Goal: Information Seeking & Learning: Learn about a topic

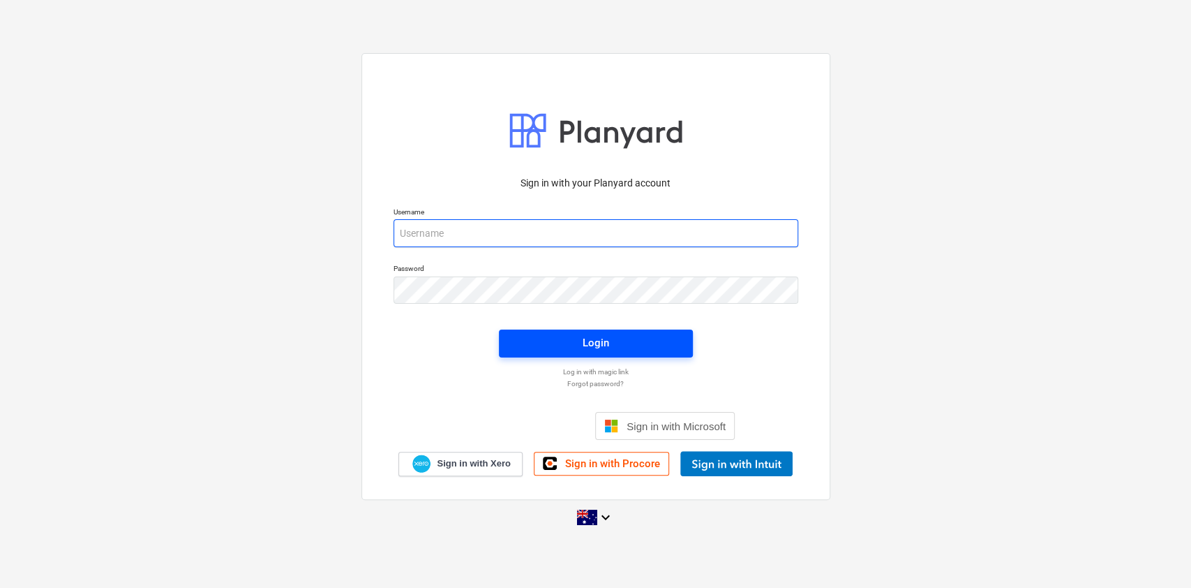
type input "[EMAIL_ADDRESS][DOMAIN_NAME]"
click at [542, 350] on span "Login" at bounding box center [596, 343] width 161 height 18
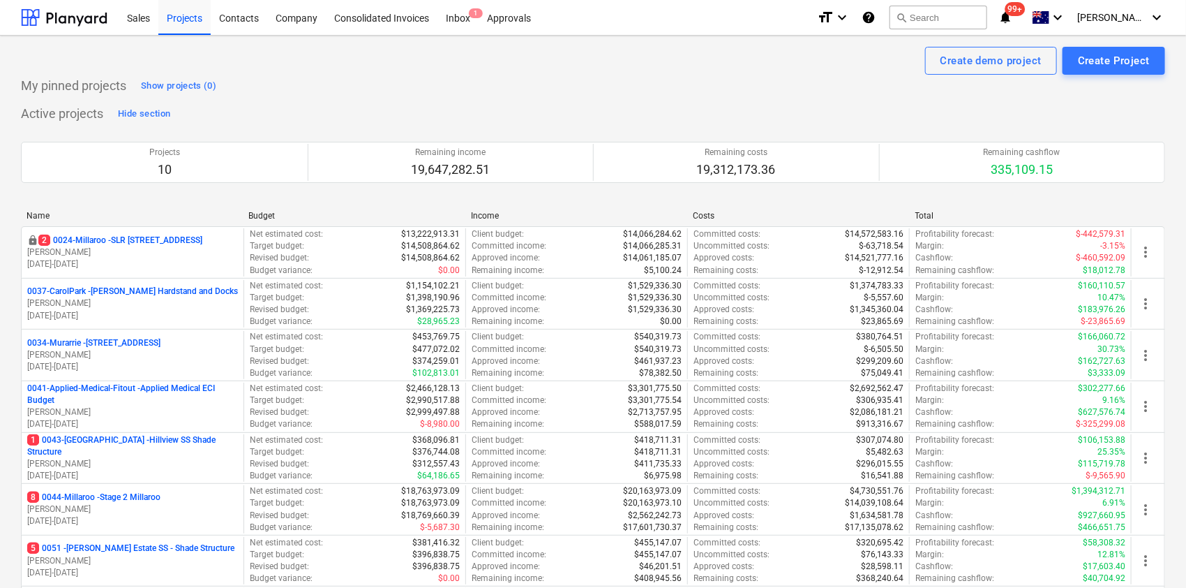
click at [162, 391] on p "0041-Applied-Medical-Fitout - Applied Medical ECI Budget" at bounding box center [132, 394] width 211 height 24
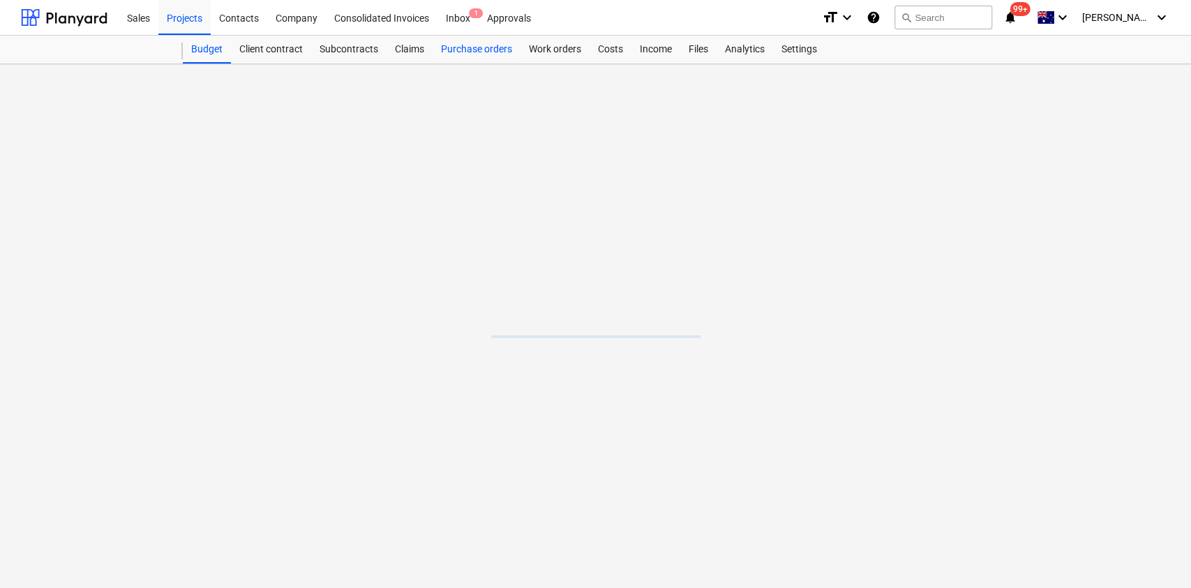
click at [510, 45] on div "Purchase orders" at bounding box center [477, 50] width 88 height 28
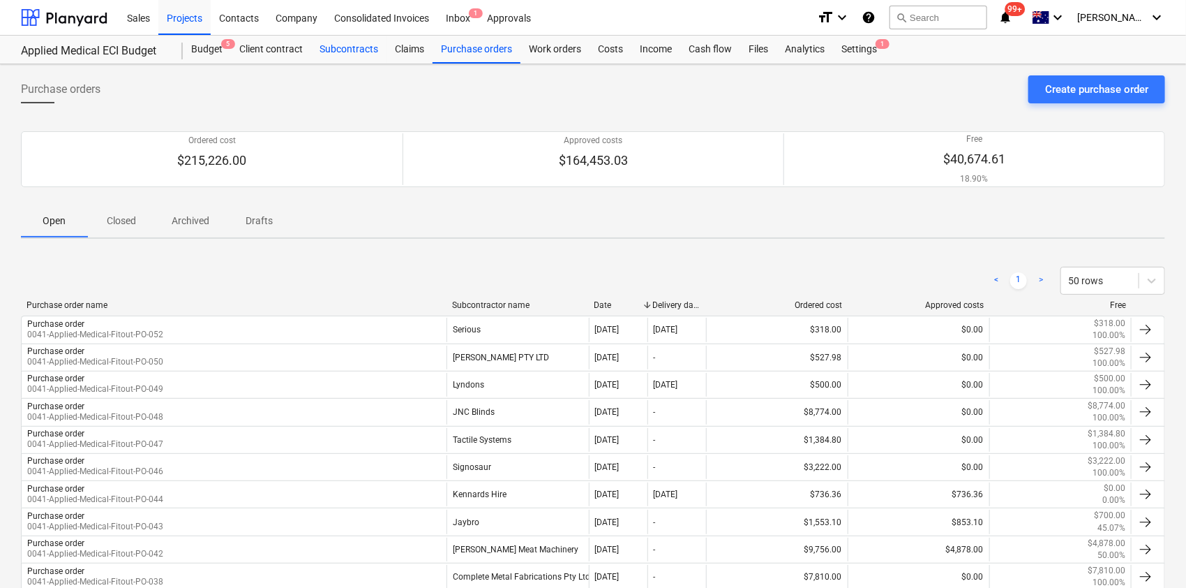
click at [363, 39] on div "Subcontracts" at bounding box center [348, 50] width 75 height 28
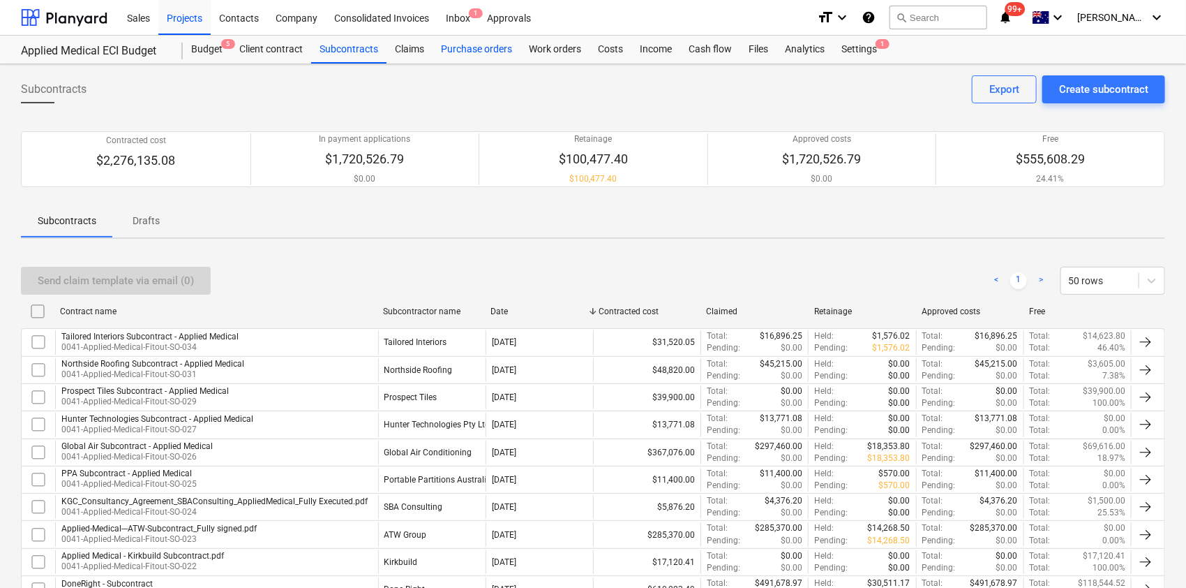
click at [469, 46] on div "Purchase orders" at bounding box center [477, 50] width 88 height 28
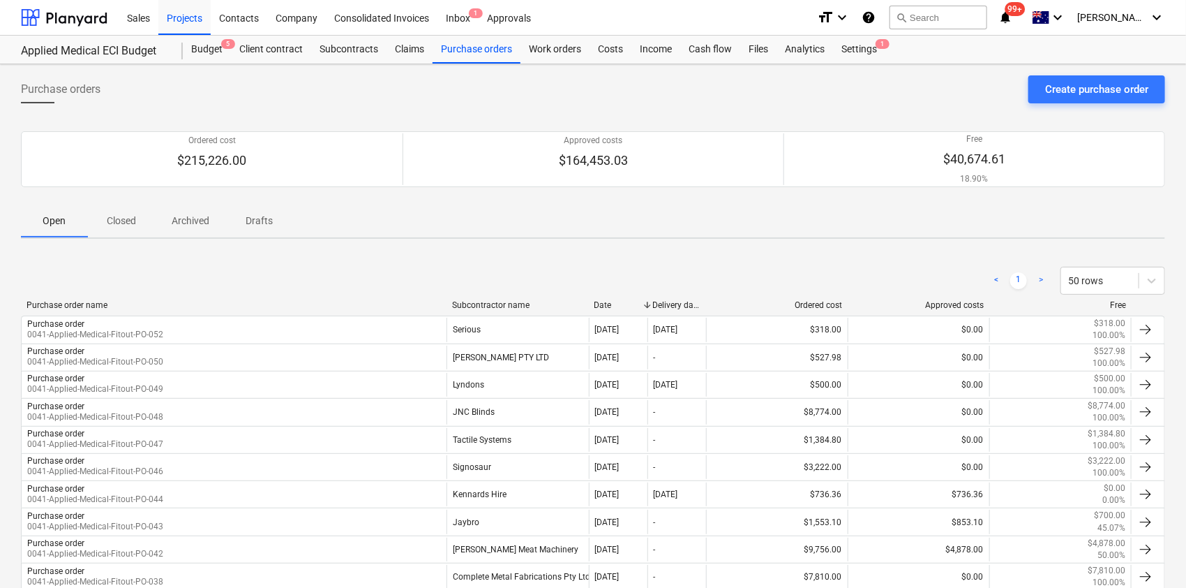
scroll to position [491, 0]
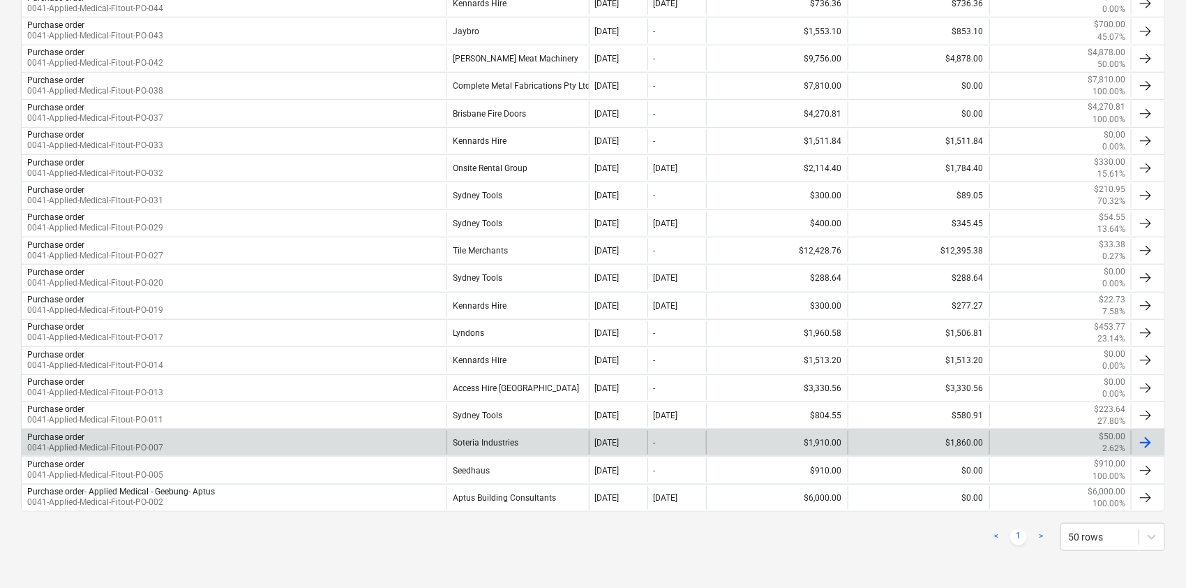
click at [484, 435] on div "Soteria Industries" at bounding box center [518, 443] width 142 height 24
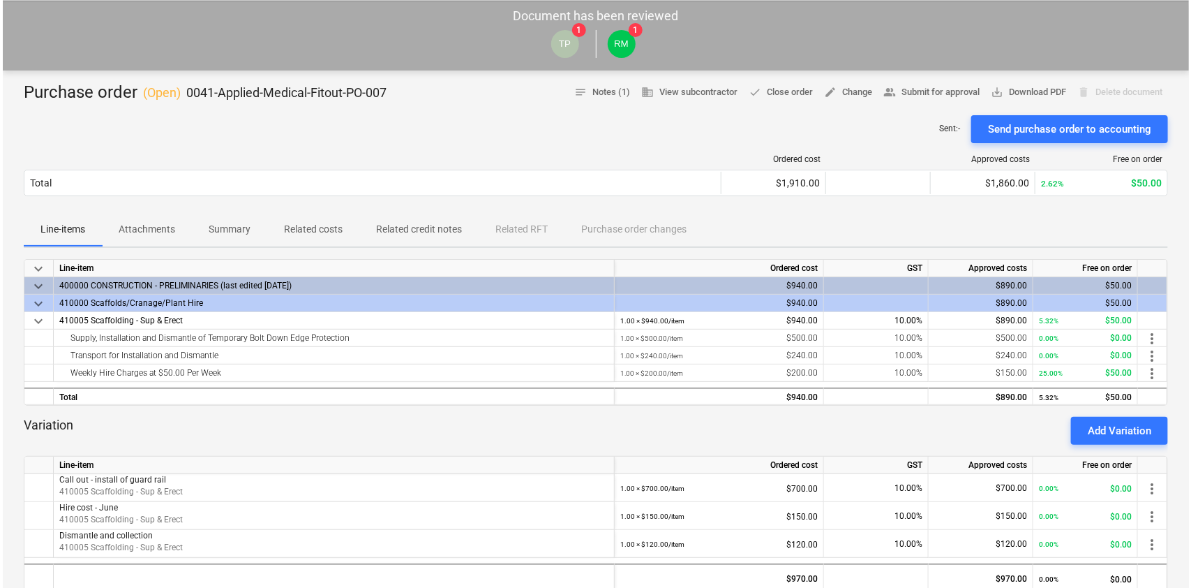
scroll to position [93, 0]
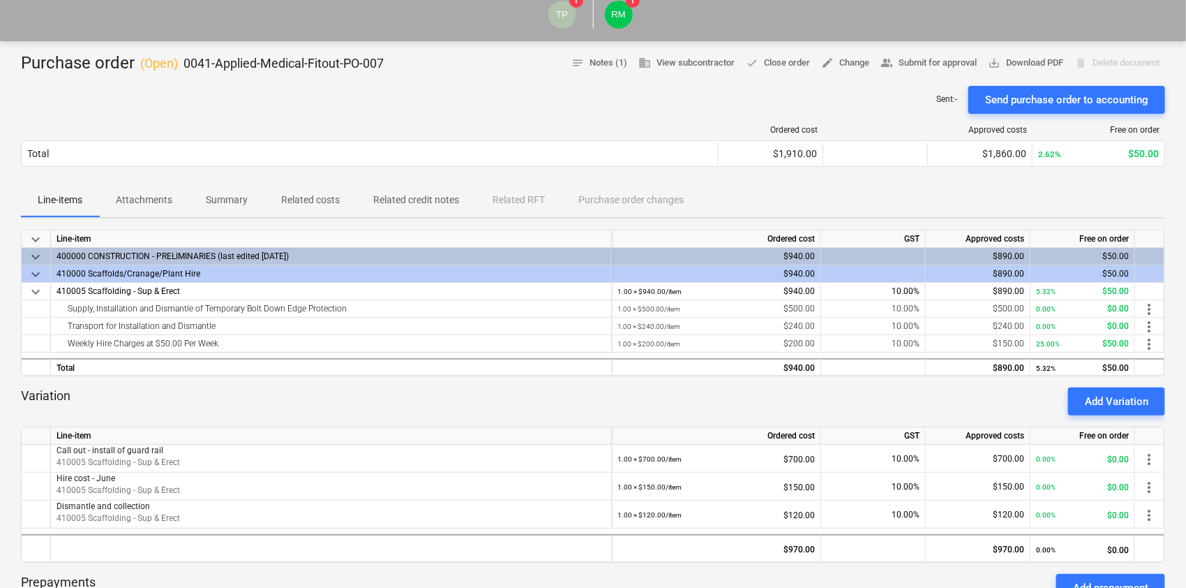
click at [142, 196] on p "Attachments" at bounding box center [144, 200] width 57 height 15
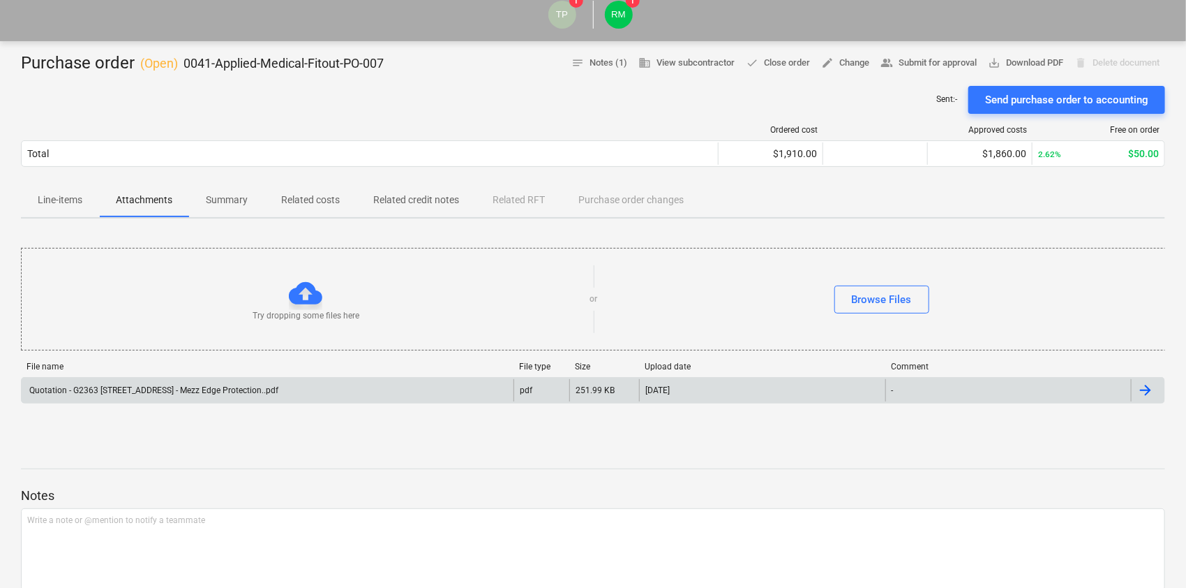
drag, startPoint x: 184, startPoint y: 407, endPoint x: 188, endPoint y: 398, distance: 9.7
click at [185, 405] on div "File name File type Size Upload date Comment Quotation - G2363 [STREET_ADDRESS]…" at bounding box center [593, 385] width 1145 height 47
click at [184, 389] on div "Quotation - G2363 [STREET_ADDRESS] - Mezz Edge Protection..pdf" at bounding box center [152, 390] width 251 height 10
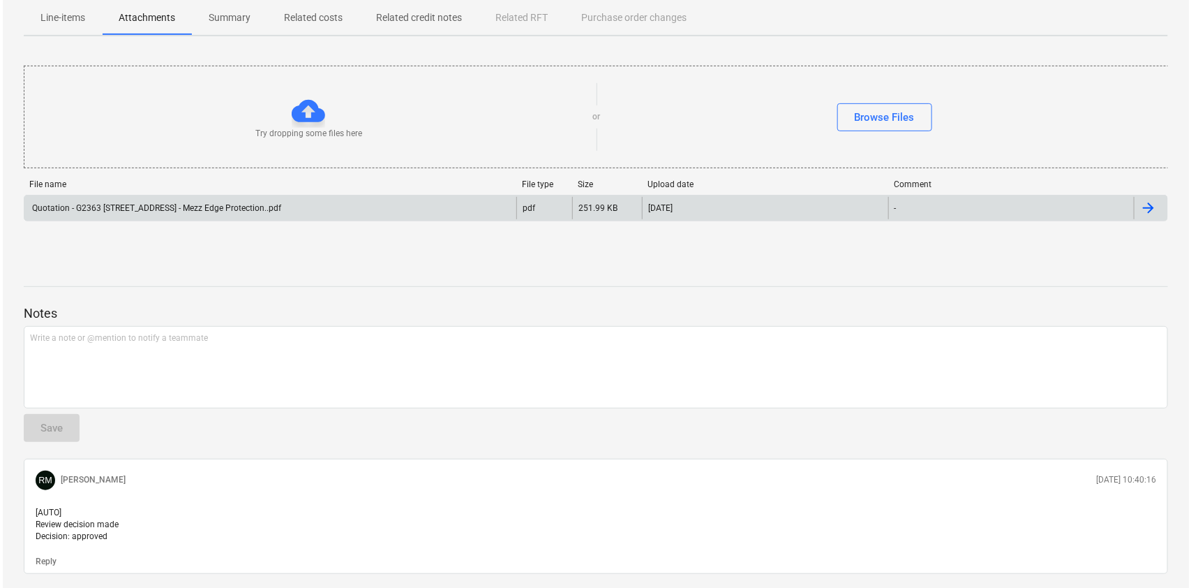
scroll to position [285, 0]
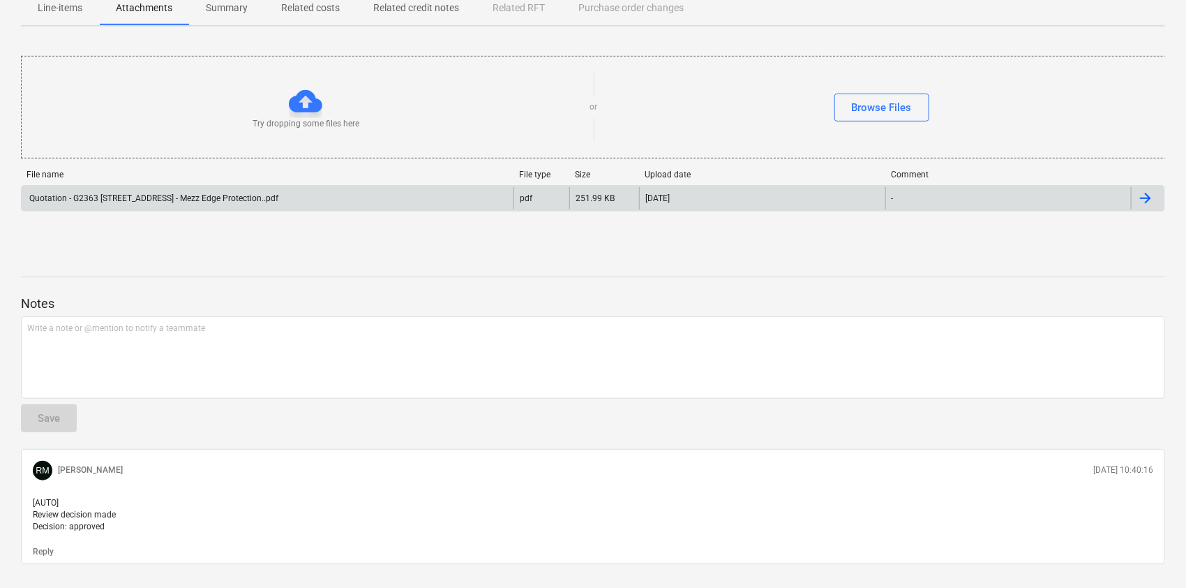
click at [230, 206] on div "Quotation - G2363 [STREET_ADDRESS] - Mezz Edge Protection..pdf" at bounding box center [268, 198] width 492 height 22
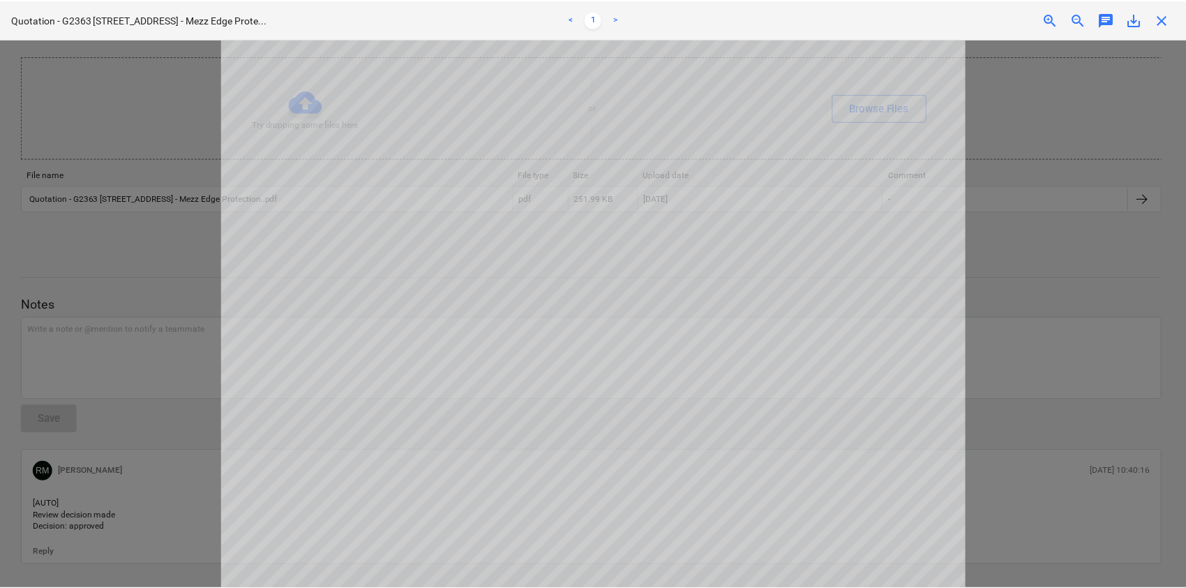
scroll to position [0, 0]
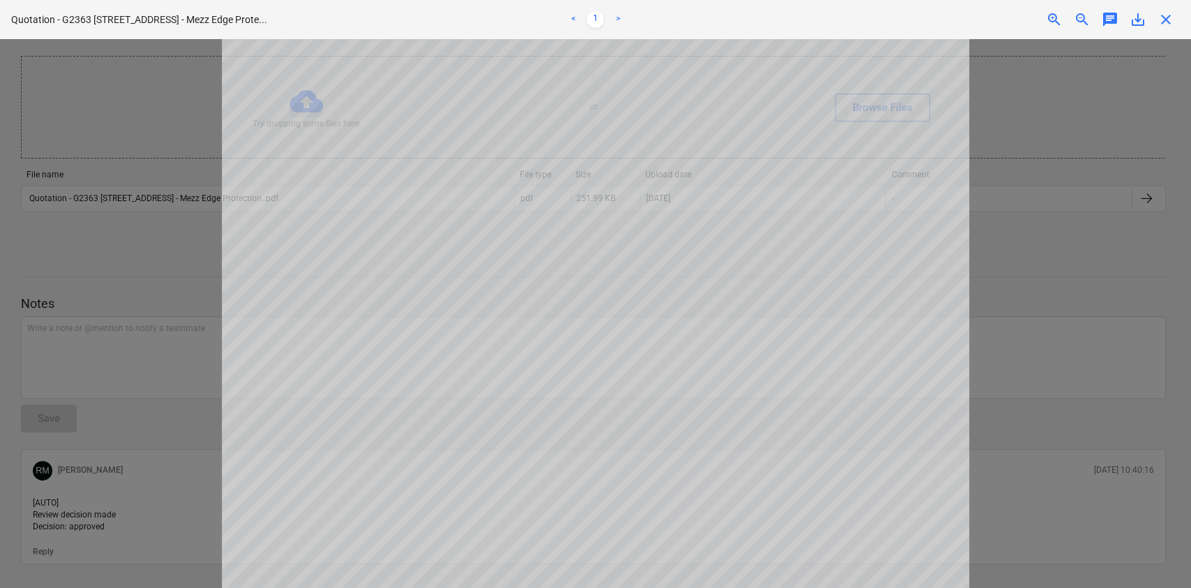
click at [888, 17] on span "close" at bounding box center [1166, 19] width 17 height 17
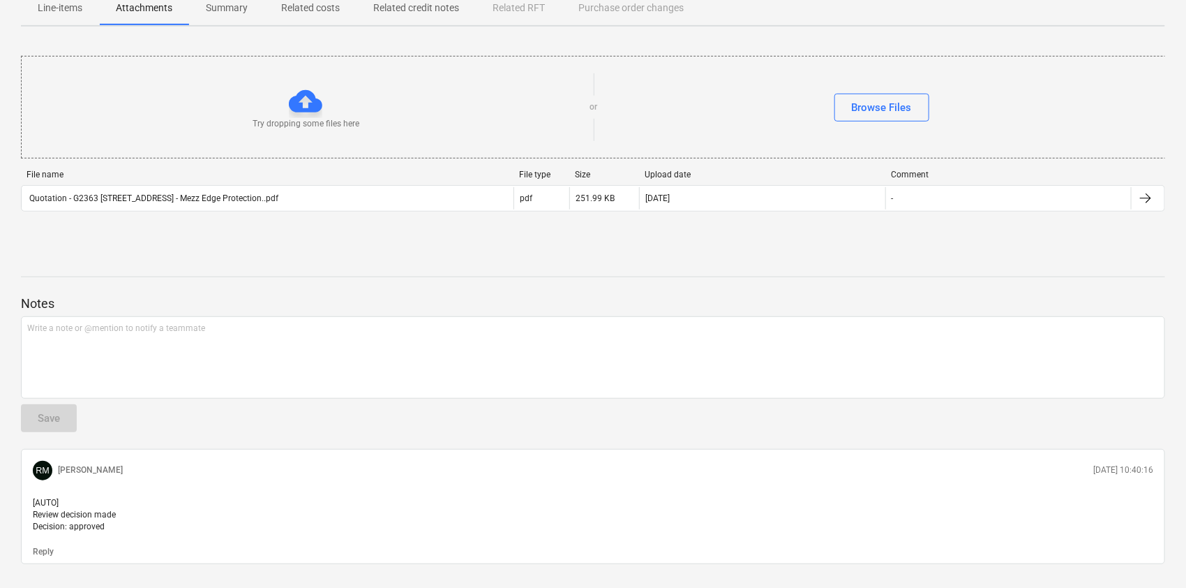
scroll to position [225, 0]
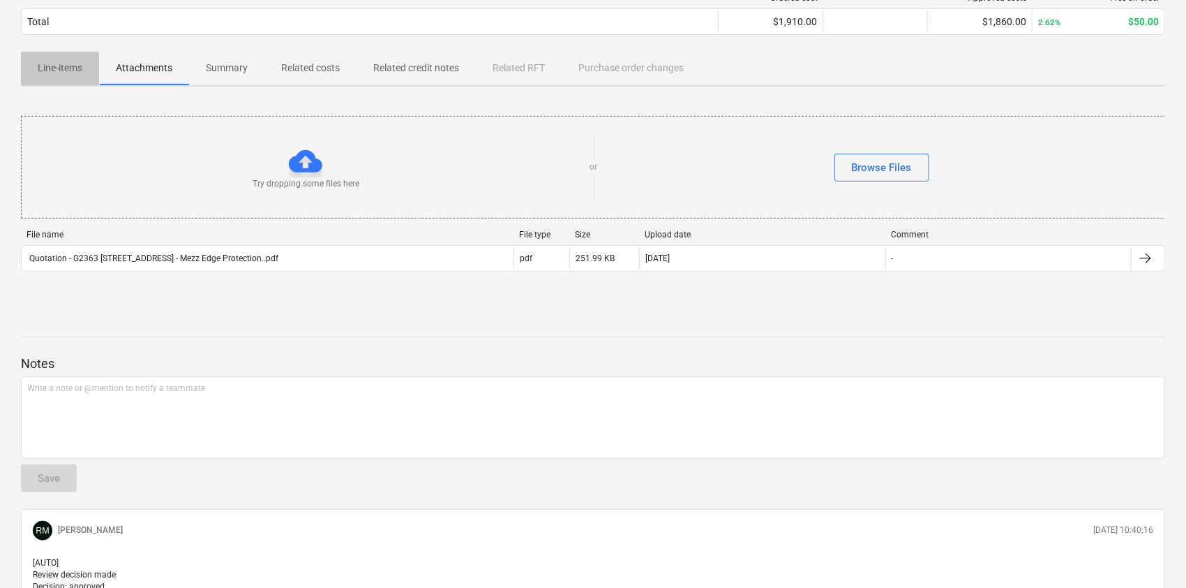
click at [73, 70] on p "Line-items" at bounding box center [60, 68] width 45 height 15
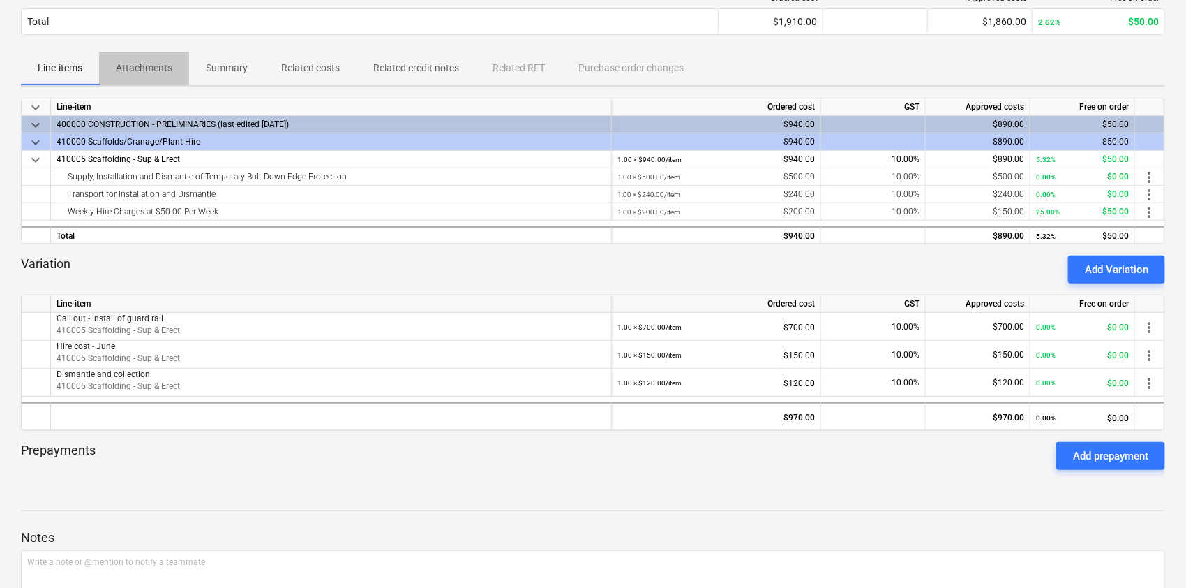
click at [163, 66] on p "Attachments" at bounding box center [144, 68] width 57 height 15
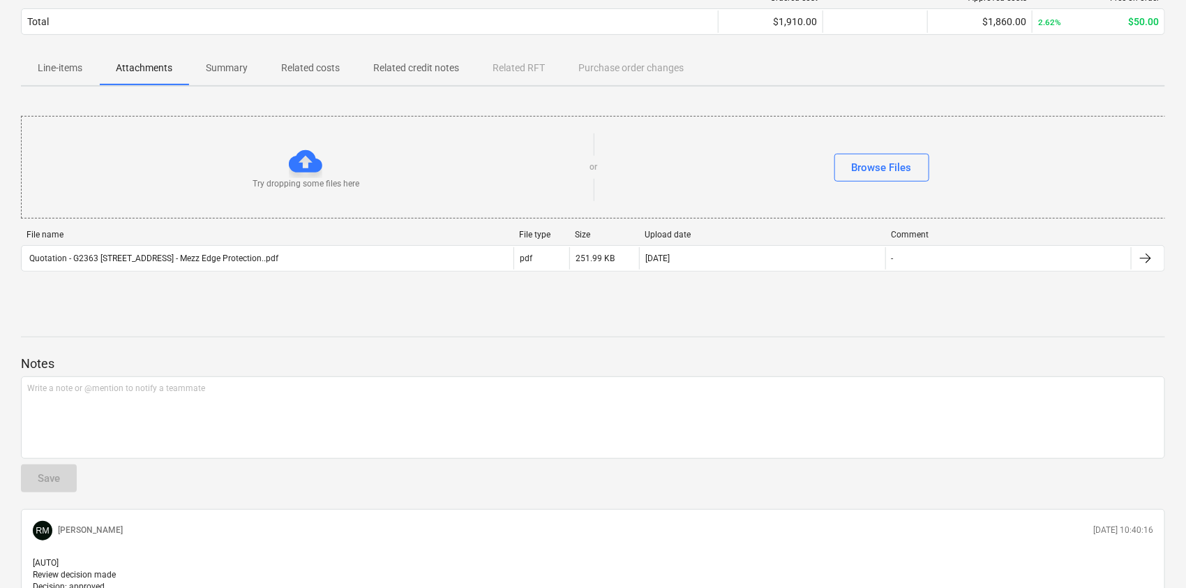
click at [237, 64] on p "Summary" at bounding box center [227, 68] width 42 height 15
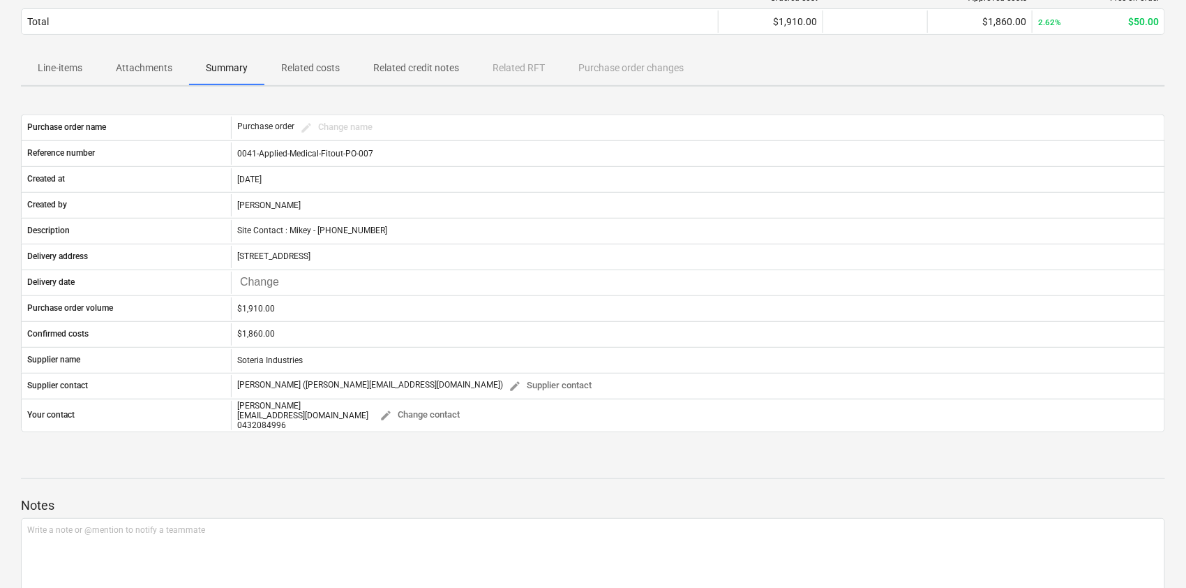
click at [285, 65] on p "Related costs" at bounding box center [310, 68] width 59 height 15
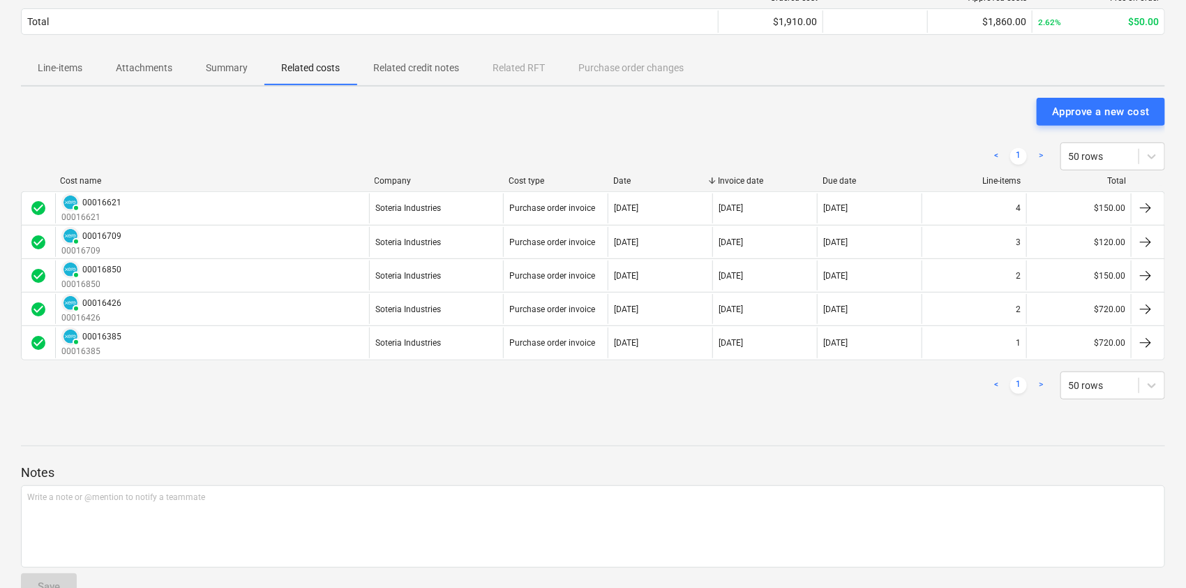
click at [214, 57] on span "Summary" at bounding box center [226, 68] width 75 height 23
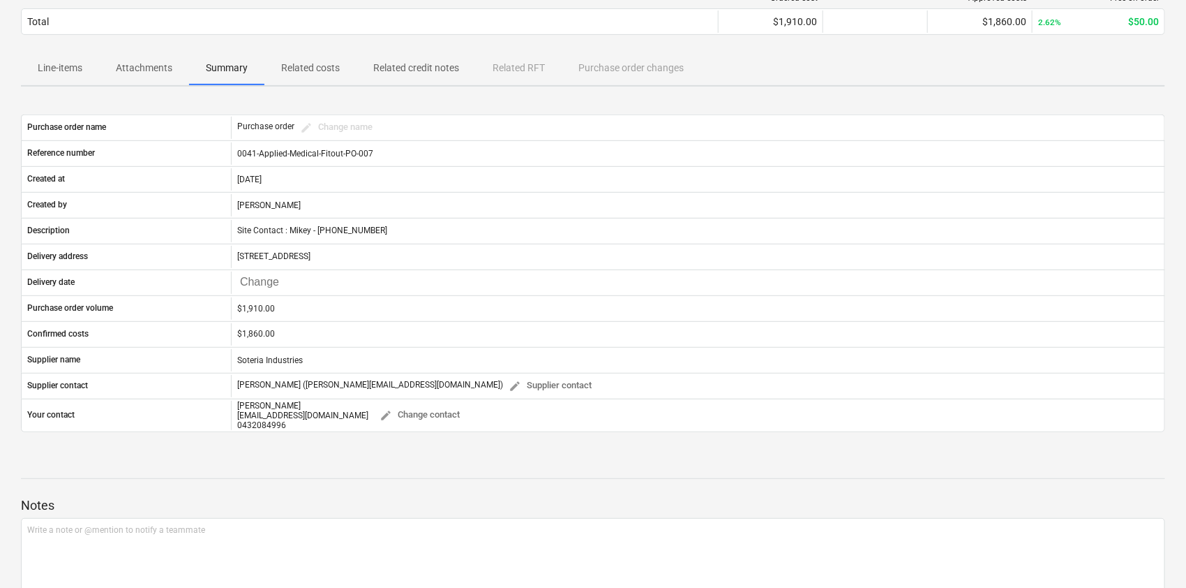
click at [178, 61] on span "Attachments" at bounding box center [144, 68] width 90 height 23
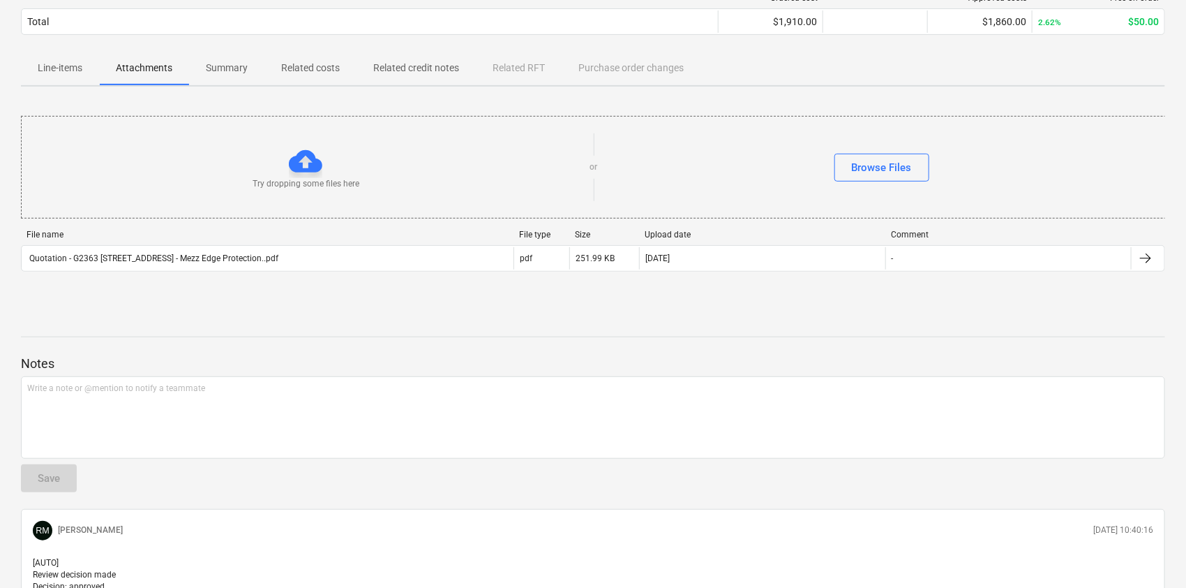
click at [73, 73] on p "Line-items" at bounding box center [60, 68] width 45 height 15
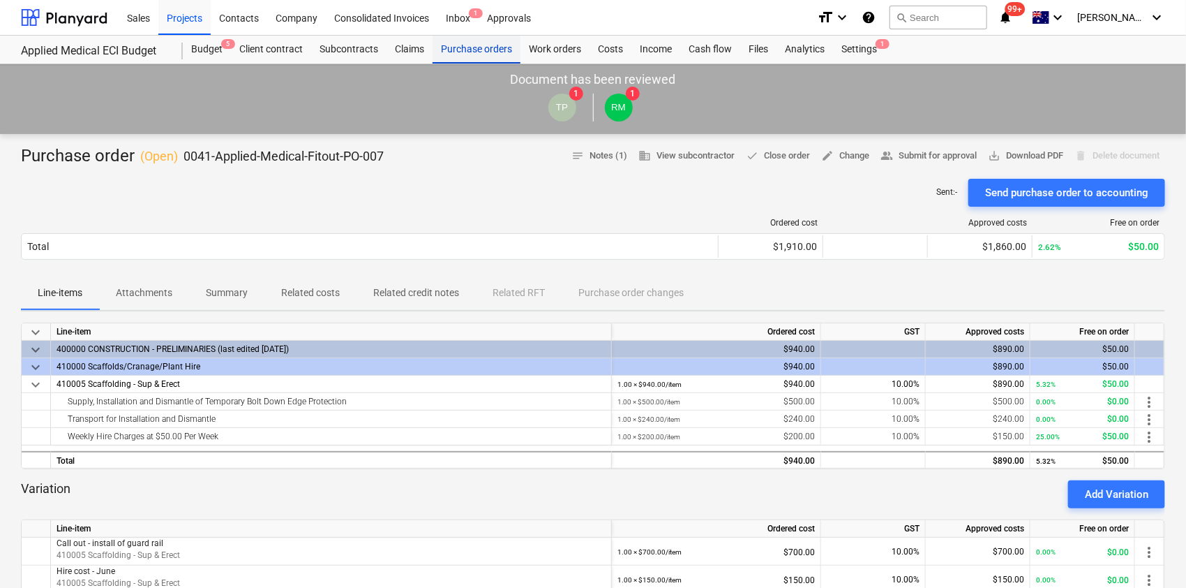
click at [461, 53] on div "Purchase orders" at bounding box center [477, 50] width 88 height 28
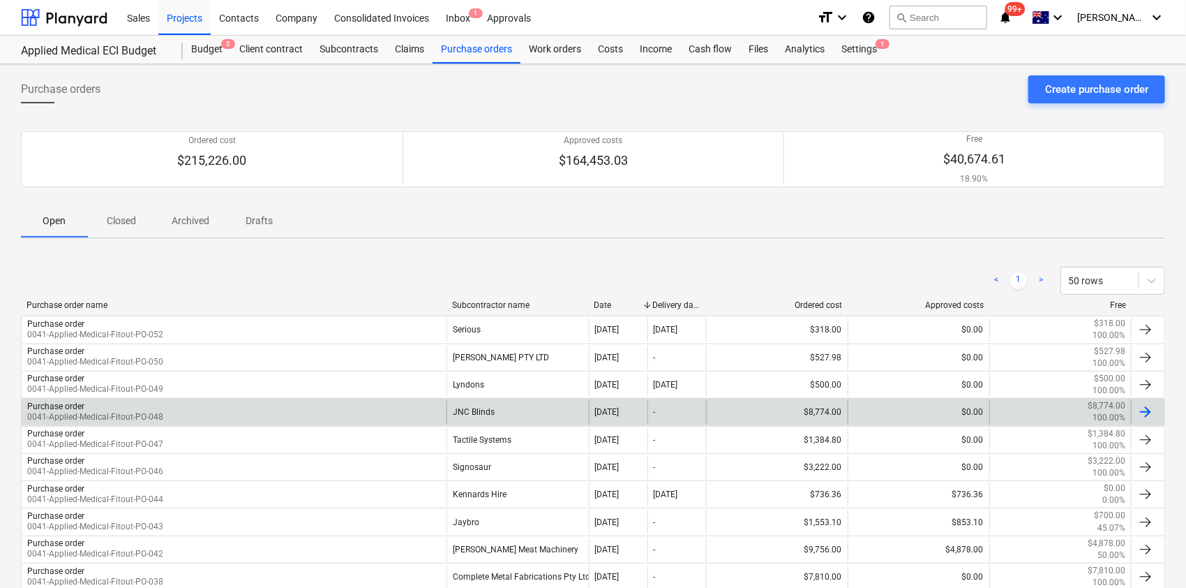
click at [445, 413] on div "Purchase order 0041-Applied-Medical-Fitout-PO-048" at bounding box center [234, 412] width 425 height 24
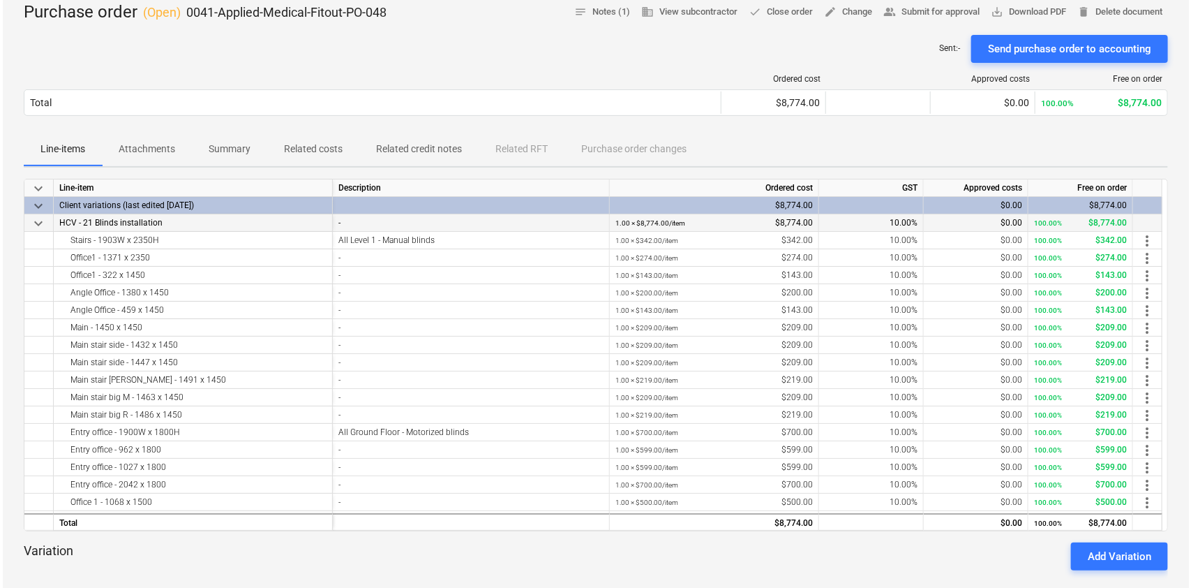
scroll to position [106, 0]
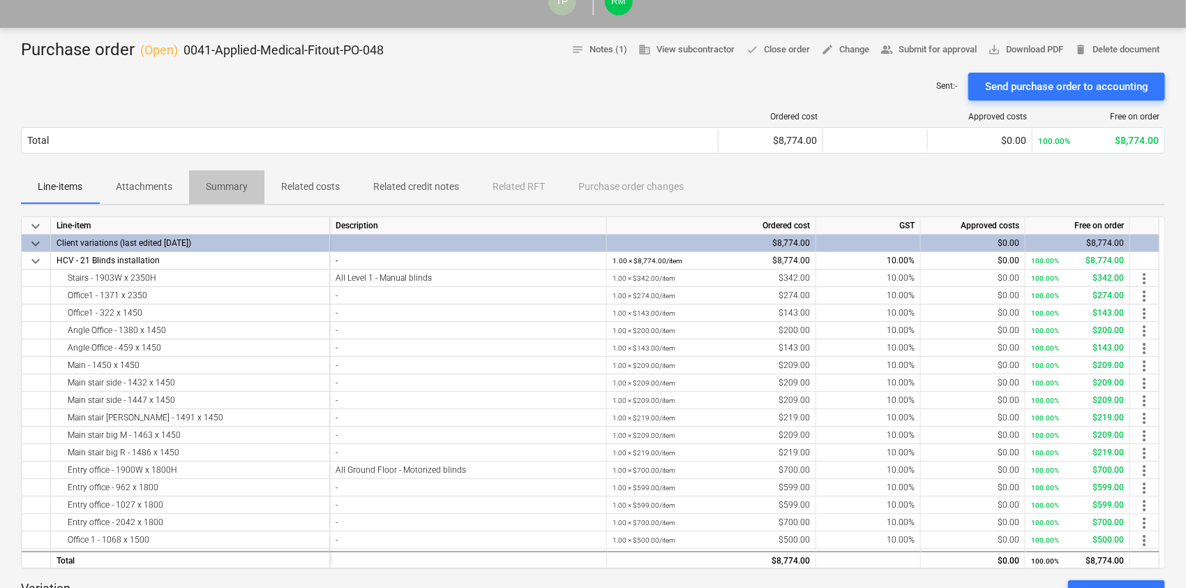
click at [192, 195] on span "Summary" at bounding box center [226, 186] width 75 height 23
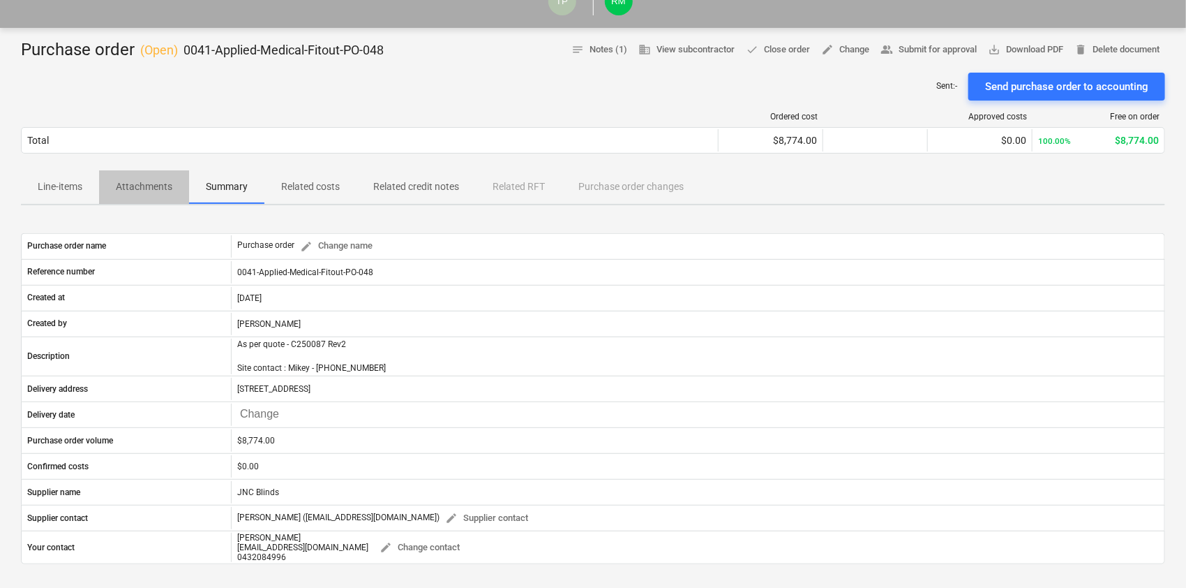
click at [161, 188] on p "Attachments" at bounding box center [144, 186] width 57 height 15
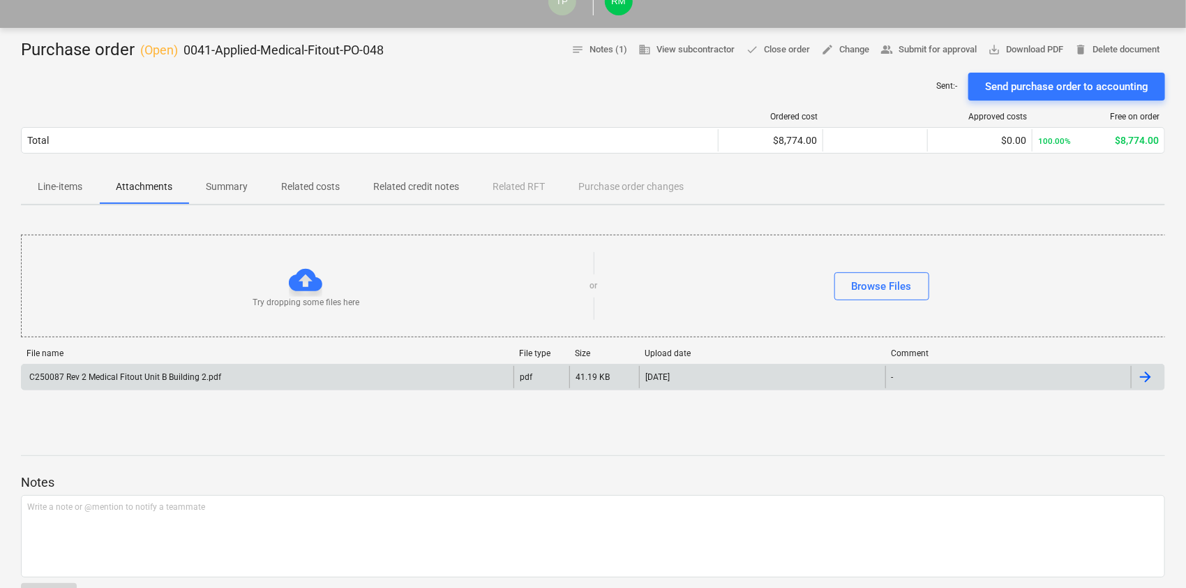
click at [242, 375] on div "C250087 Rev 2 Medical Fitout Unit B Building 2.pdf" at bounding box center [268, 377] width 492 height 22
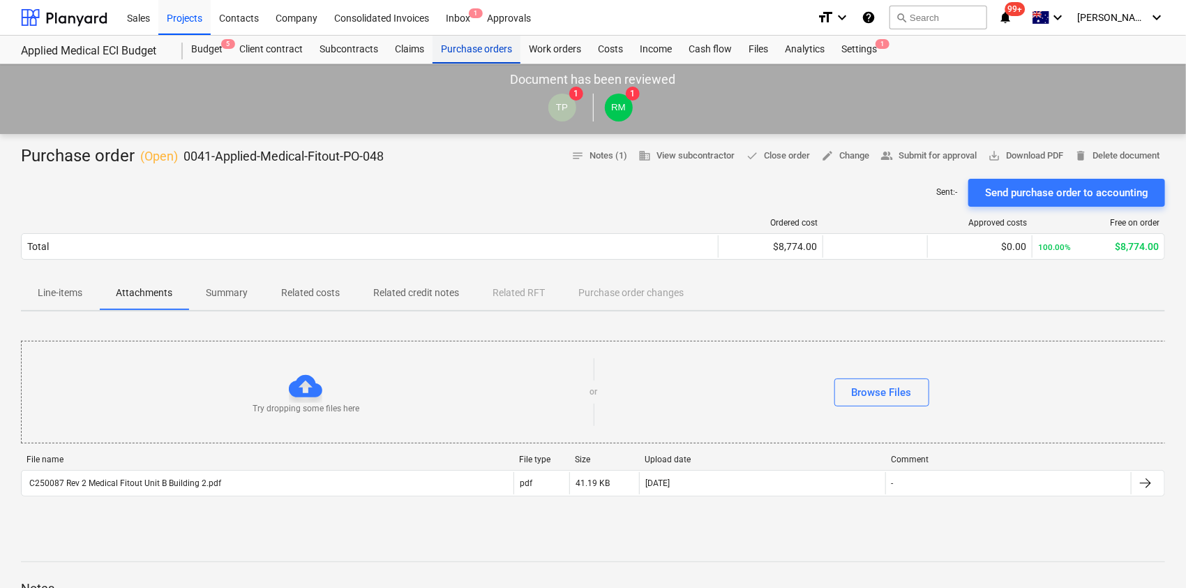
click at [465, 43] on div "Purchase orders" at bounding box center [477, 50] width 88 height 28
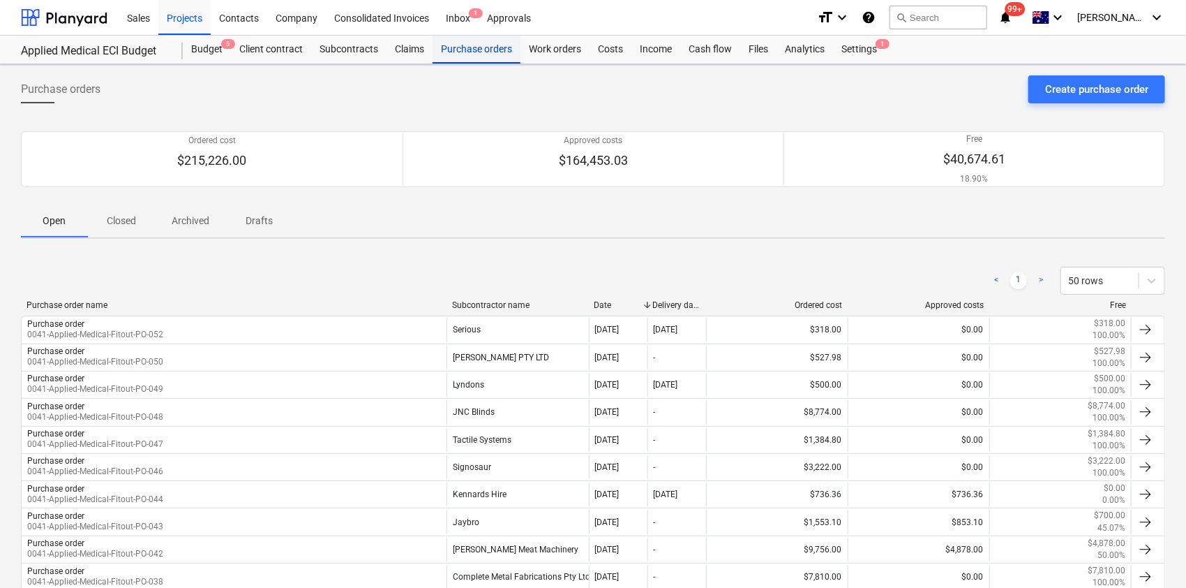
click at [463, 43] on div "Purchase orders" at bounding box center [477, 50] width 88 height 28
click at [351, 48] on div "Subcontracts" at bounding box center [348, 50] width 75 height 28
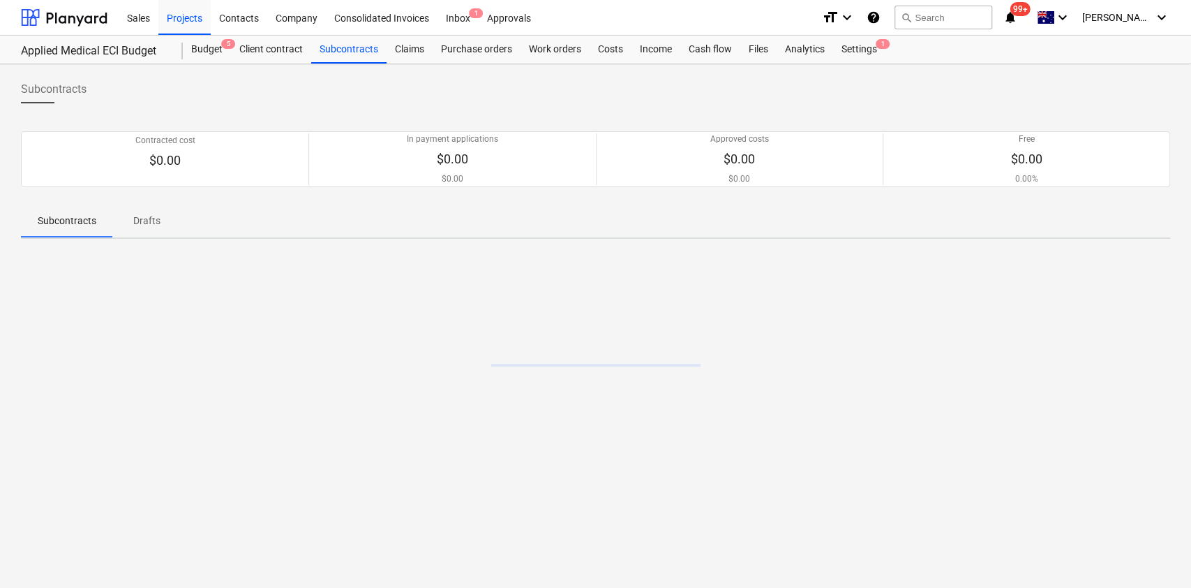
drag, startPoint x: 350, startPoint y: 50, endPoint x: 373, endPoint y: 83, distance: 40.1
click at [350, 52] on div "Subcontracts" at bounding box center [348, 50] width 75 height 28
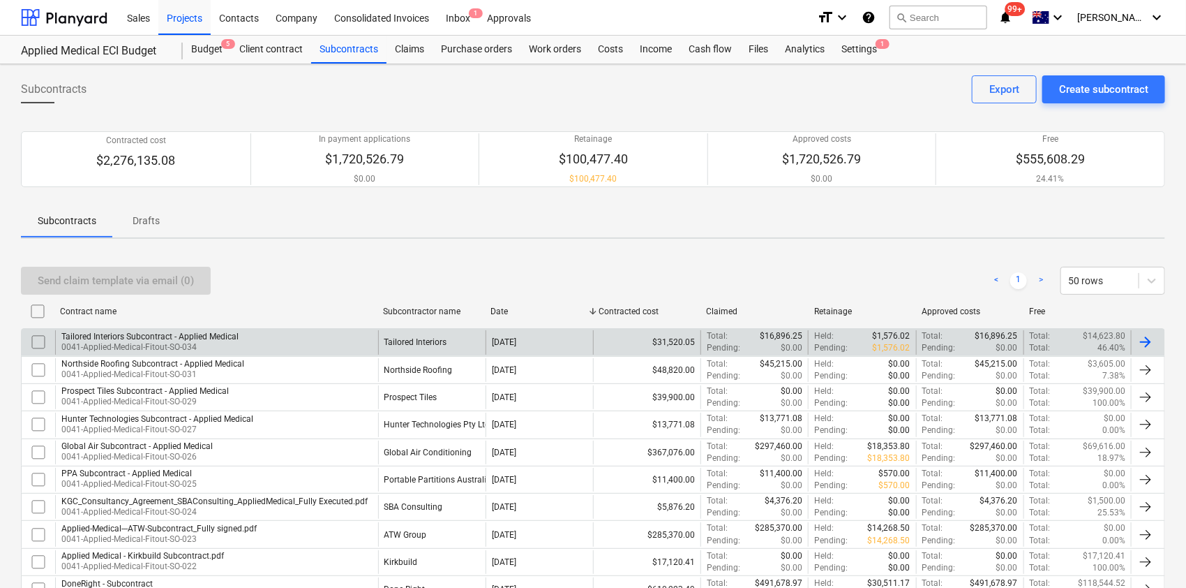
scroll to position [447, 0]
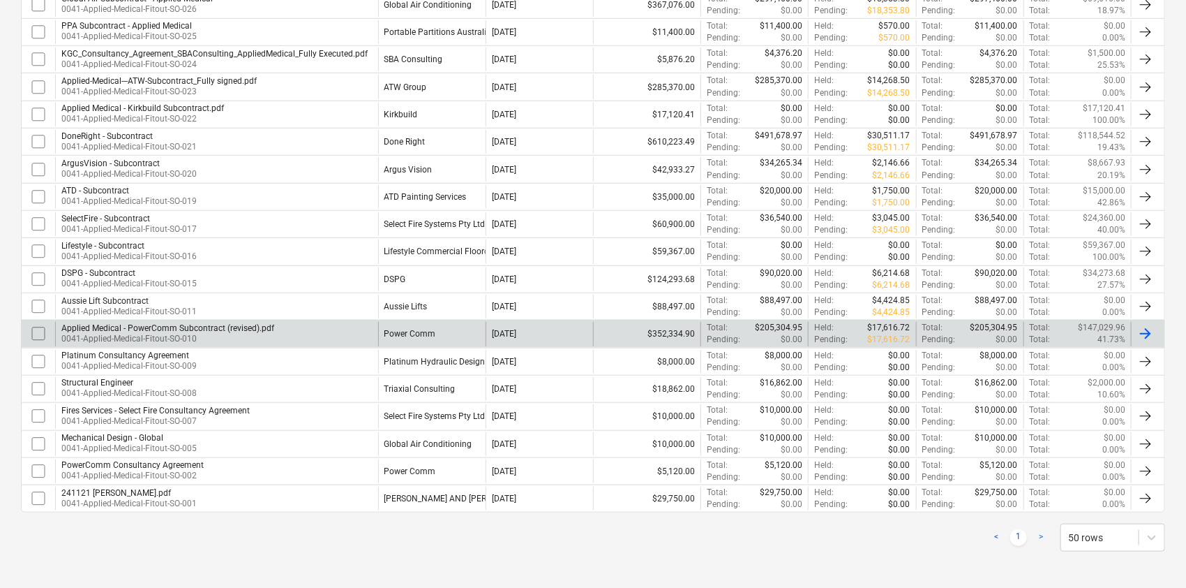
click at [217, 335] on p "0041-Applied-Medical-Fitout-SO-010" at bounding box center [167, 339] width 213 height 12
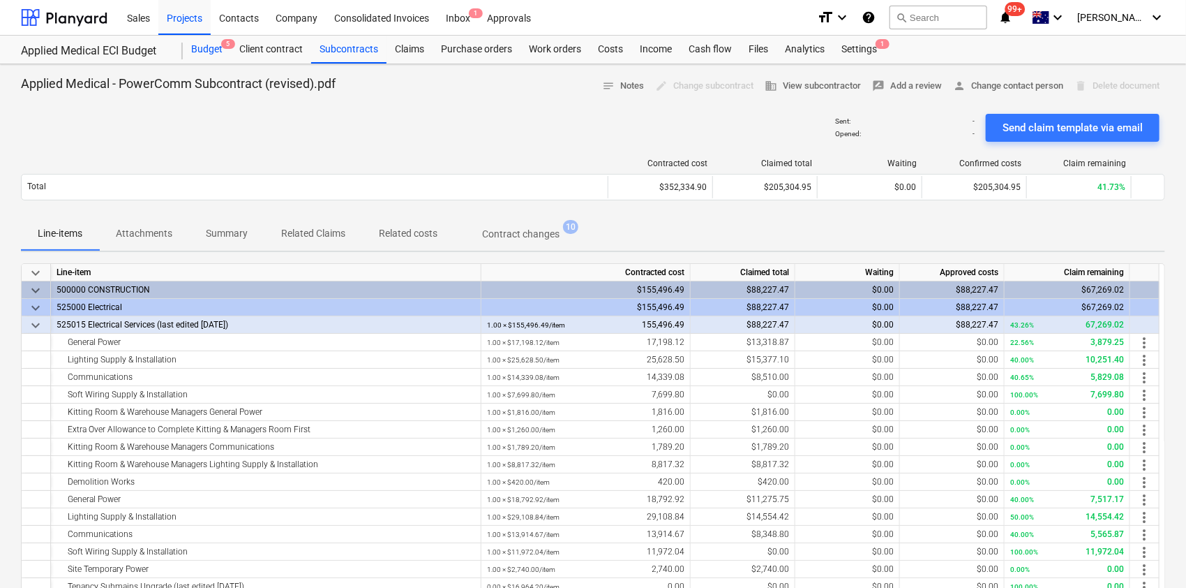
click at [200, 52] on div "Budget 5" at bounding box center [207, 50] width 48 height 28
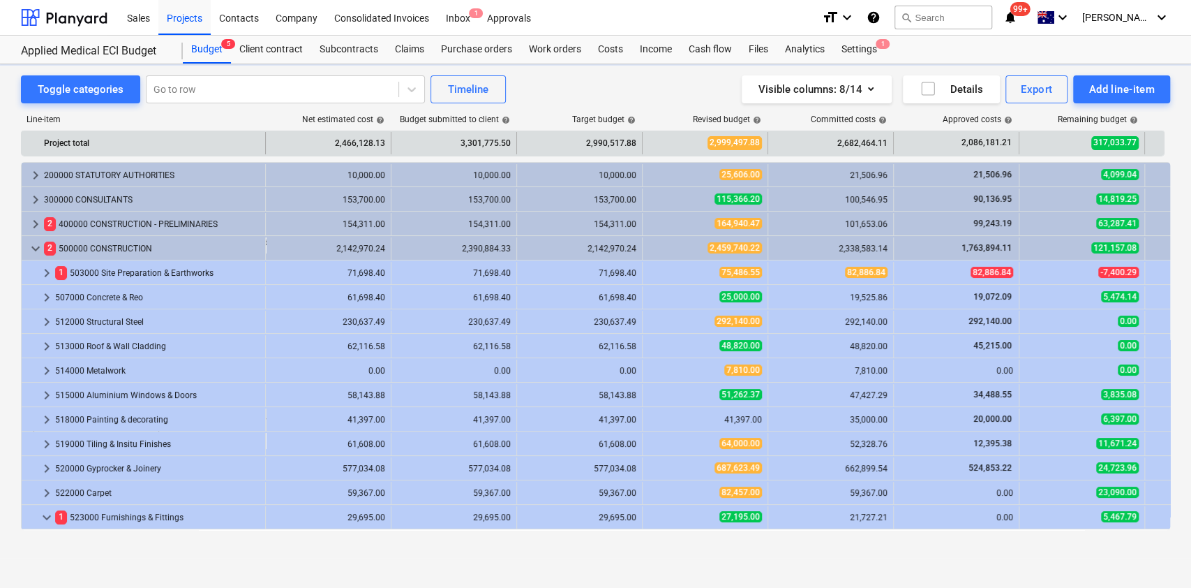
scroll to position [327, 0]
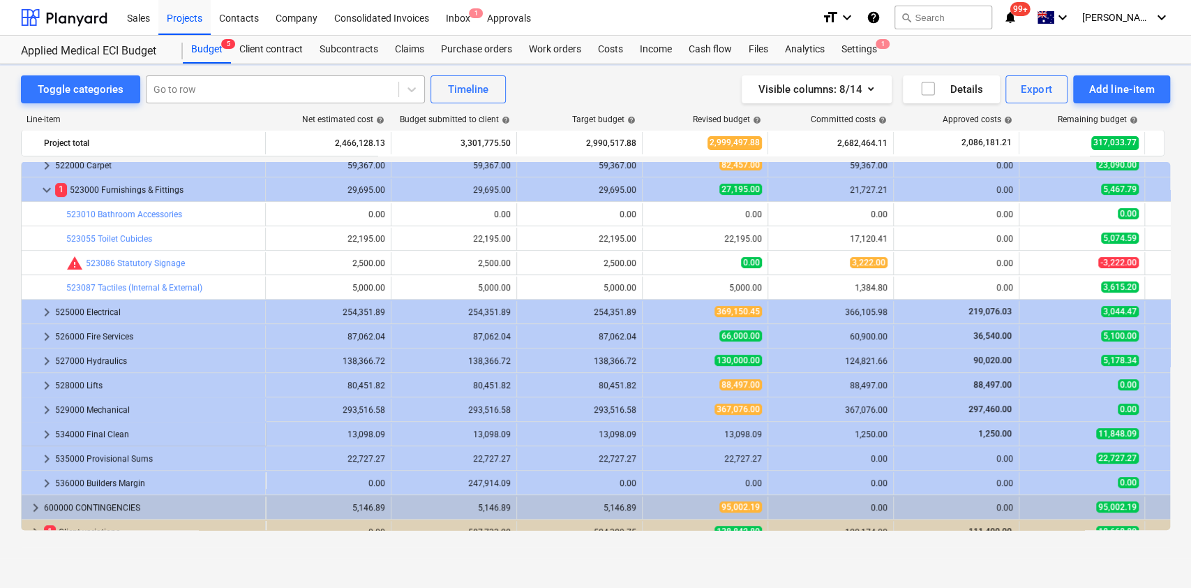
click at [201, 92] on div at bounding box center [273, 89] width 238 height 14
type input "t"
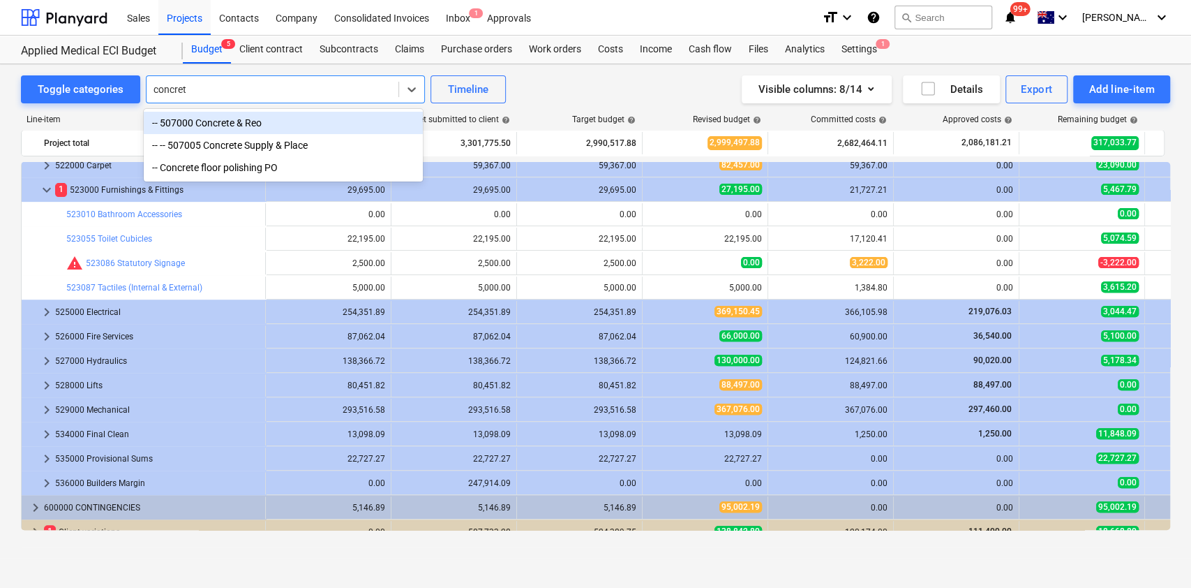
type input "concrete"
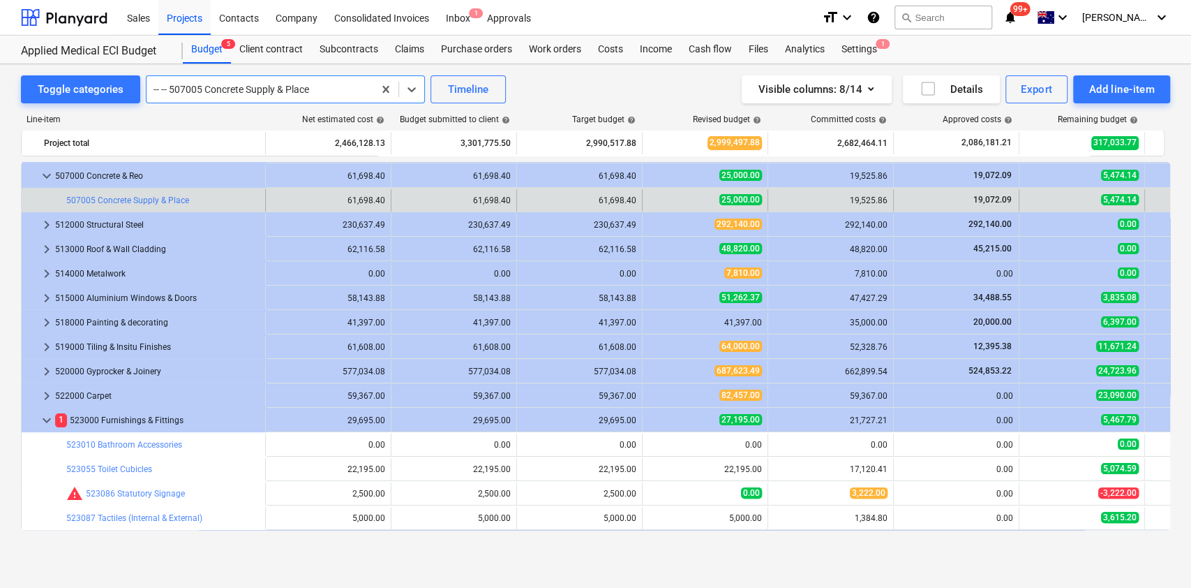
scroll to position [120, 0]
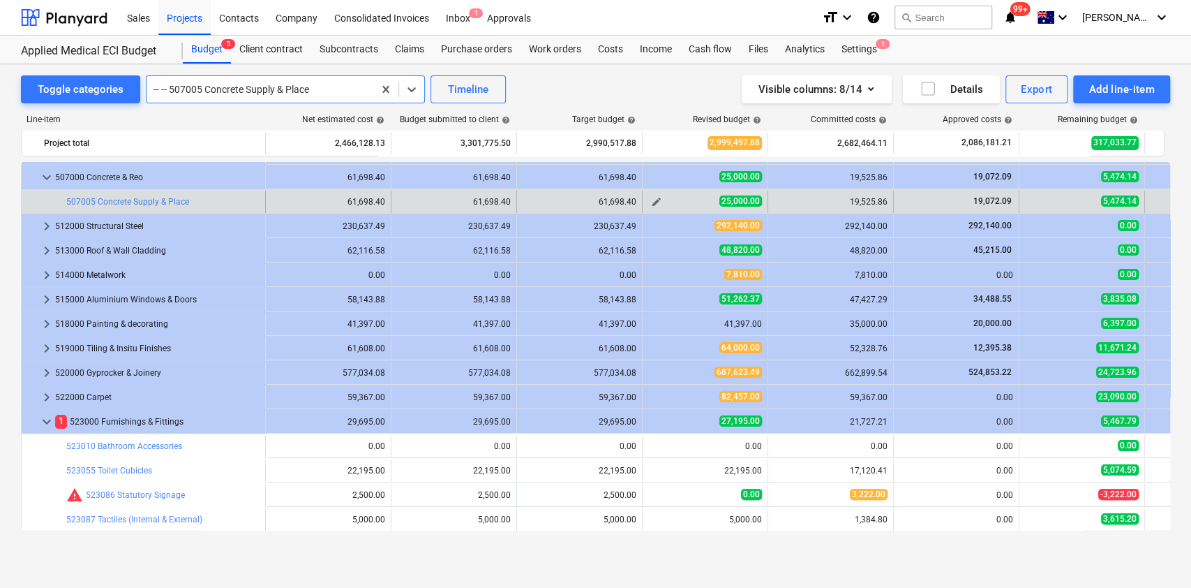
click at [654, 202] on span "edit" at bounding box center [656, 201] width 11 height 11
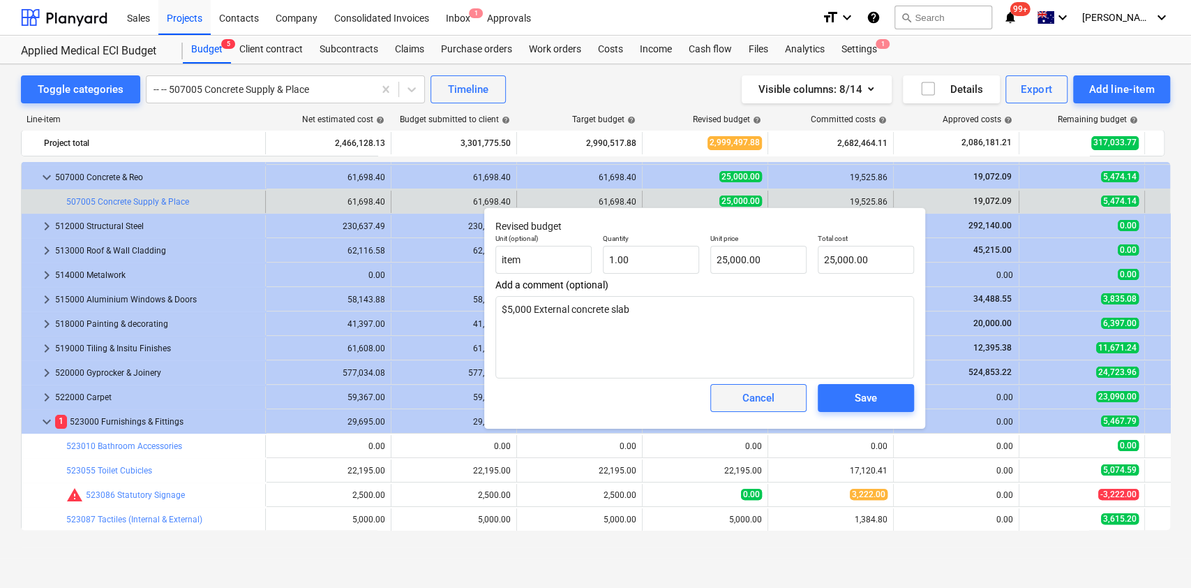
click at [768, 397] on div "Cancel" at bounding box center [759, 398] width 32 height 18
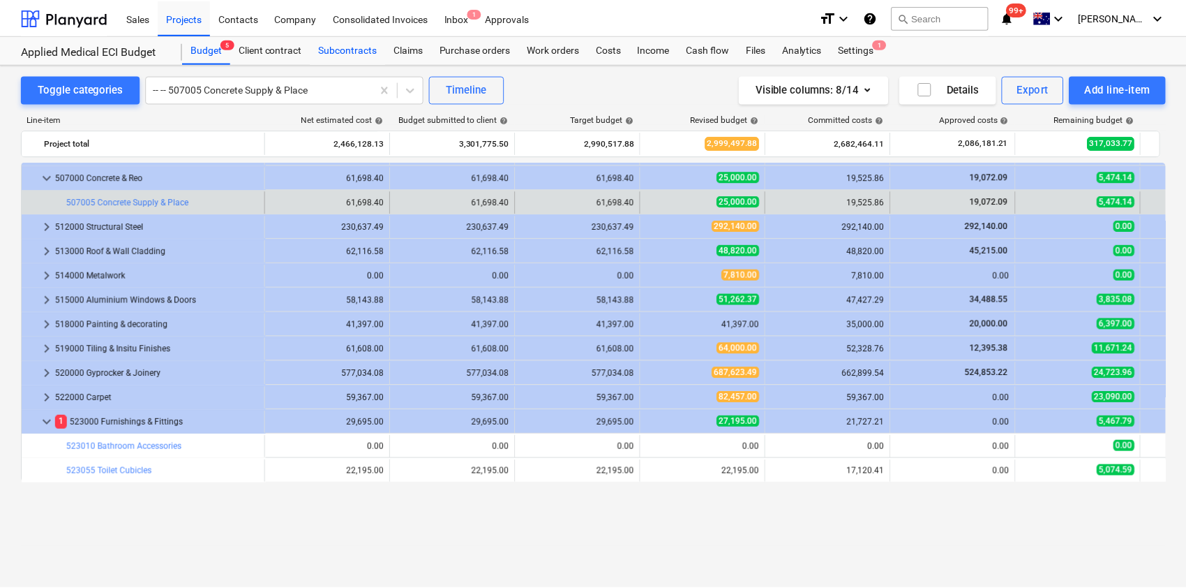
scroll to position [27, 0]
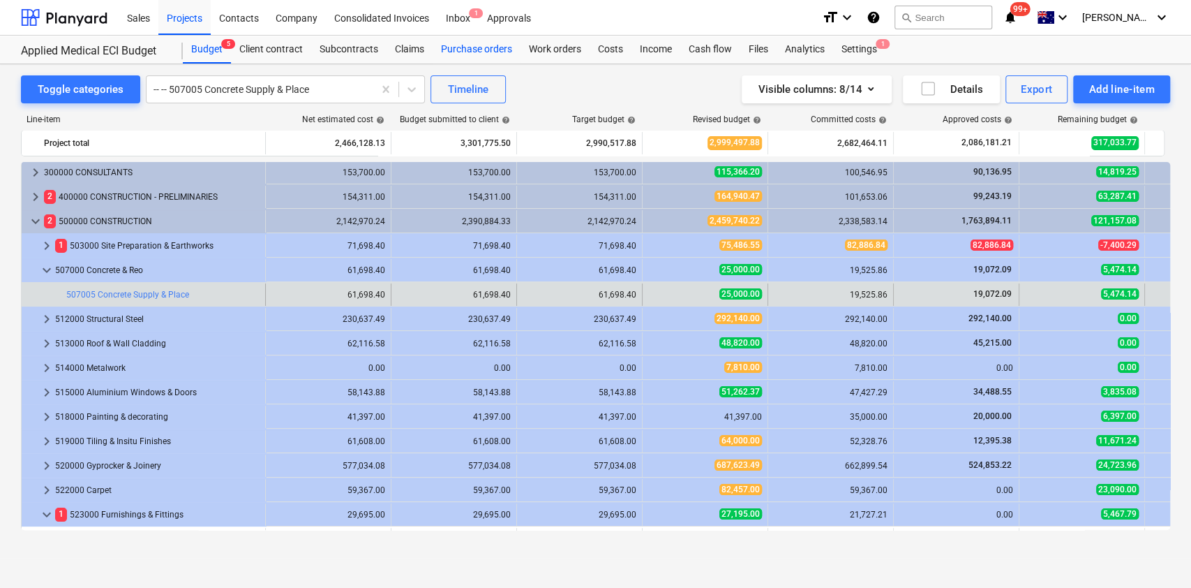
click at [466, 61] on div "Purchase orders" at bounding box center [477, 50] width 88 height 28
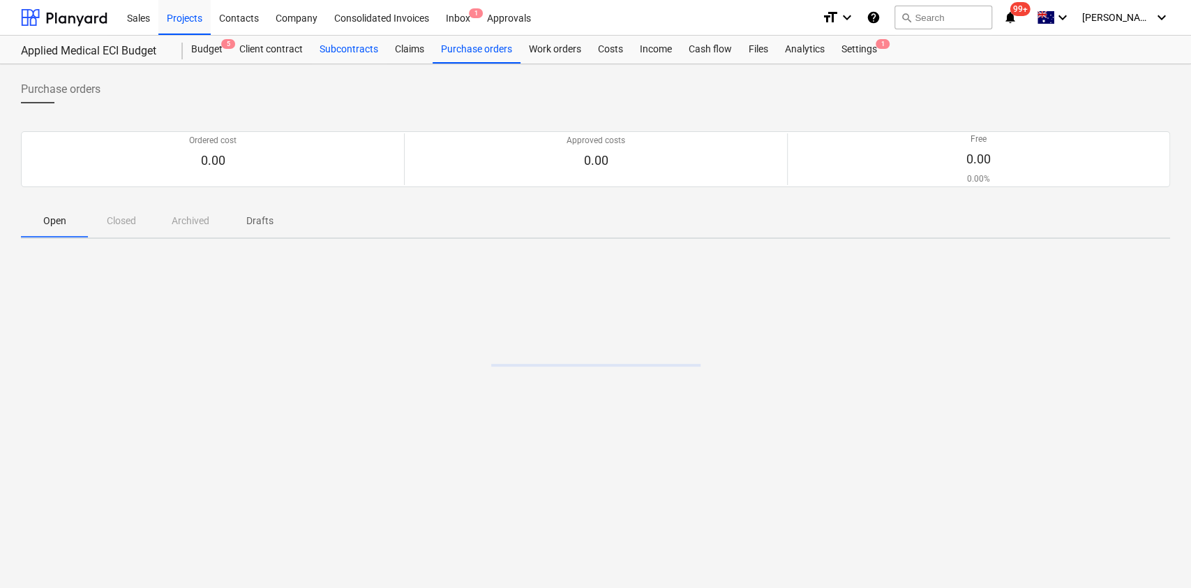
click at [369, 47] on div "Subcontracts" at bounding box center [348, 50] width 75 height 28
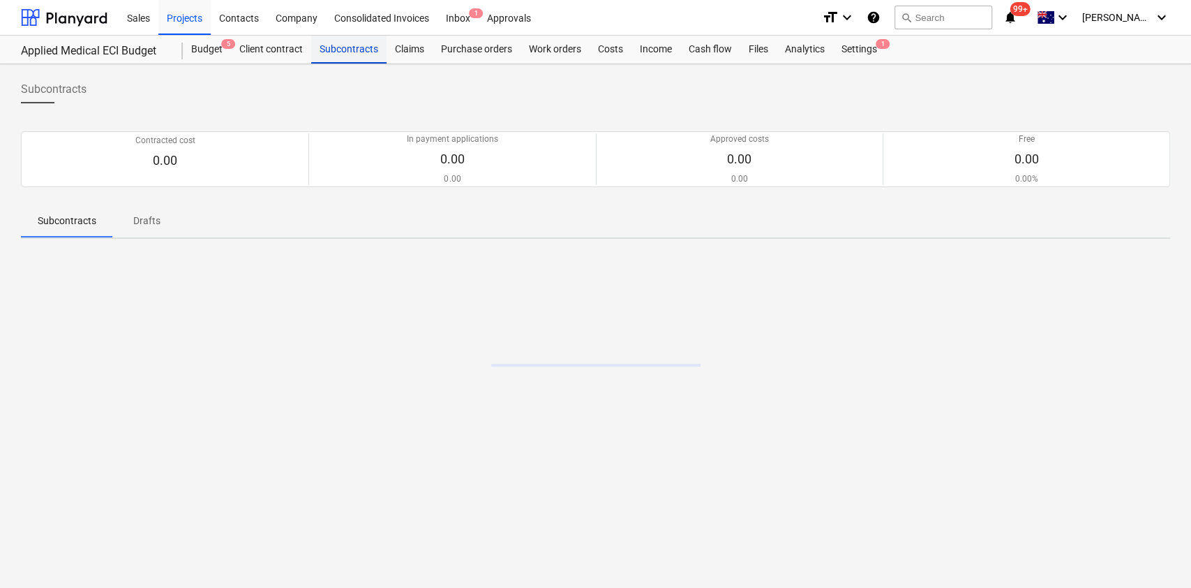
click at [366, 46] on div "Subcontracts" at bounding box center [348, 50] width 75 height 28
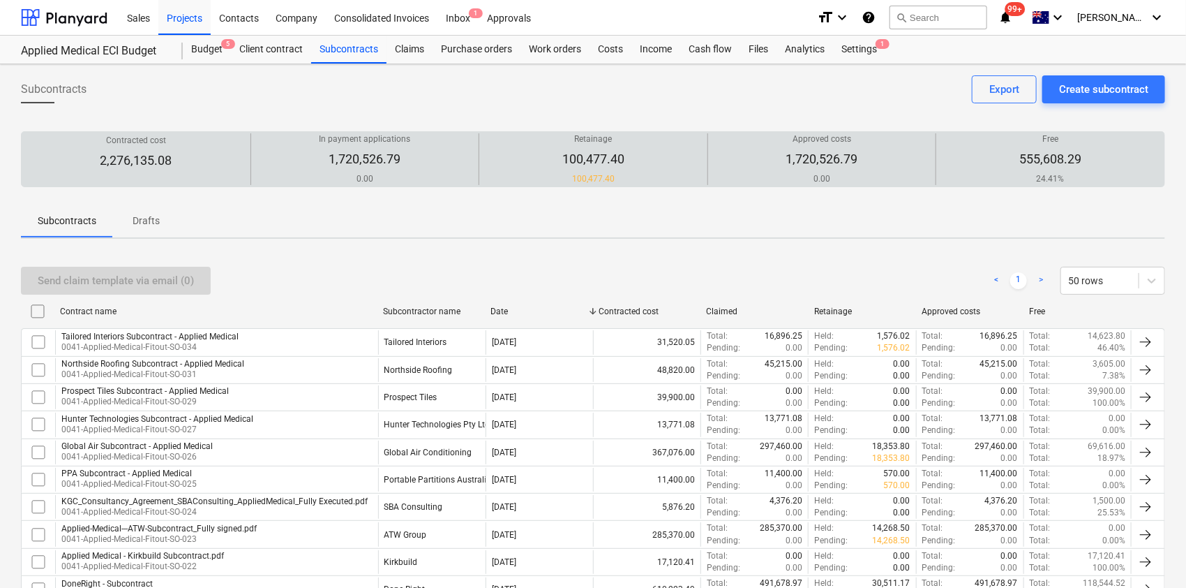
scroll to position [315, 0]
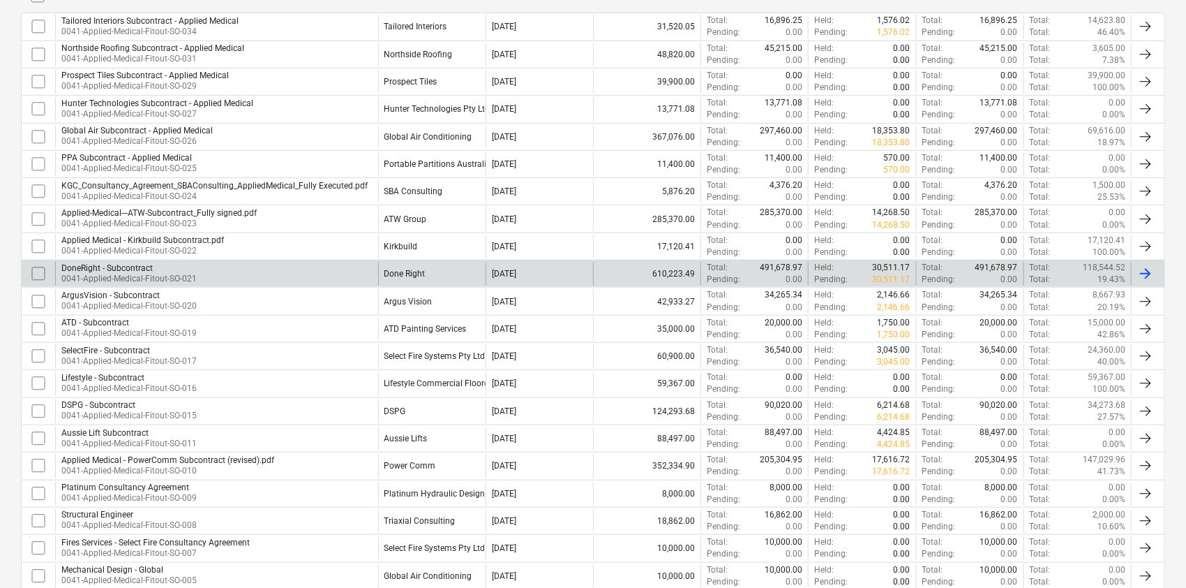
click at [151, 283] on div "DoneRight - Subcontract 0041-Applied-Medical-Fitout-SO-021" at bounding box center [216, 274] width 323 height 24
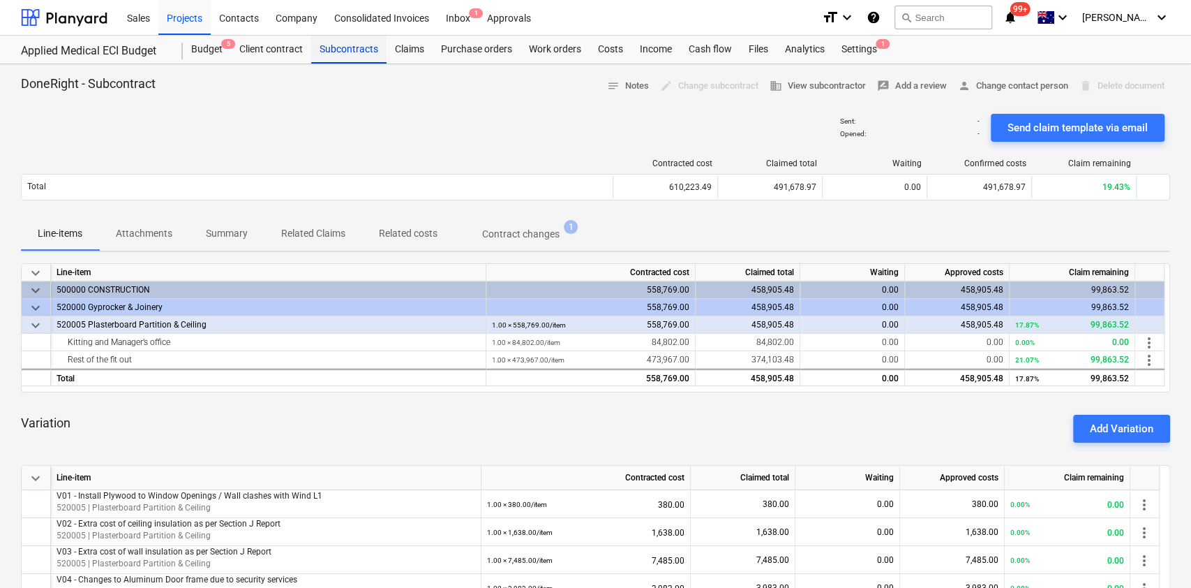
click at [350, 45] on div "Subcontracts" at bounding box center [348, 50] width 75 height 28
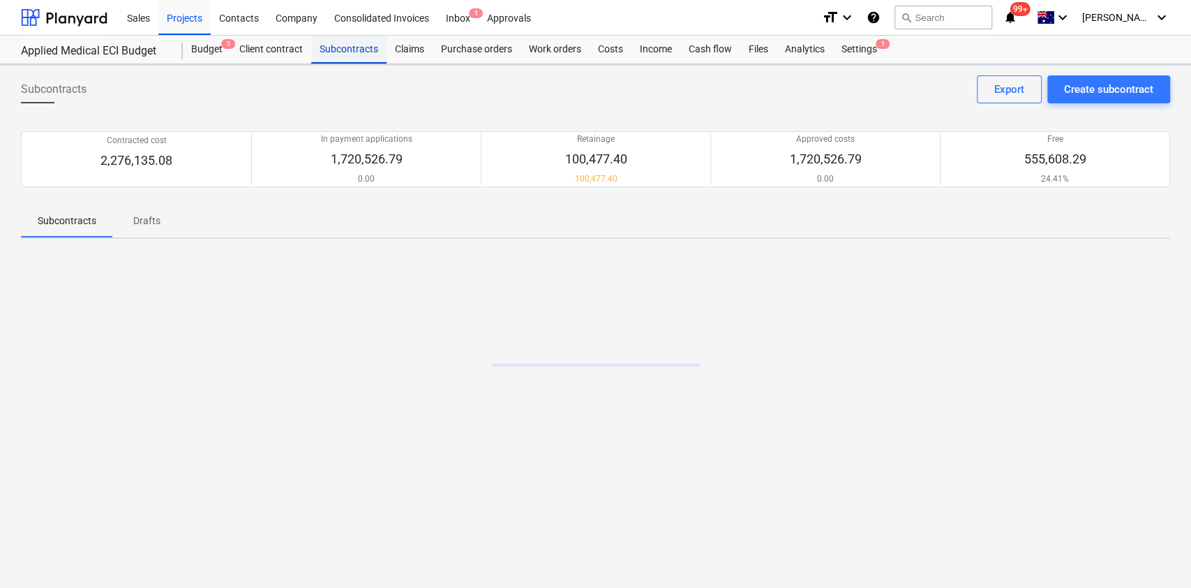
click at [350, 45] on div "Subcontracts" at bounding box center [348, 50] width 75 height 28
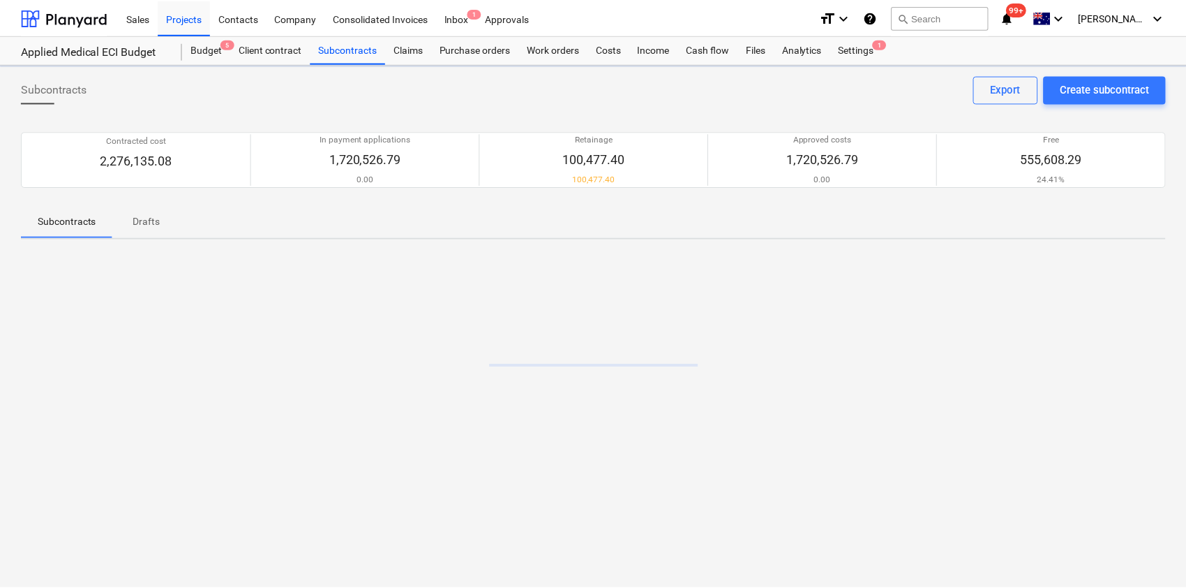
scroll to position [315, 0]
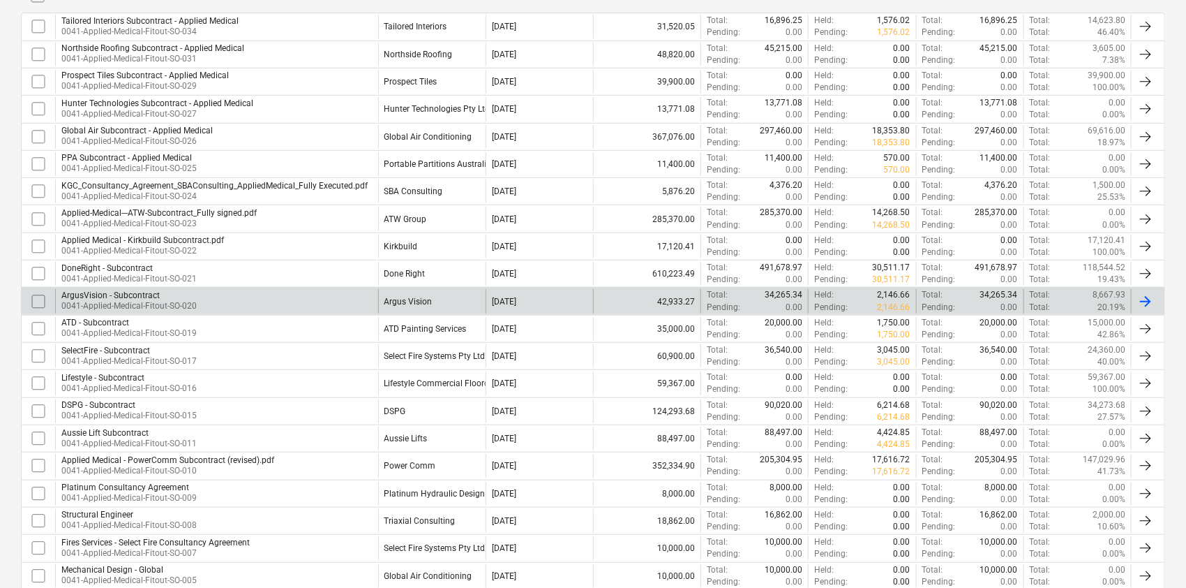
click at [158, 294] on div "ArgusVision - Subcontract" at bounding box center [128, 295] width 135 height 10
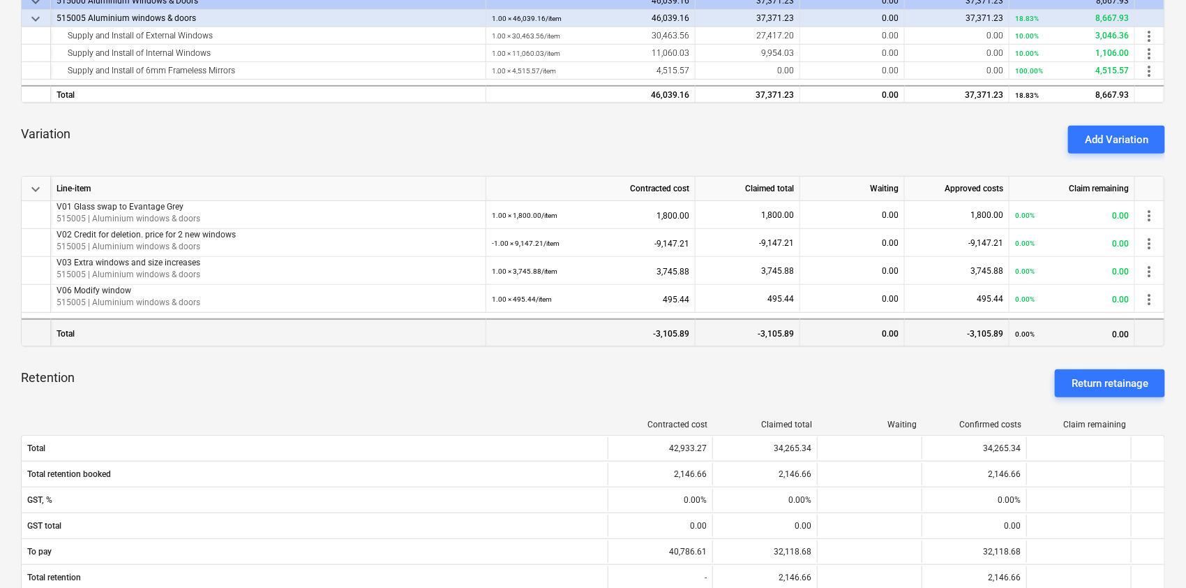
scroll to position [279, 0]
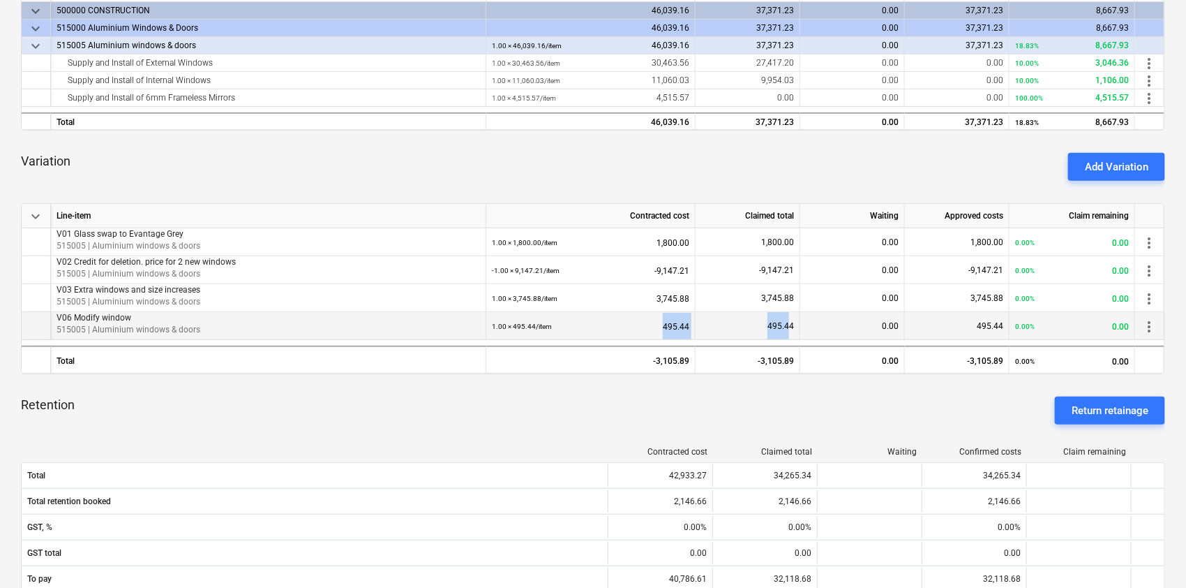
drag, startPoint x: 653, startPoint y: 332, endPoint x: 791, endPoint y: 329, distance: 137.5
click at [0, 0] on div "V06 Modify window 515005 | Aluminium windows & doors 1.00 × 495.44 / item 495.4…" at bounding box center [0, 0] width 0 height 0
click at [791, 329] on span "495.44" at bounding box center [781, 326] width 27 height 10
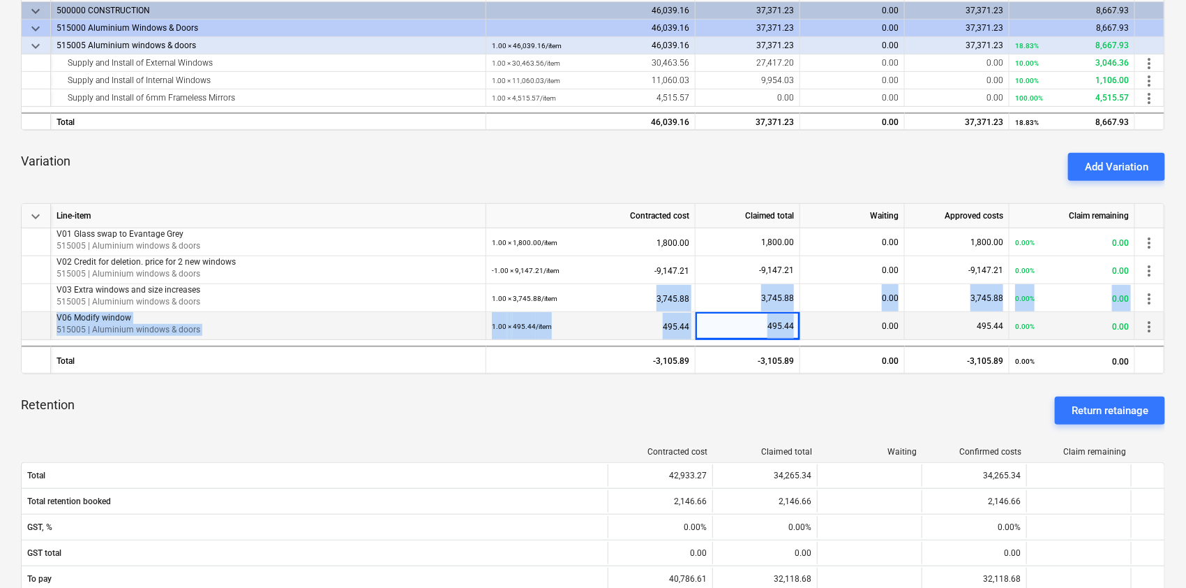
drag, startPoint x: 632, startPoint y: 304, endPoint x: 807, endPoint y: 314, distance: 175.4
click at [807, 315] on div "keyboard_arrow_down Line-item Contracted cost Claimed total Waiting Approved co…" at bounding box center [593, 288] width 1145 height 171
click at [807, 314] on div "0.00" at bounding box center [852, 326] width 105 height 28
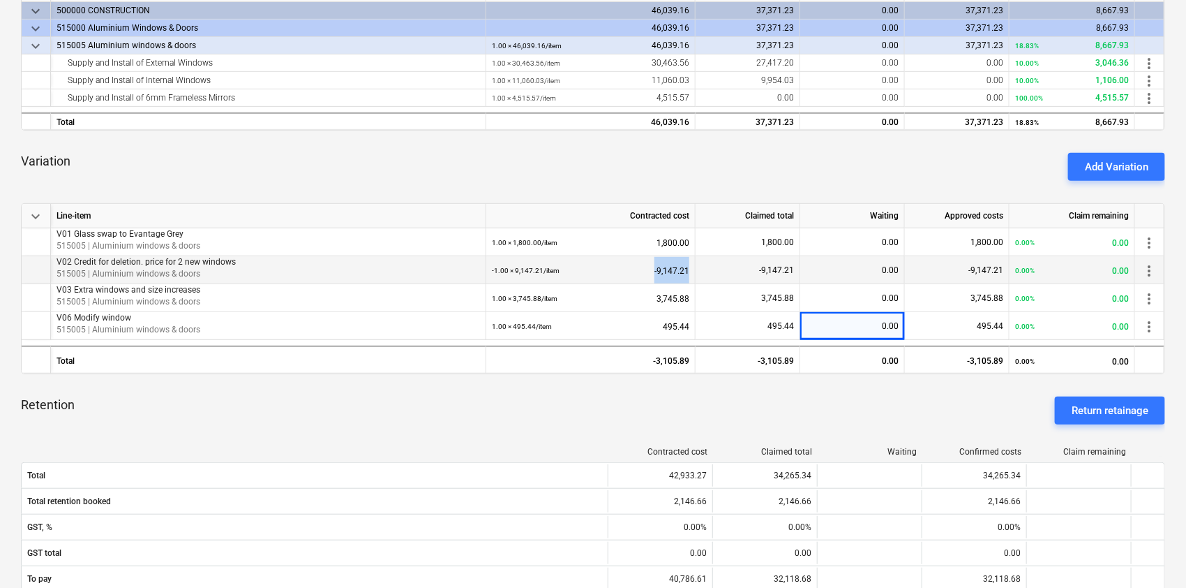
drag, startPoint x: 643, startPoint y: 264, endPoint x: 716, endPoint y: 269, distance: 73.4
click at [0, 0] on div "V02 Credit for deletion. price for 2 new windows 515005 | Aluminium windows & d…" at bounding box center [0, 0] width 0 height 0
click at [720, 269] on div "-9,147.21" at bounding box center [748, 270] width 105 height 28
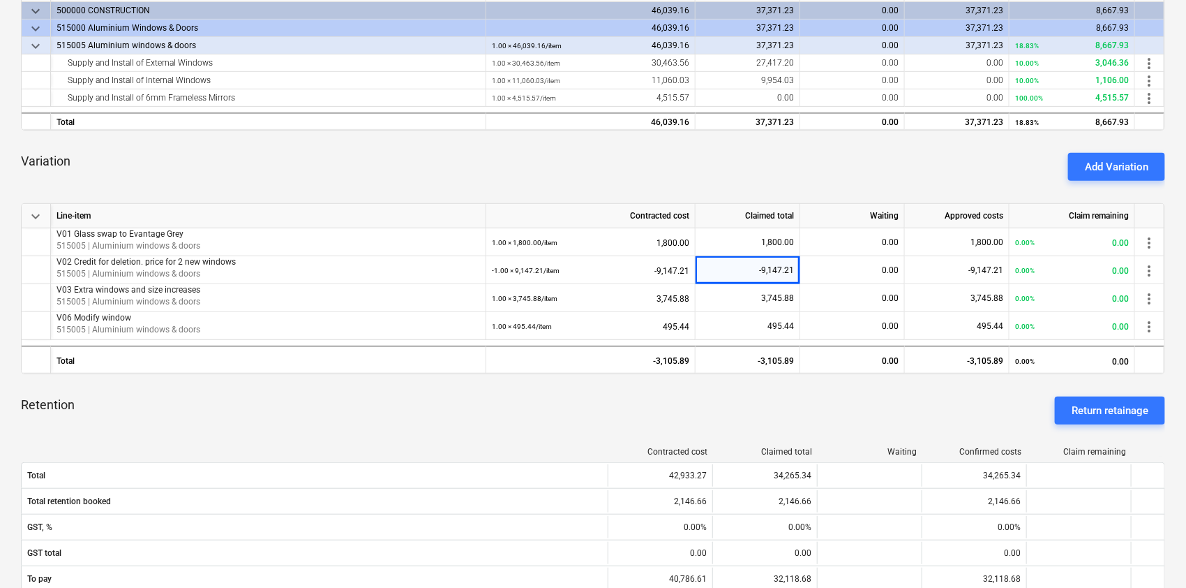
click at [722, 174] on div "Variation Add Variation" at bounding box center [593, 167] width 1145 height 50
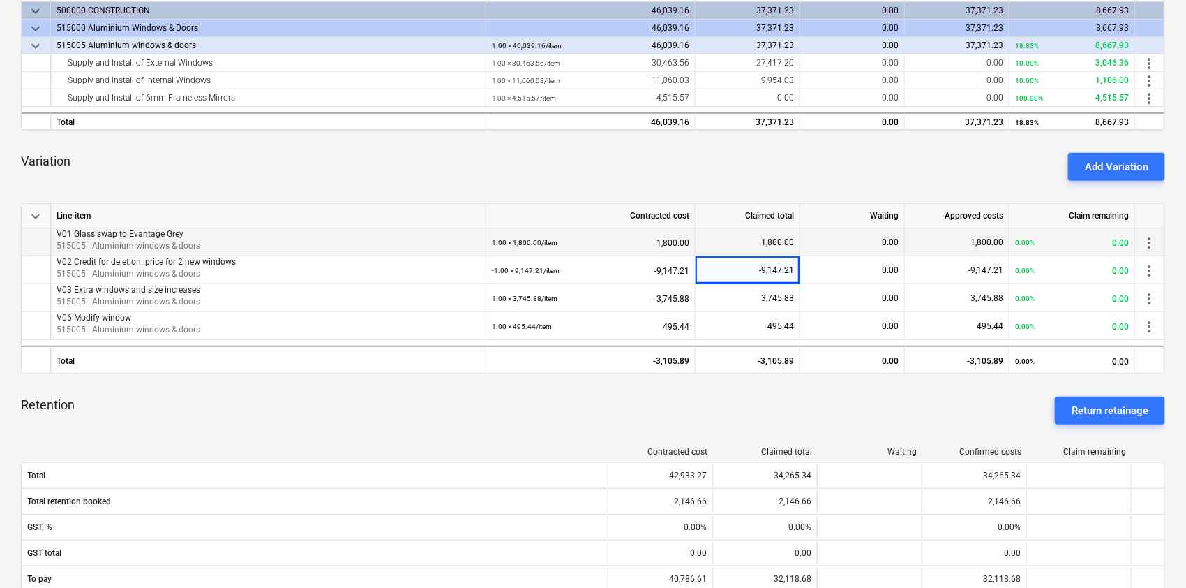
drag, startPoint x: 567, startPoint y: 233, endPoint x: 604, endPoint y: 233, distance: 37.7
click at [599, 234] on div "1.00 × 1,800.00 / item 1,800.00" at bounding box center [591, 242] width 198 height 29
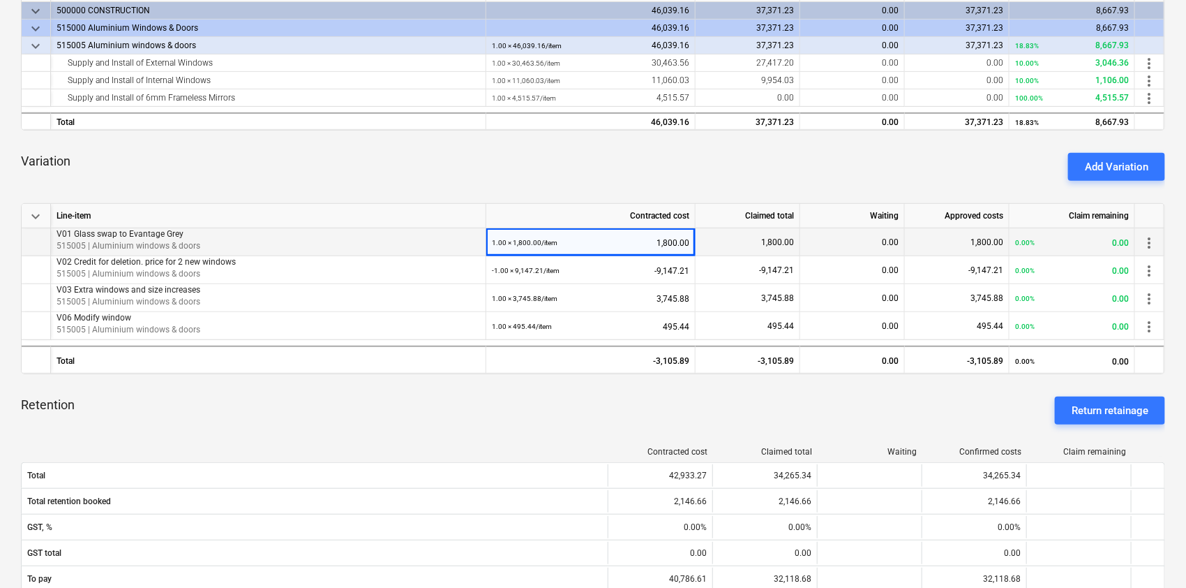
click at [604, 233] on div "1.00 × 1,800.00 / item 1,800.00" at bounding box center [591, 242] width 198 height 29
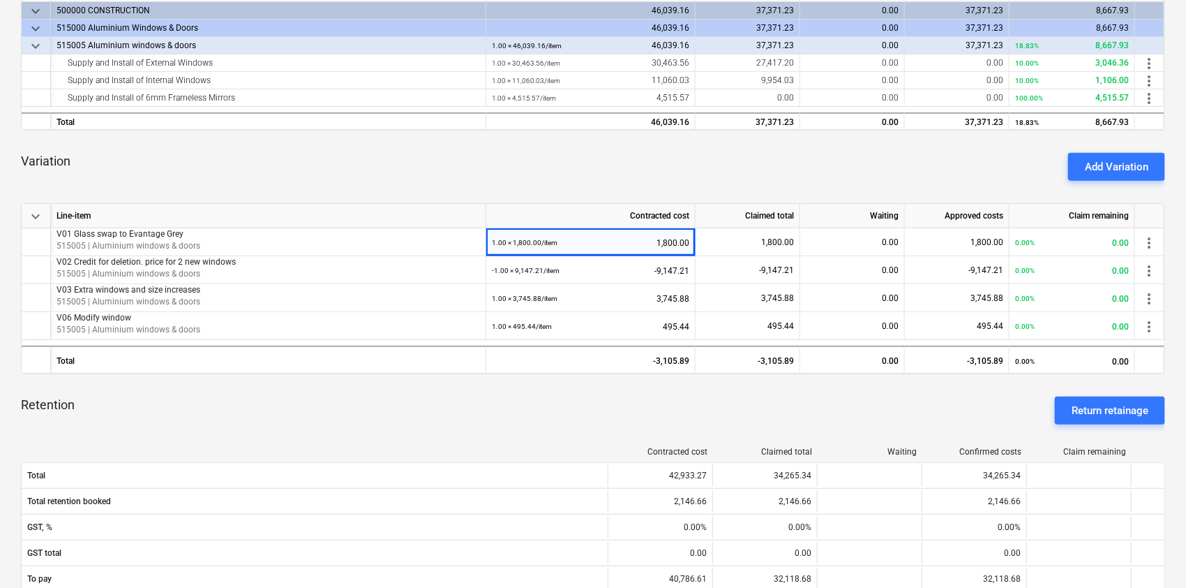
click at [679, 202] on div "keyboard_arrow_down Line-item Contracted cost Claimed total Waiting Approved co…" at bounding box center [593, 366] width 1145 height 764
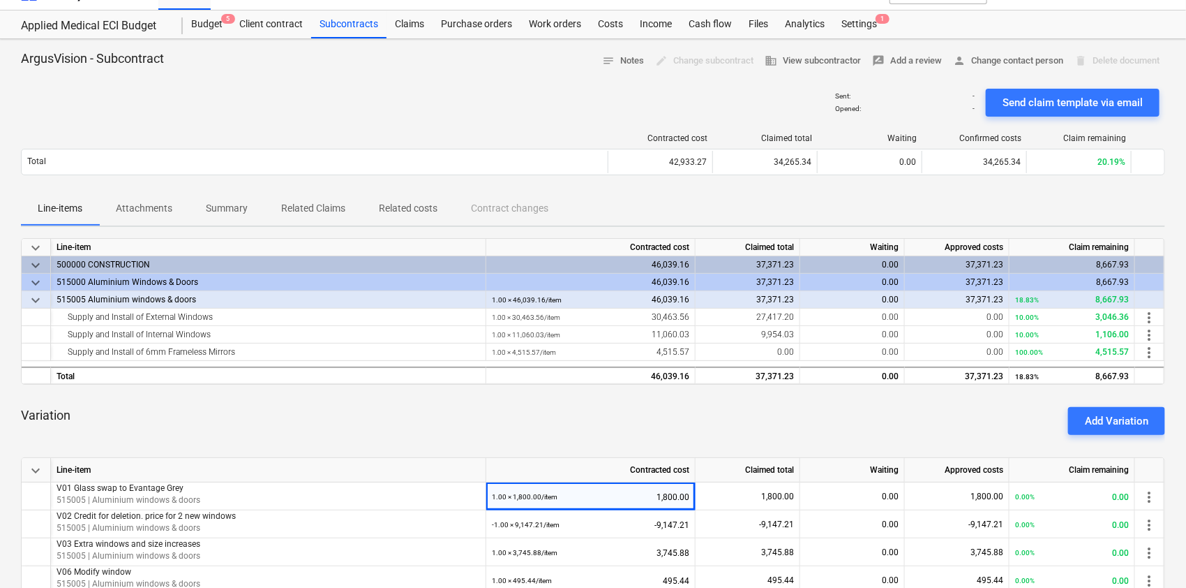
scroll to position [0, 0]
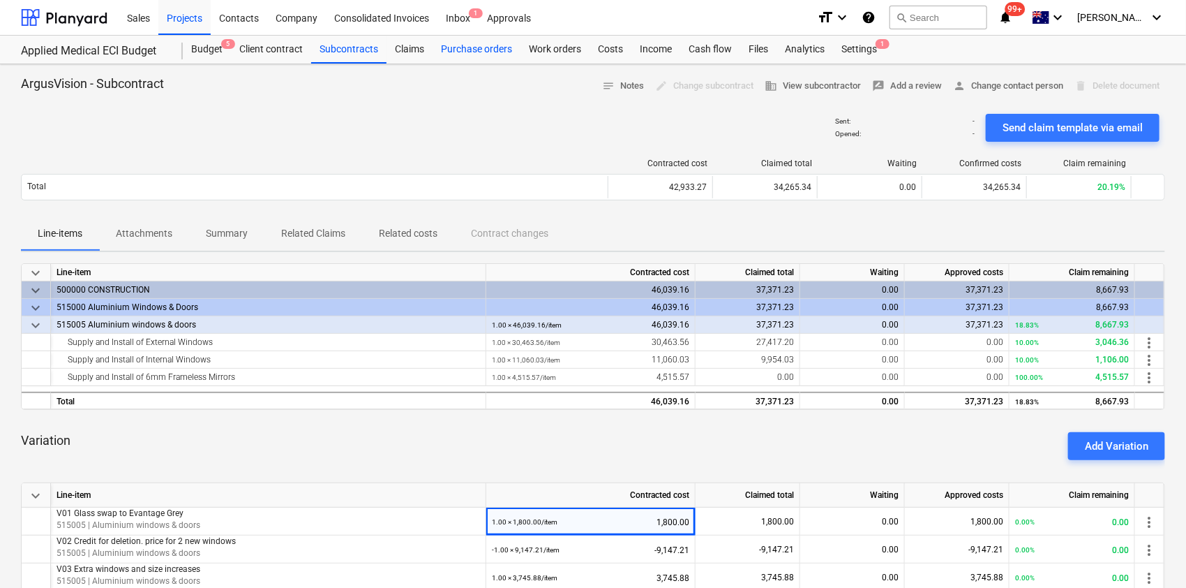
click at [444, 47] on div "Purchase orders" at bounding box center [477, 50] width 88 height 28
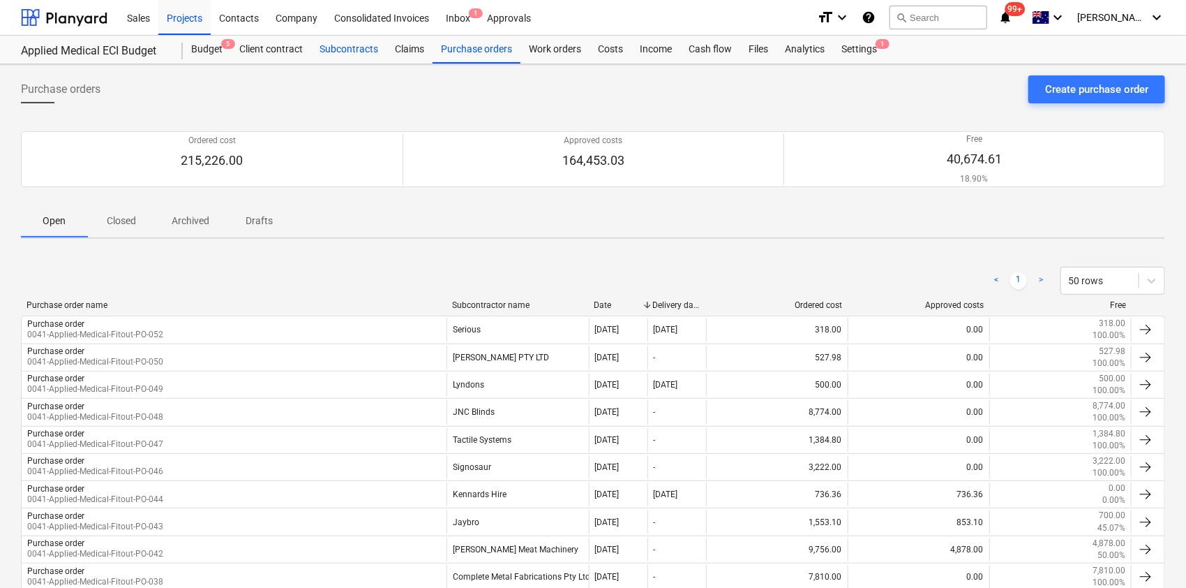
click at [374, 48] on div "Subcontracts" at bounding box center [348, 50] width 75 height 28
click at [373, 48] on div "Subcontracts" at bounding box center [348, 50] width 75 height 28
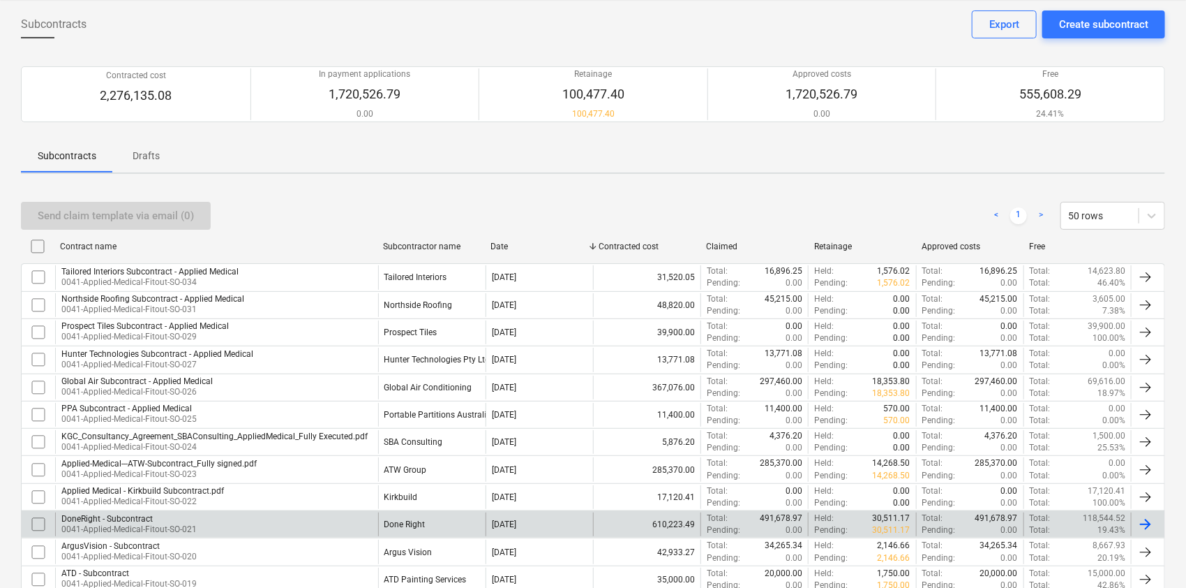
scroll to position [93, 0]
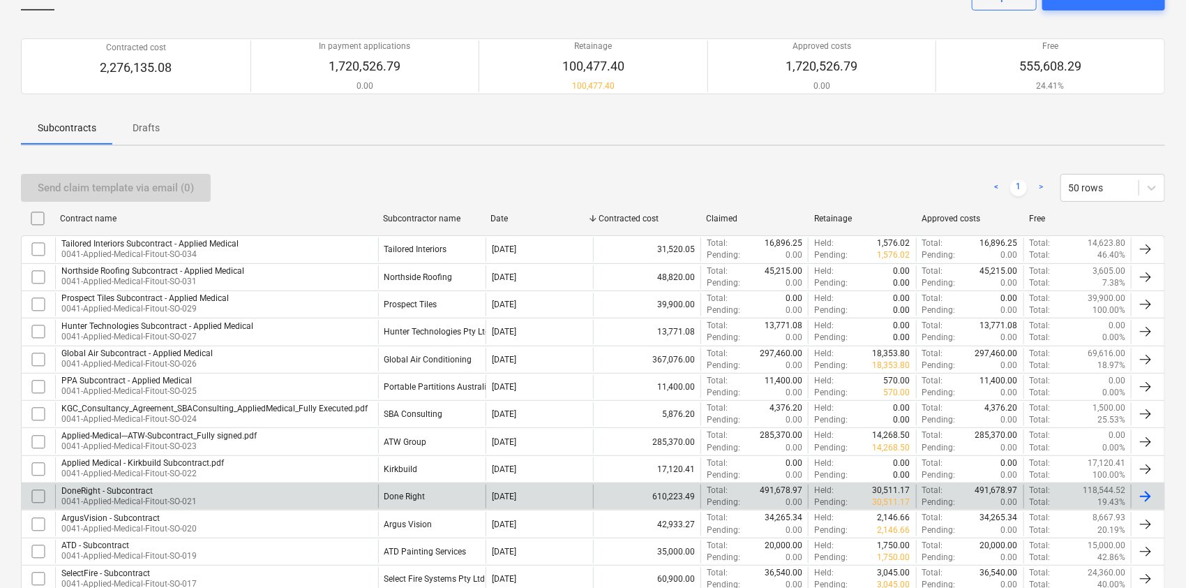
click at [358, 440] on div "DoneRight - Subcontract 0041-Applied-Medical-Fitout-SO-021" at bounding box center [216, 496] width 323 height 24
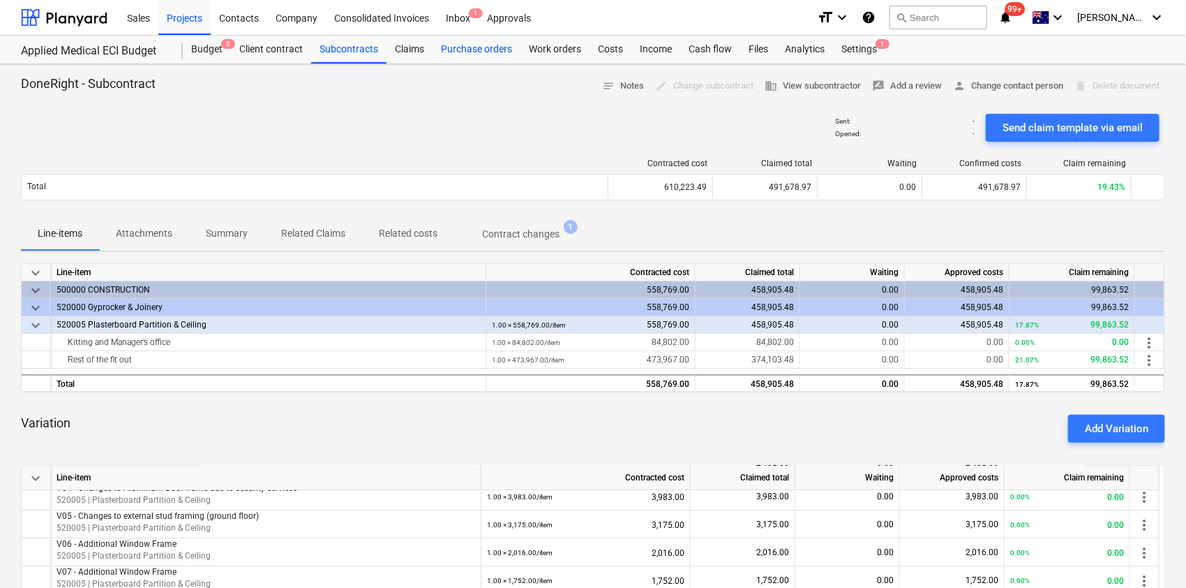
click at [452, 53] on div "Purchase orders" at bounding box center [477, 50] width 88 height 28
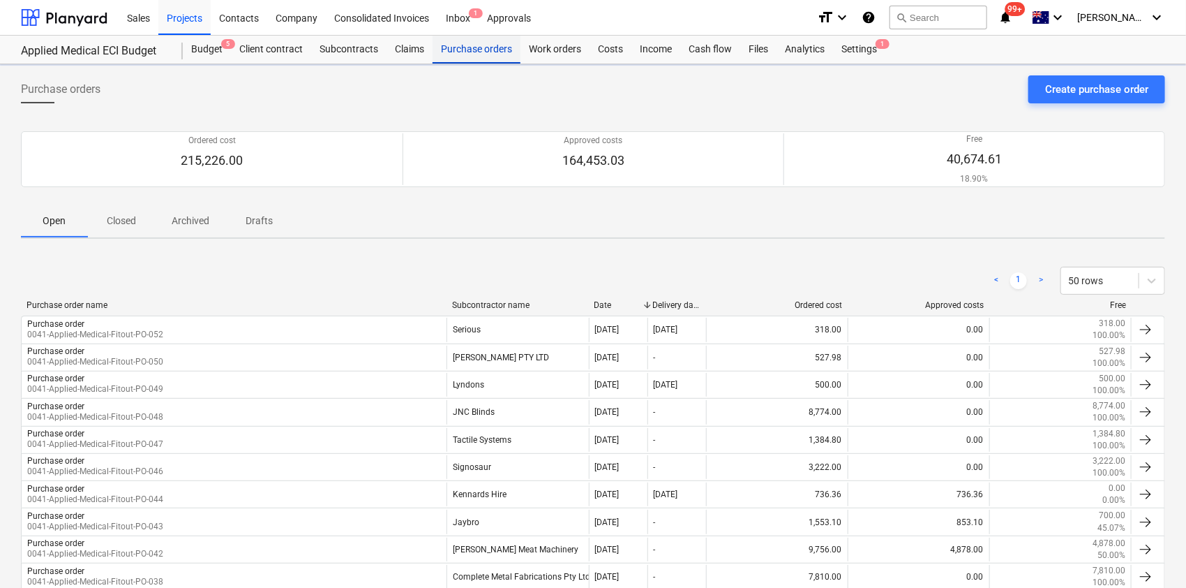
click at [452, 53] on div "Purchase orders" at bounding box center [477, 50] width 88 height 28
click at [334, 59] on div "Subcontracts" at bounding box center [348, 50] width 75 height 28
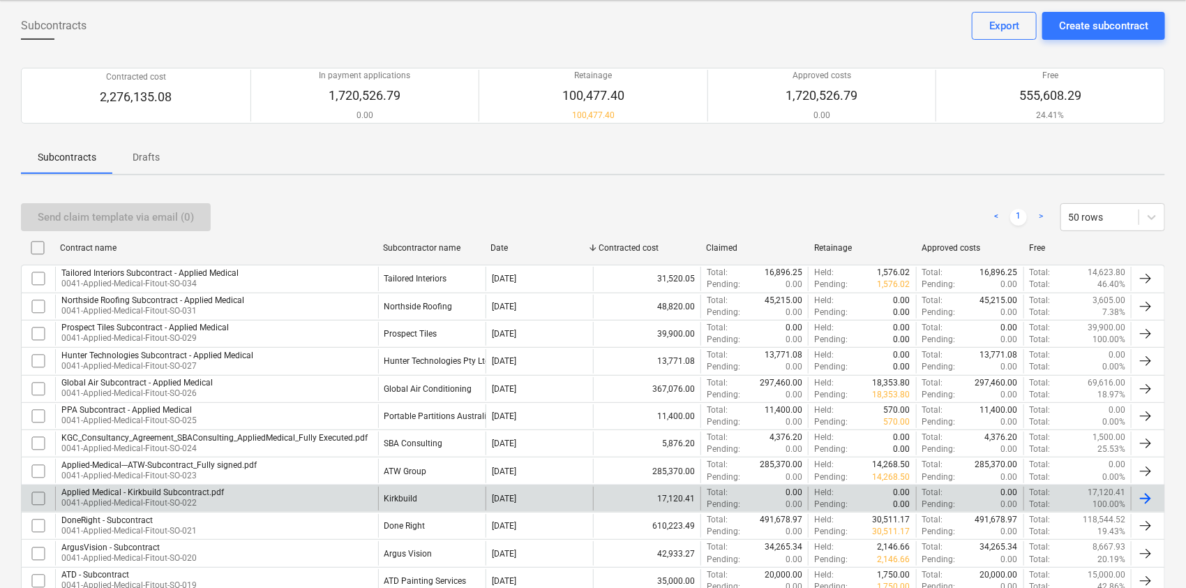
scroll to position [93, 0]
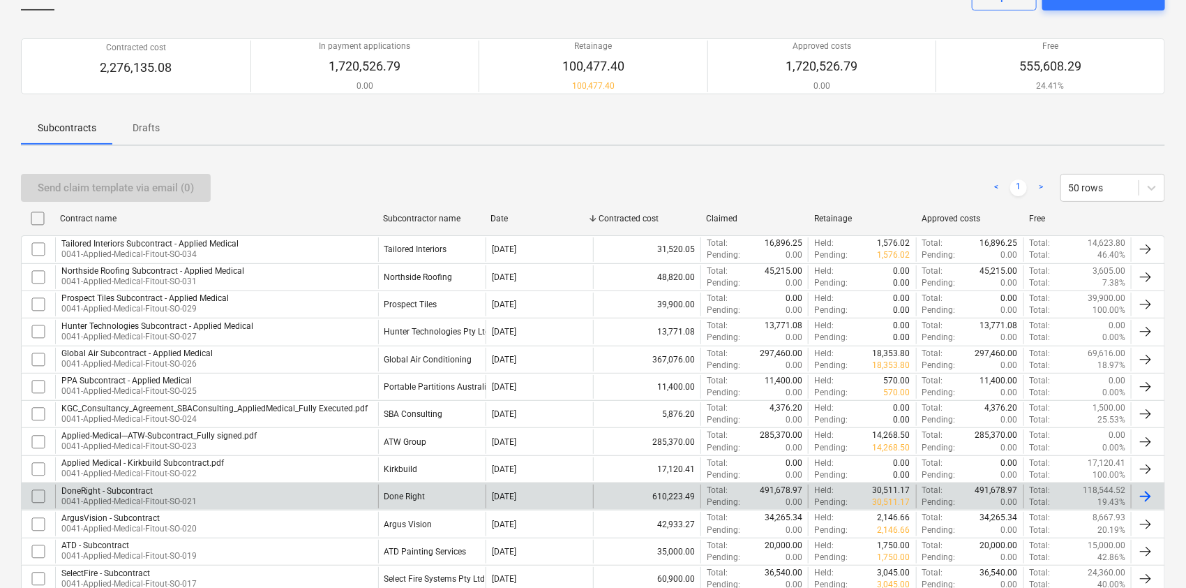
click at [200, 440] on div "DoneRight - Subcontract 0041-Applied-Medical-Fitout-SO-021" at bounding box center [216, 496] width 323 height 24
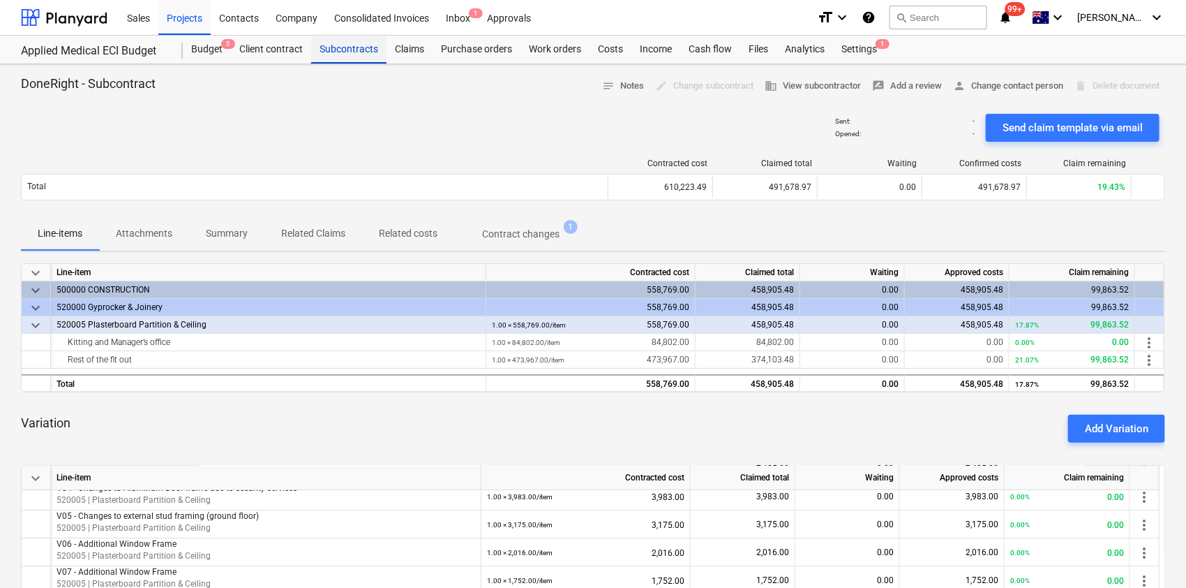
click at [352, 40] on div "Subcontracts" at bounding box center [348, 50] width 75 height 28
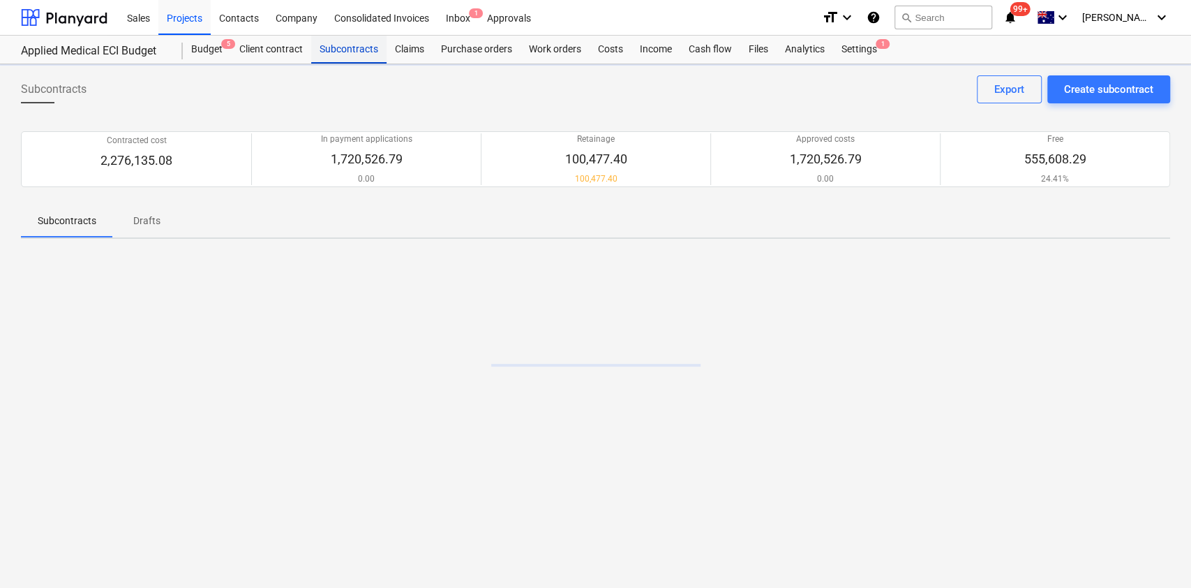
click at [352, 40] on div "Subcontracts" at bounding box center [348, 50] width 75 height 28
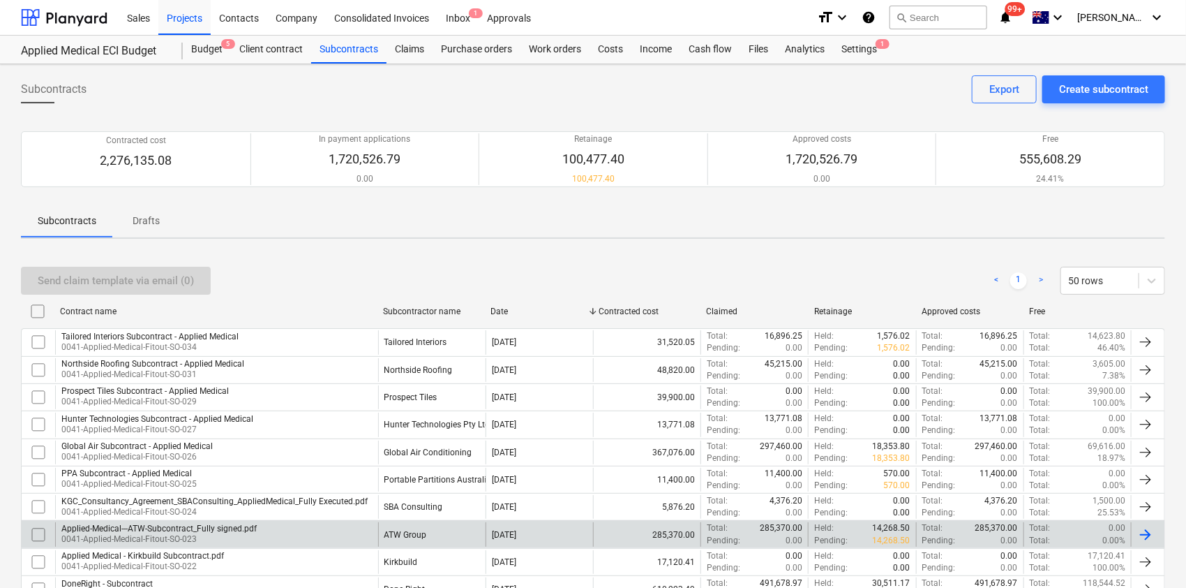
click at [184, 440] on div "Applied-Medical---ATW-Subcontract_Fully signed.pdf 0041-Applied-Medical-Fitout-…" at bounding box center [593, 533] width 1145 height 27
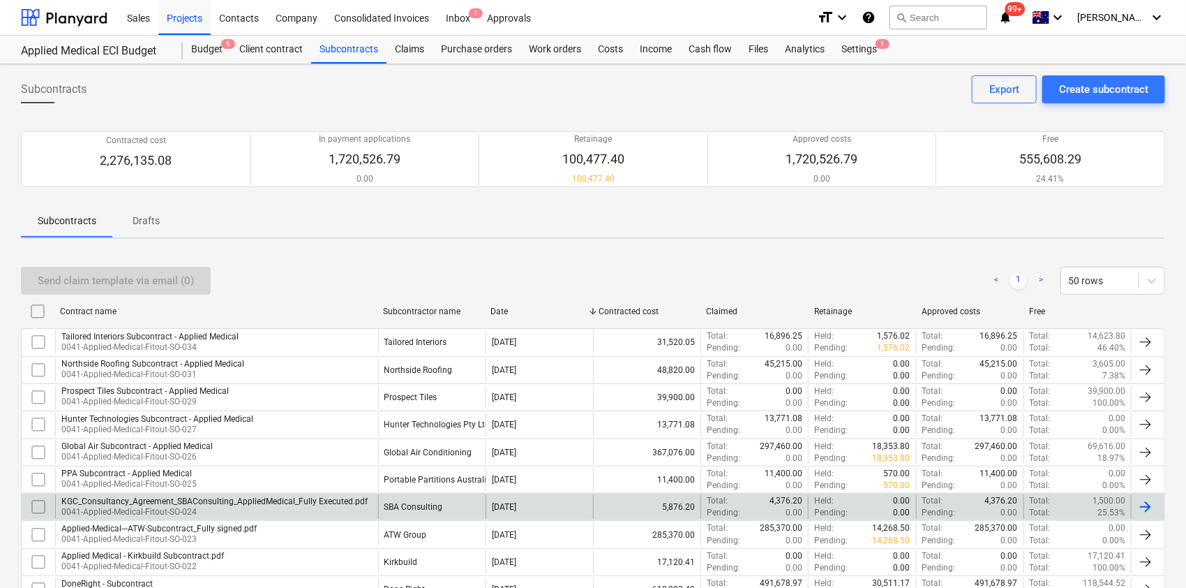
click at [199, 440] on div "KGC_Consultancy_Agreement_SBAConsulting_AppliedMedical_Fully Executed.pdf 0041-…" at bounding box center [216, 507] width 323 height 24
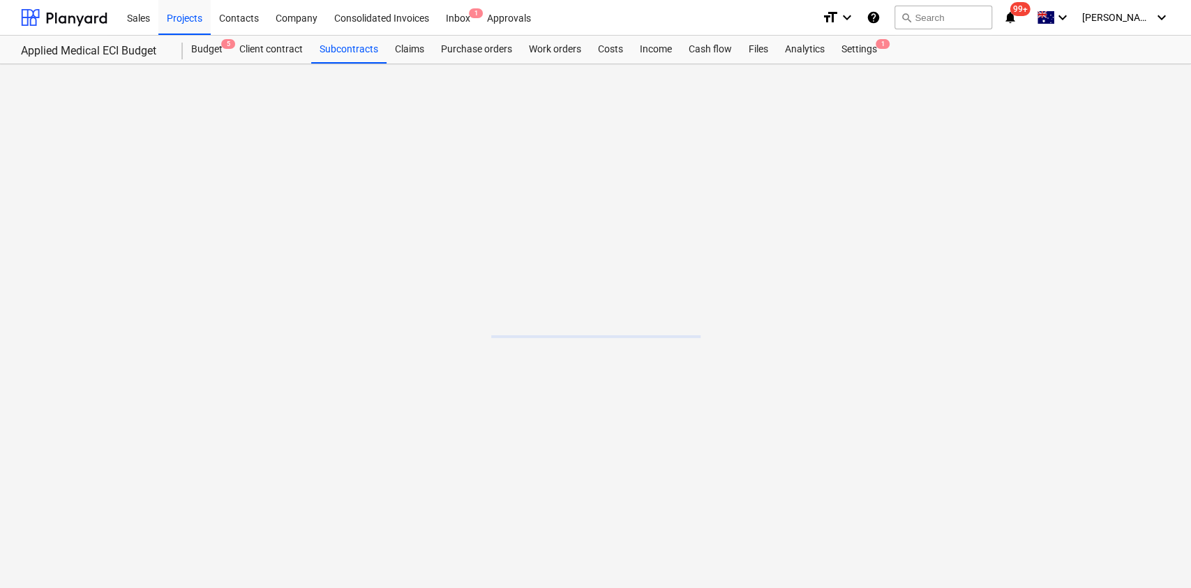
click at [199, 440] on main at bounding box center [595, 325] width 1191 height 523
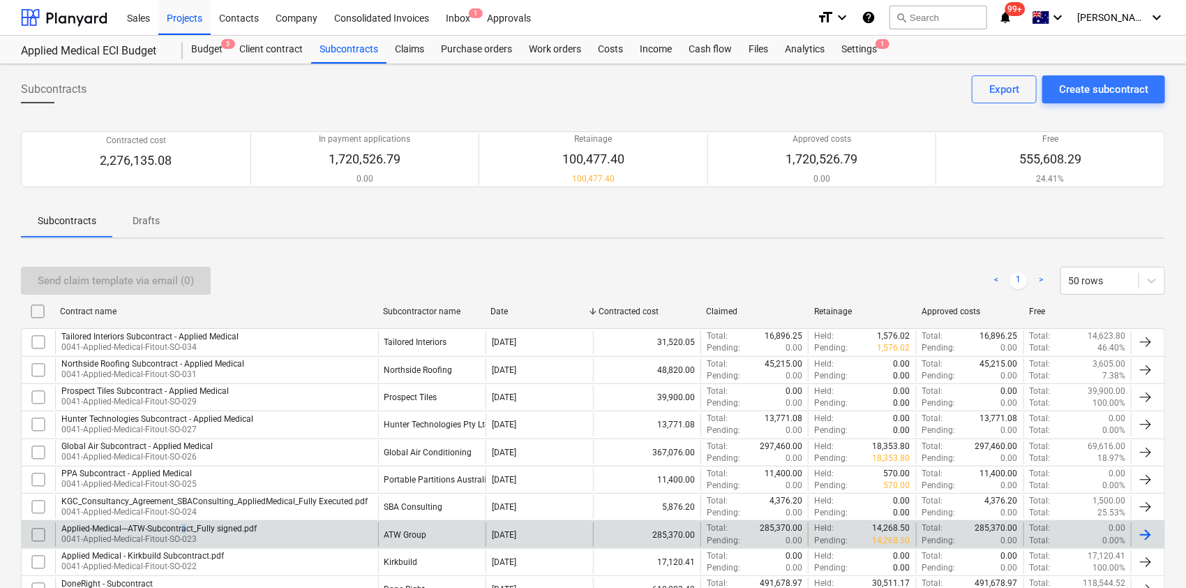
click at [184, 440] on div "Applied-Medical---ATW-Subcontract_Fully signed.pdf" at bounding box center [158, 528] width 195 height 10
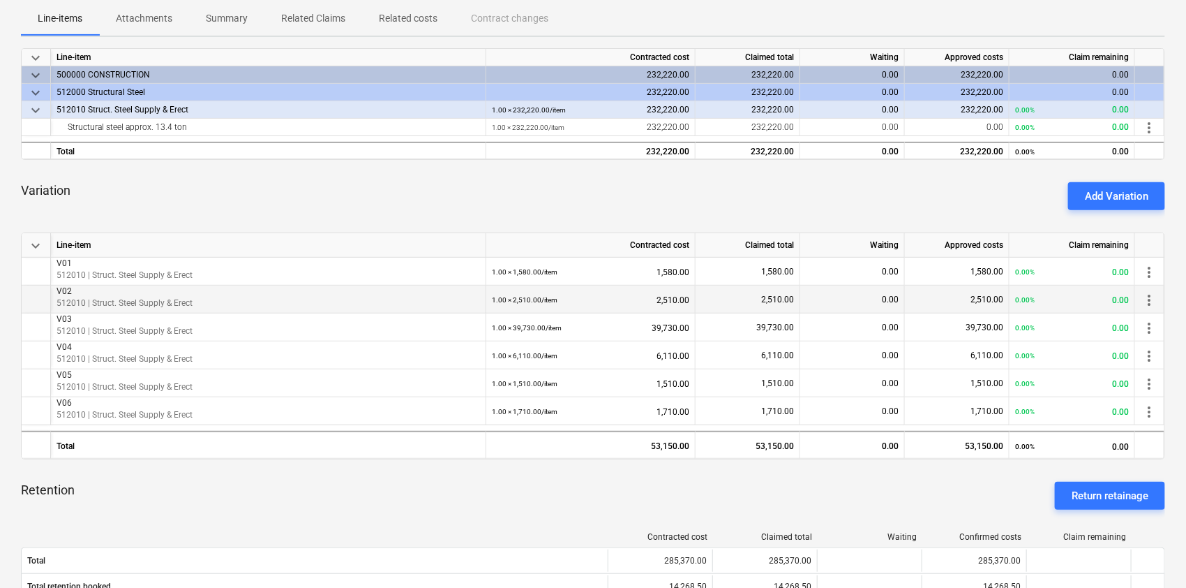
scroll to position [186, 0]
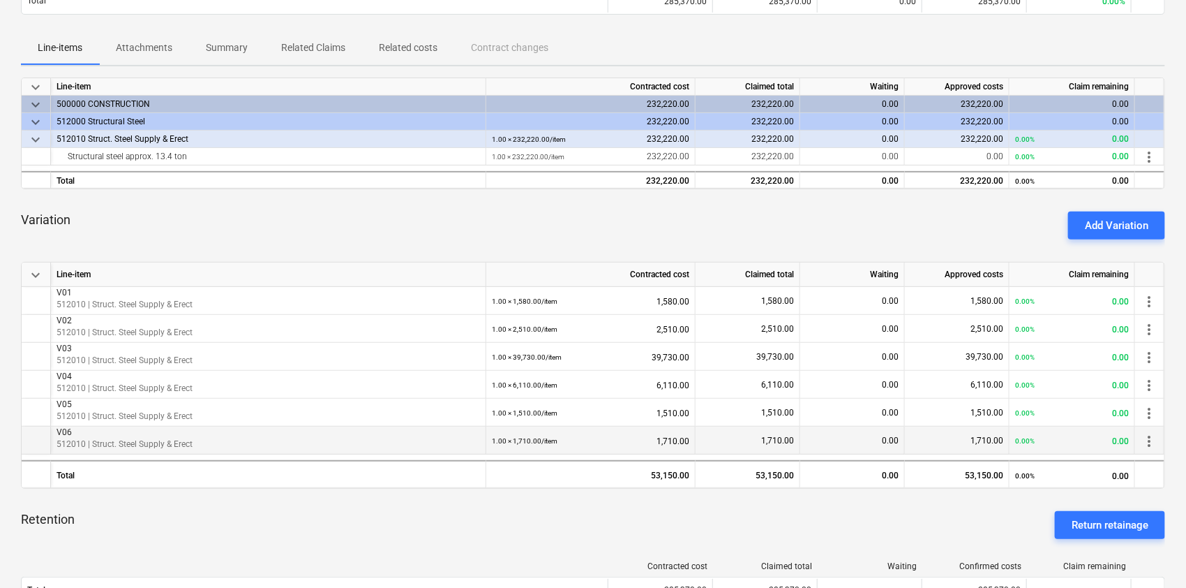
drag, startPoint x: 669, startPoint y: 449, endPoint x: 681, endPoint y: 451, distance: 11.9
click at [681, 440] on div "1.00 × 1,710.00 / item 1,710.00" at bounding box center [591, 440] width 198 height 29
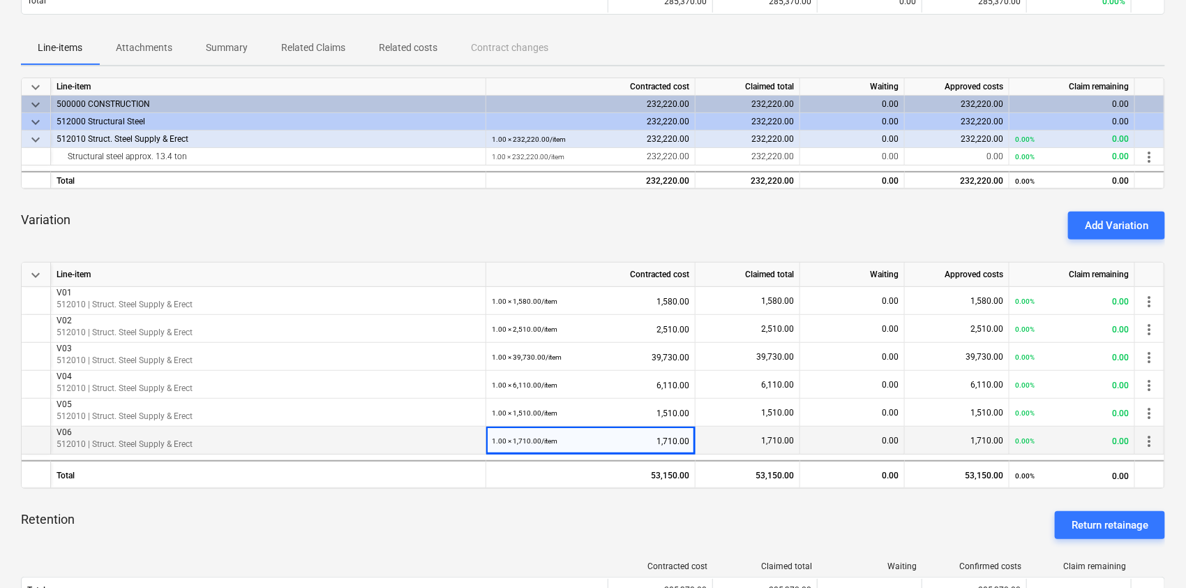
click at [682, 440] on div "1.00 × 1,710.00 / item 1,710.00" at bounding box center [591, 440] width 198 height 29
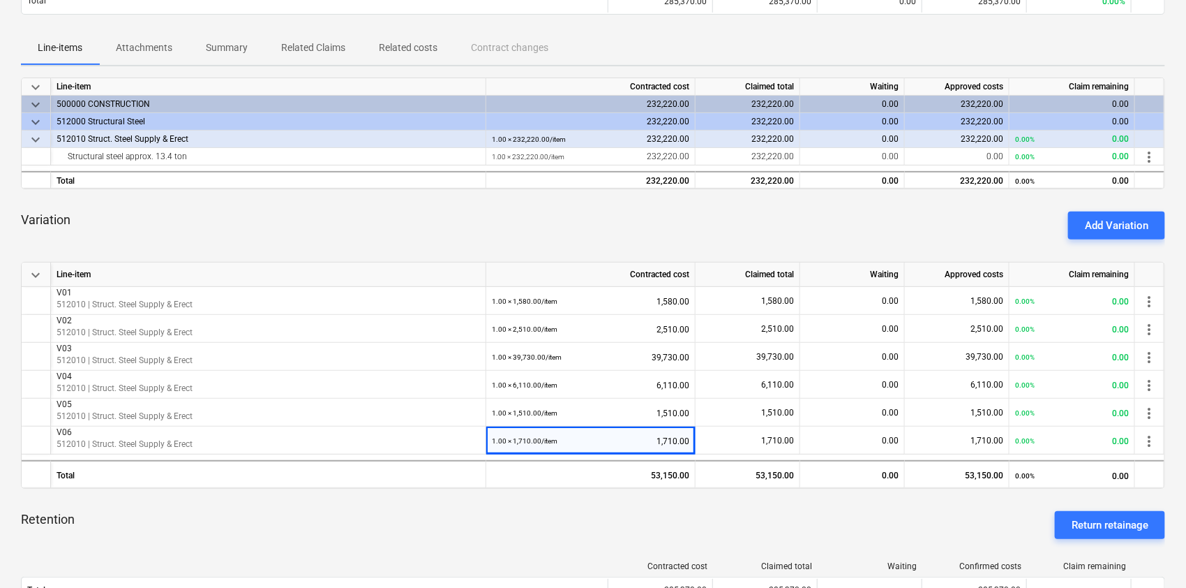
click at [694, 440] on div "keyboard_arrow_down Line-item Contracted cost Claimed total Waiting Approved co…" at bounding box center [593, 375] width 1145 height 227
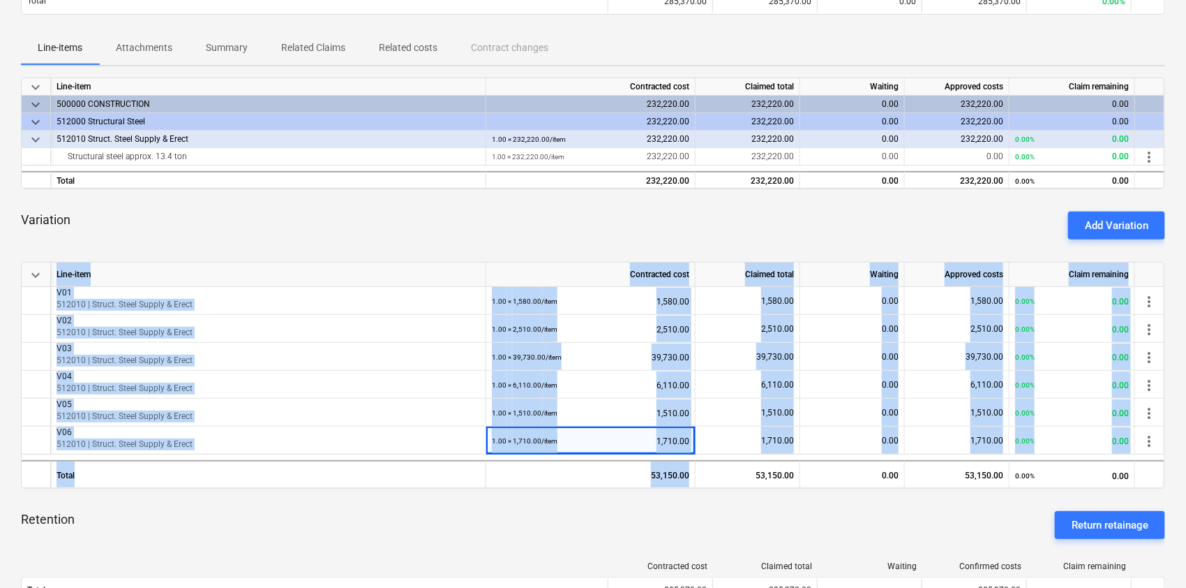
drag, startPoint x: 706, startPoint y: 484, endPoint x: 704, endPoint y: 492, distance: 7.8
click at [704, 440] on div "keyboard_arrow_down Line-item Contracted cost Claimed total Waiting Approved co…" at bounding box center [593, 469] width 1145 height 784
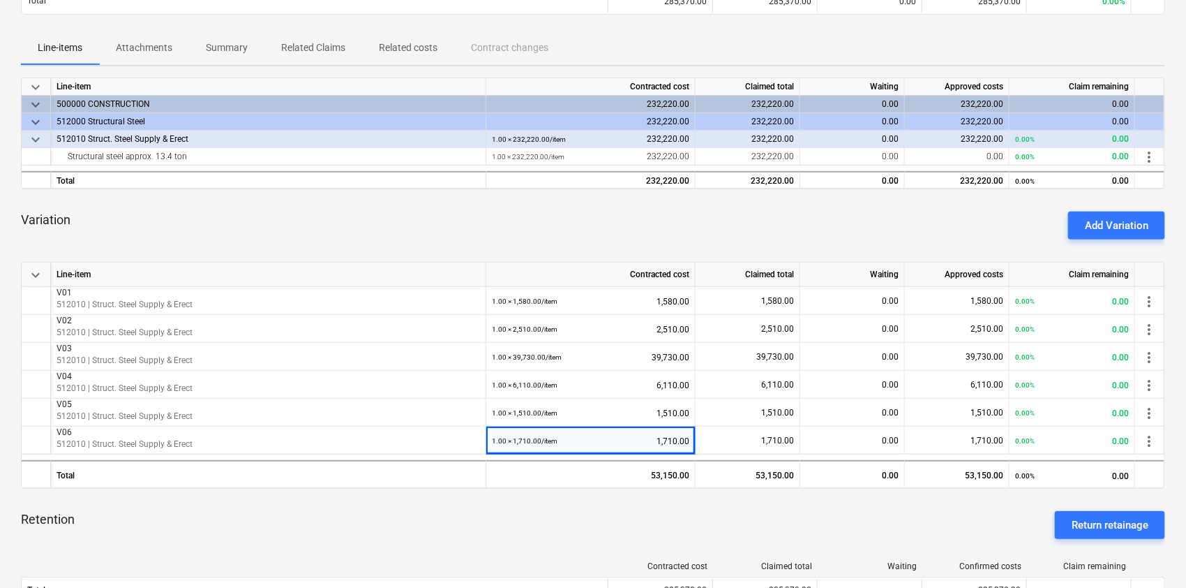
click at [681, 440] on div "keyboard_arrow_down Line-item Contracted cost Claimed total Waiting Approved co…" at bounding box center [593, 469] width 1145 height 784
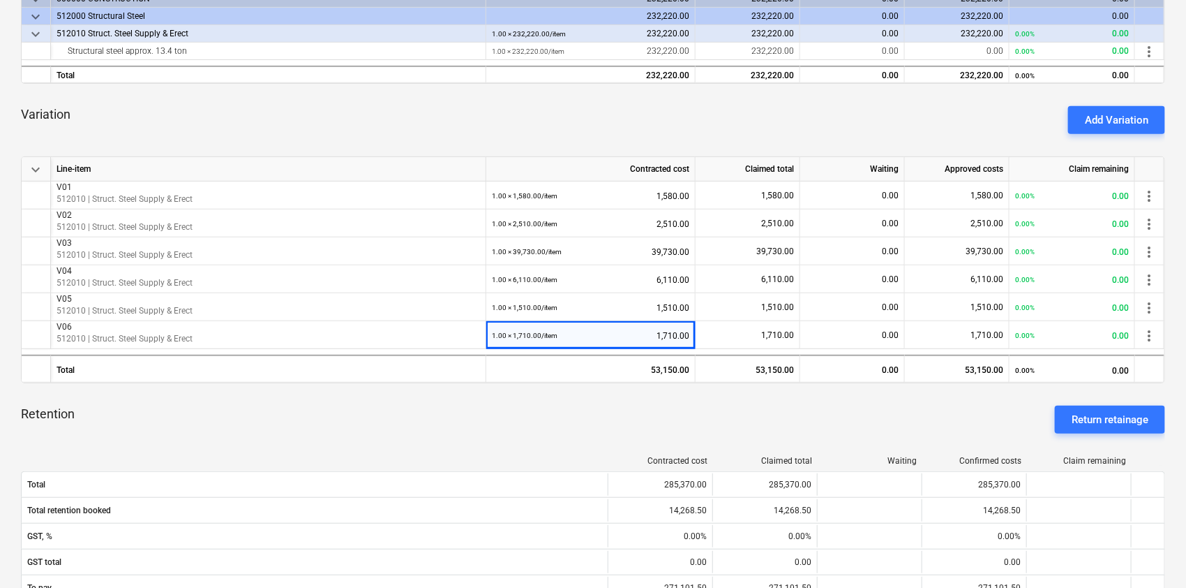
scroll to position [15, 0]
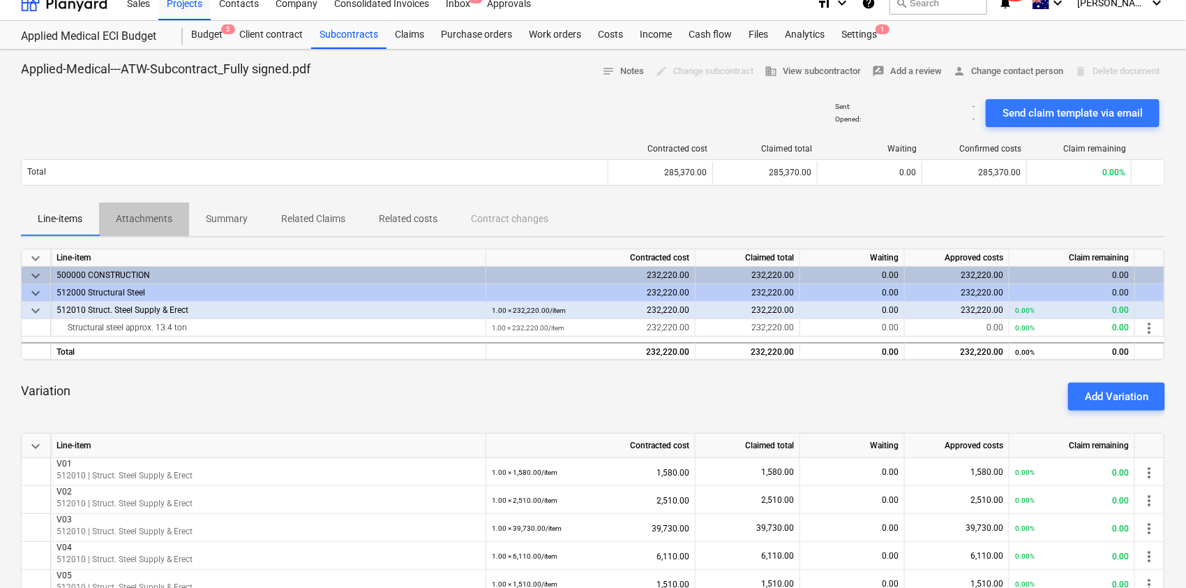
click at [162, 234] on button "Attachments" at bounding box center [144, 218] width 90 height 33
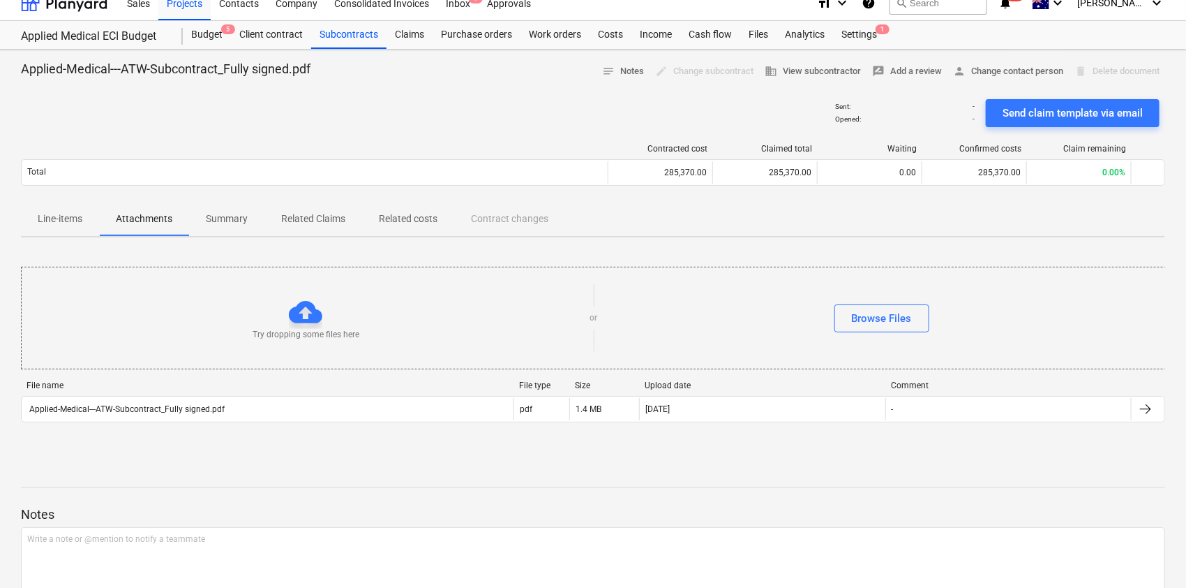
click at [198, 226] on span "Summary" at bounding box center [226, 218] width 75 height 23
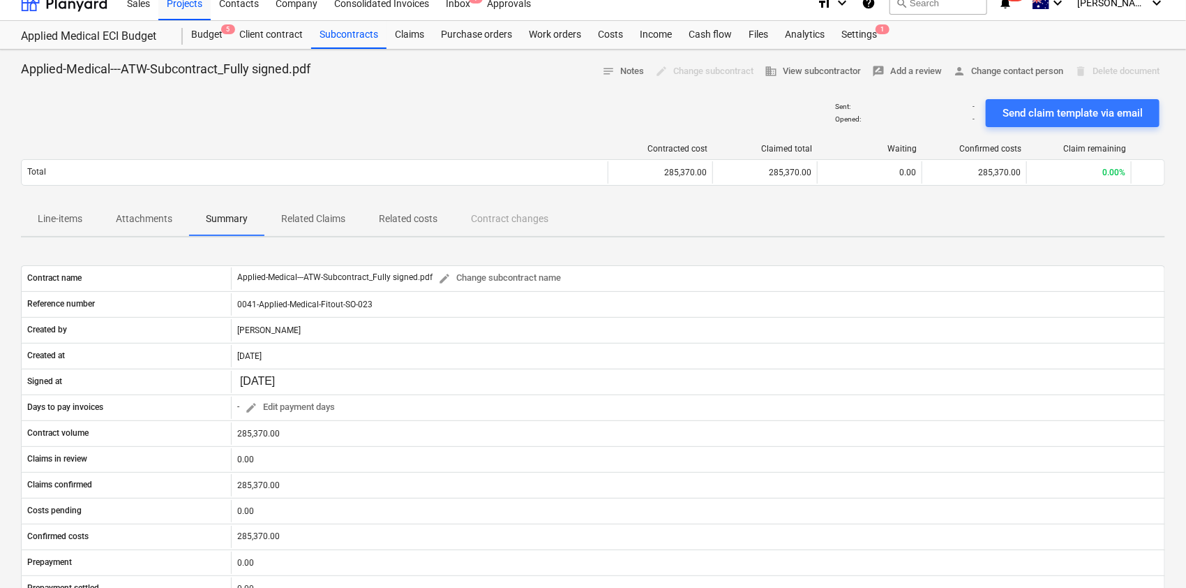
click at [325, 225] on p "Related Claims" at bounding box center [313, 218] width 64 height 15
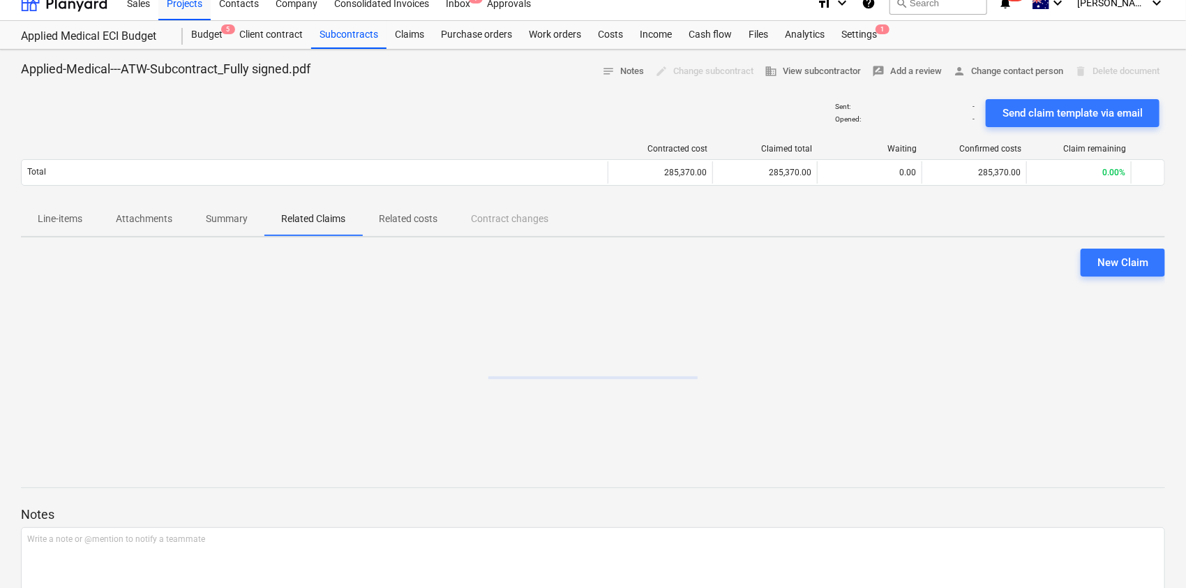
click at [410, 226] on span "Related costs" at bounding box center [408, 218] width 92 height 23
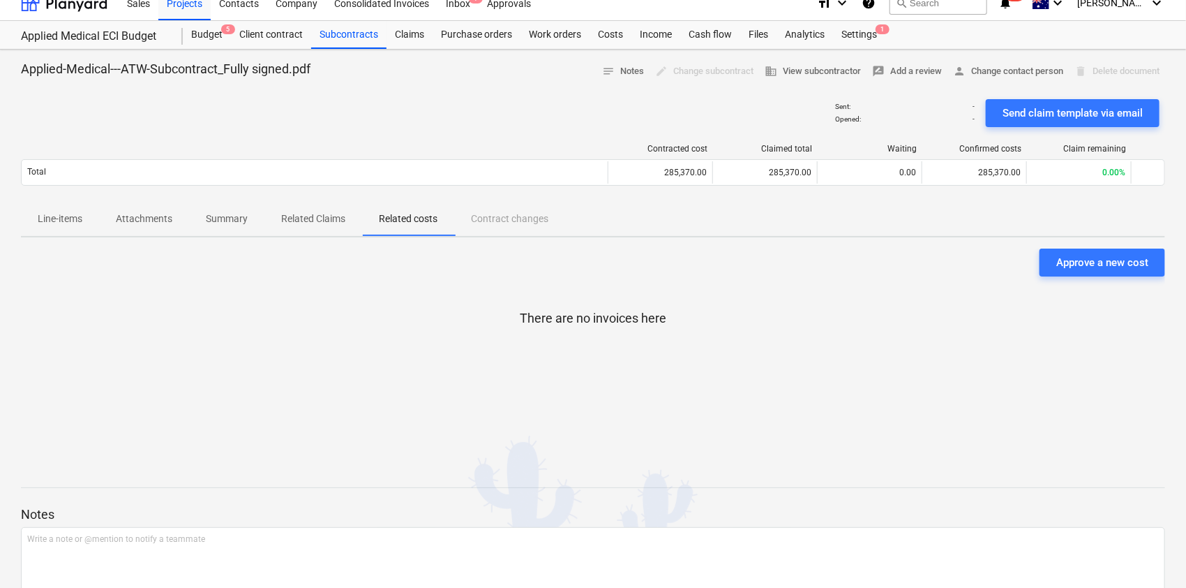
click at [410, 226] on span "Related costs" at bounding box center [408, 218] width 92 height 23
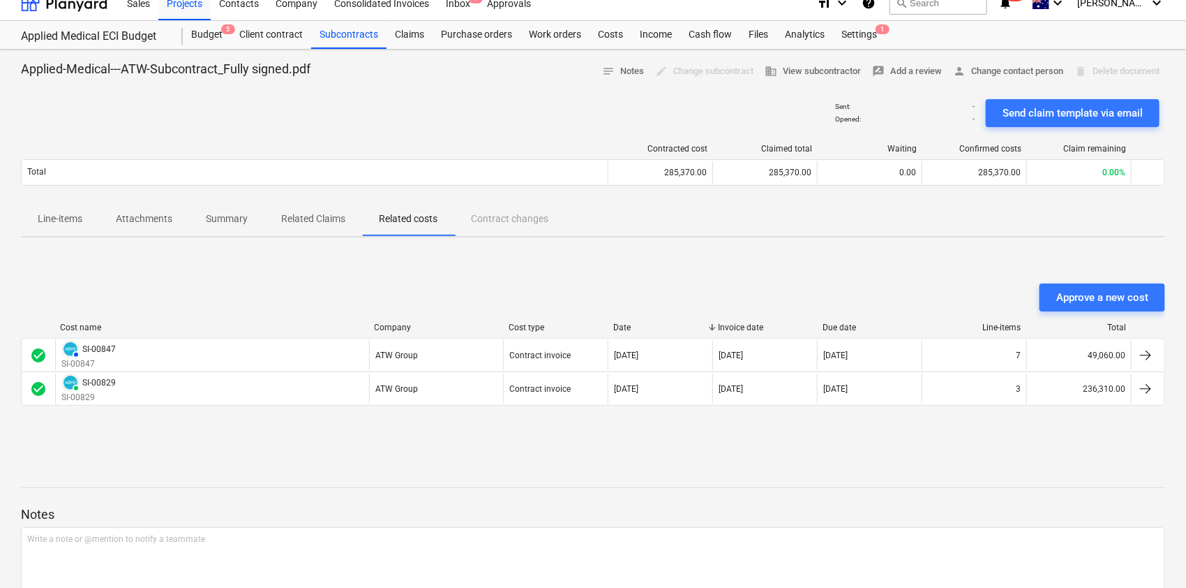
click at [67, 219] on p "Line-items" at bounding box center [60, 218] width 45 height 15
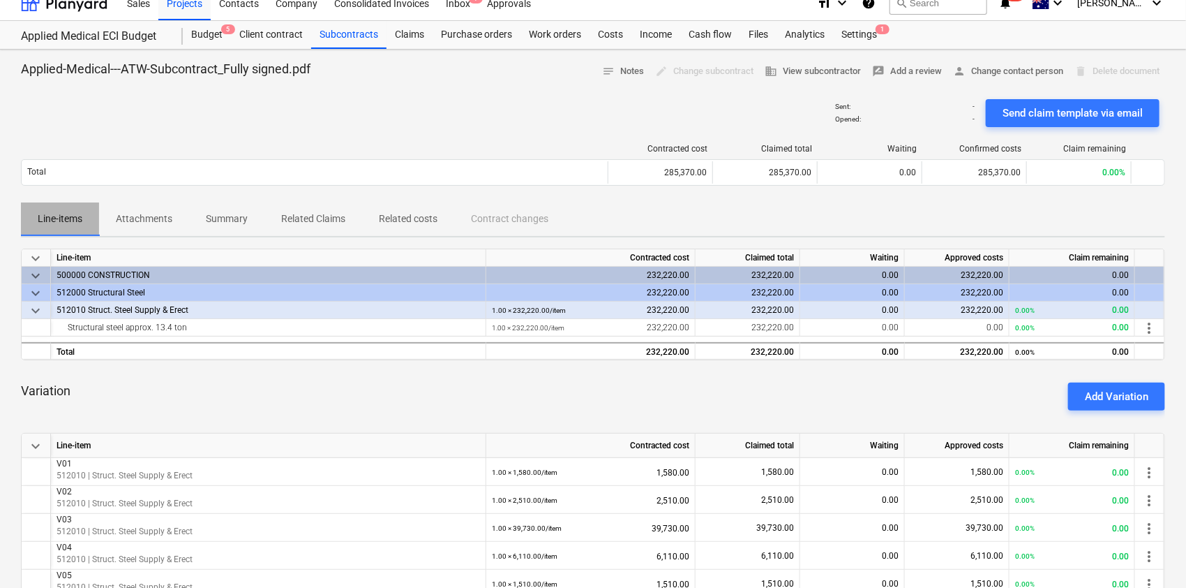
click at [67, 219] on p "Line-items" at bounding box center [60, 218] width 45 height 15
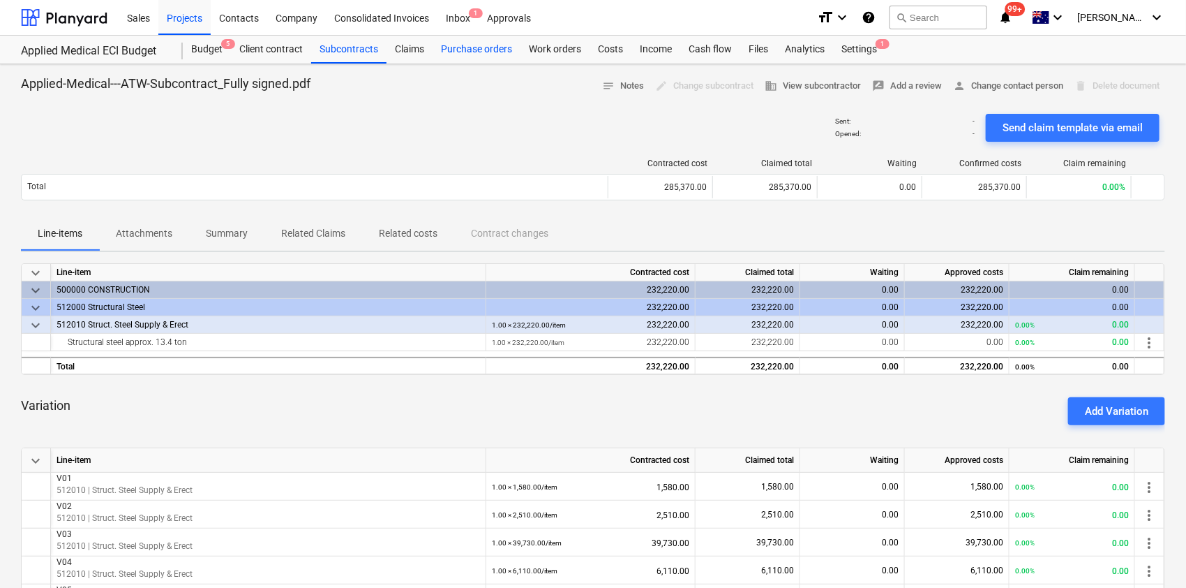
click at [468, 51] on div "Purchase orders" at bounding box center [477, 50] width 88 height 28
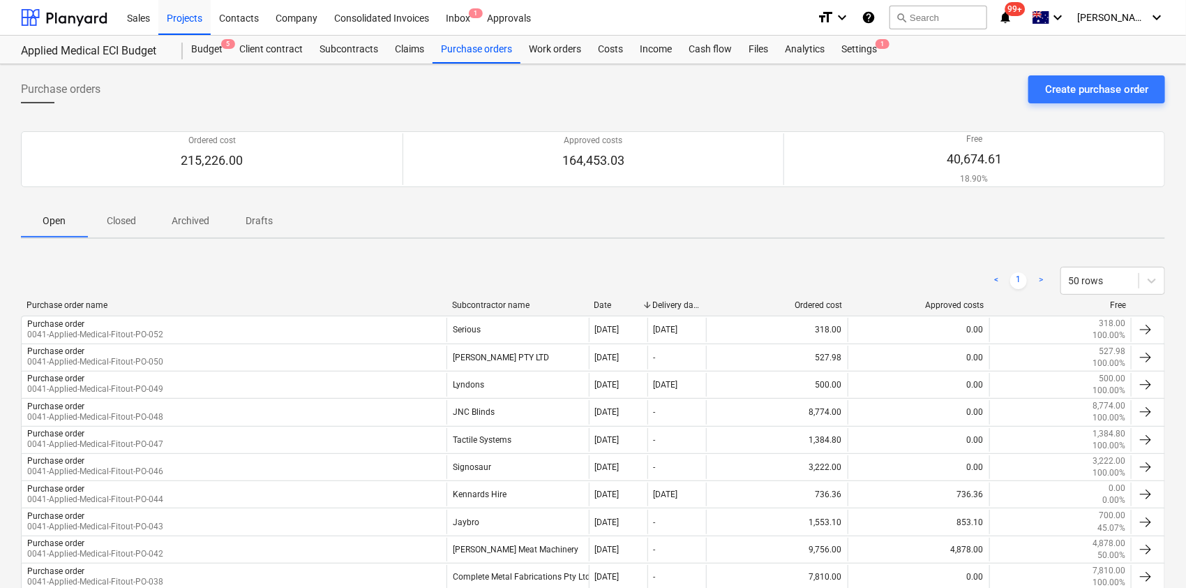
click at [96, 232] on button "Closed" at bounding box center [121, 220] width 67 height 33
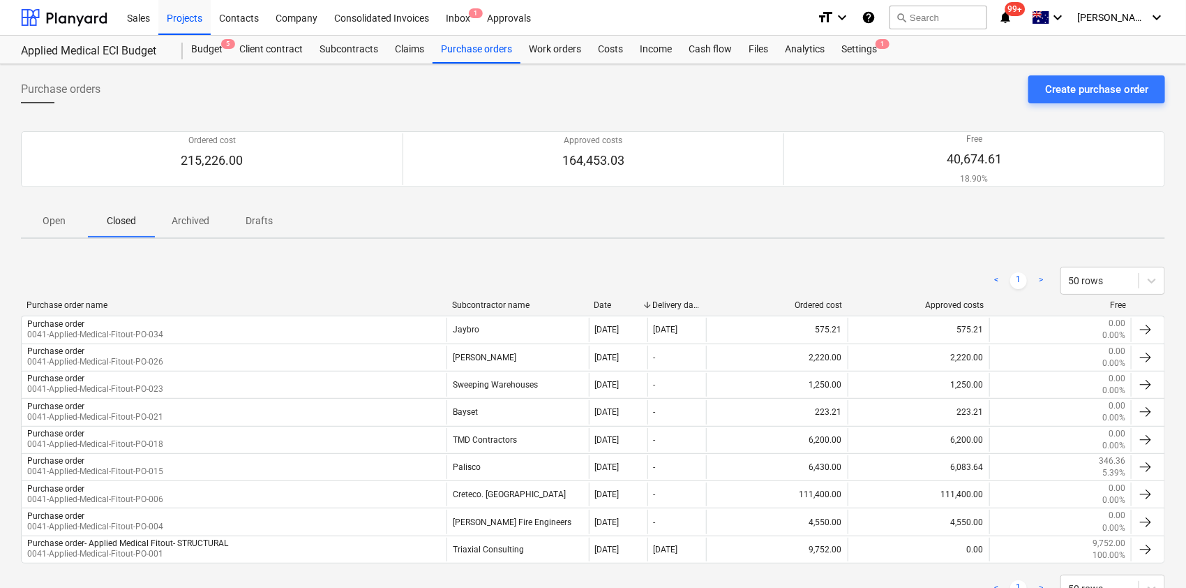
click at [107, 234] on button "Closed" at bounding box center [121, 220] width 67 height 33
click at [59, 226] on p "Open" at bounding box center [54, 221] width 33 height 15
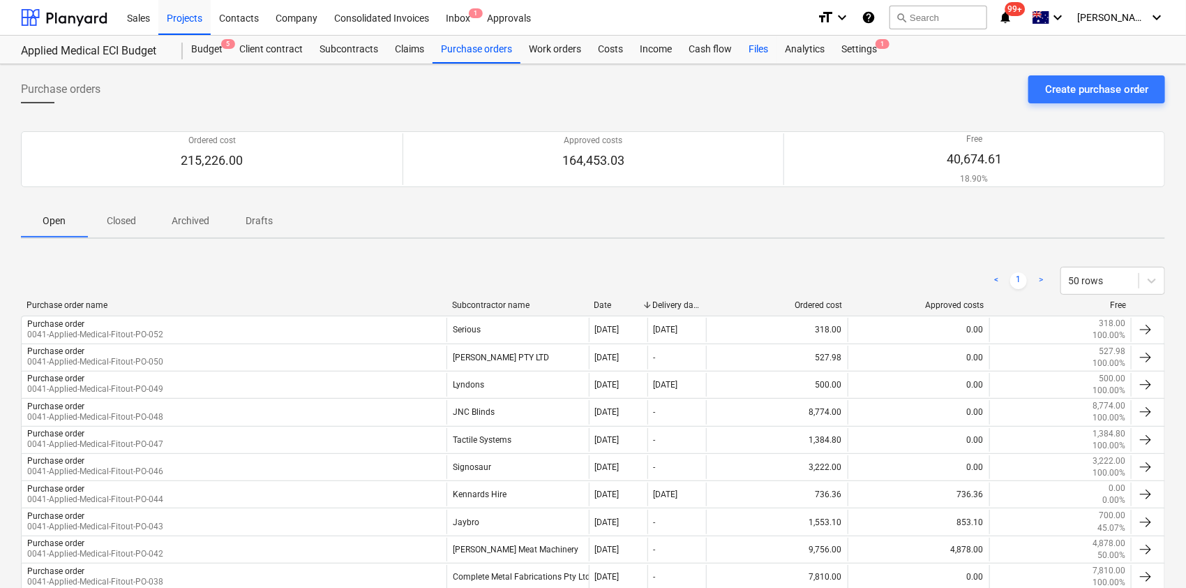
drag, startPoint x: 784, startPoint y: 59, endPoint x: 771, endPoint y: 52, distance: 14.0
click at [783, 59] on div "Analytics" at bounding box center [805, 50] width 57 height 28
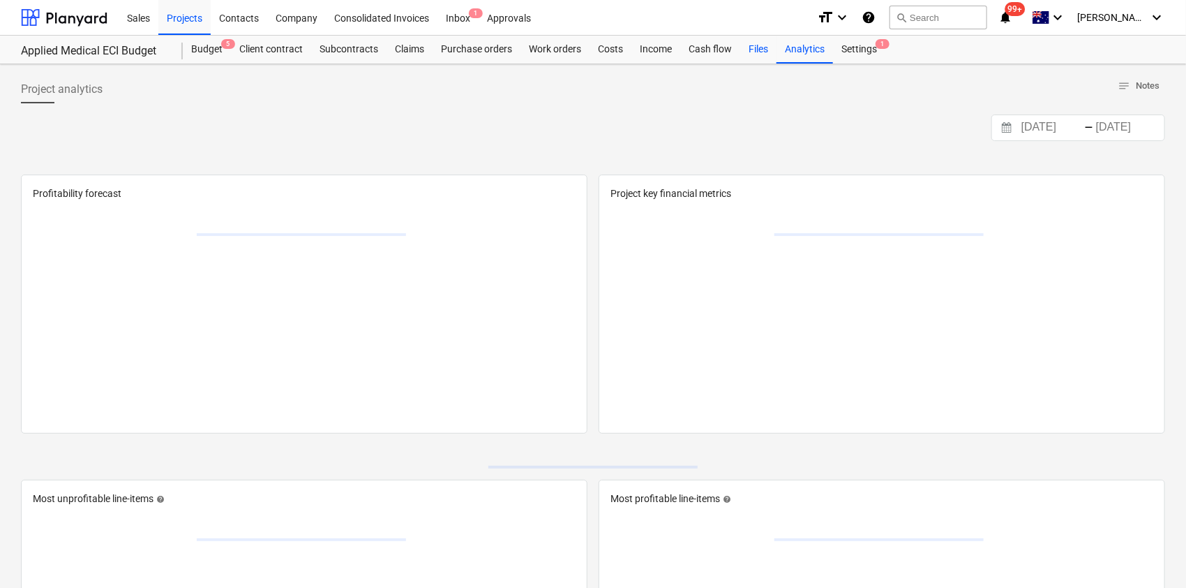
click at [770, 52] on div "Files" at bounding box center [758, 50] width 36 height 28
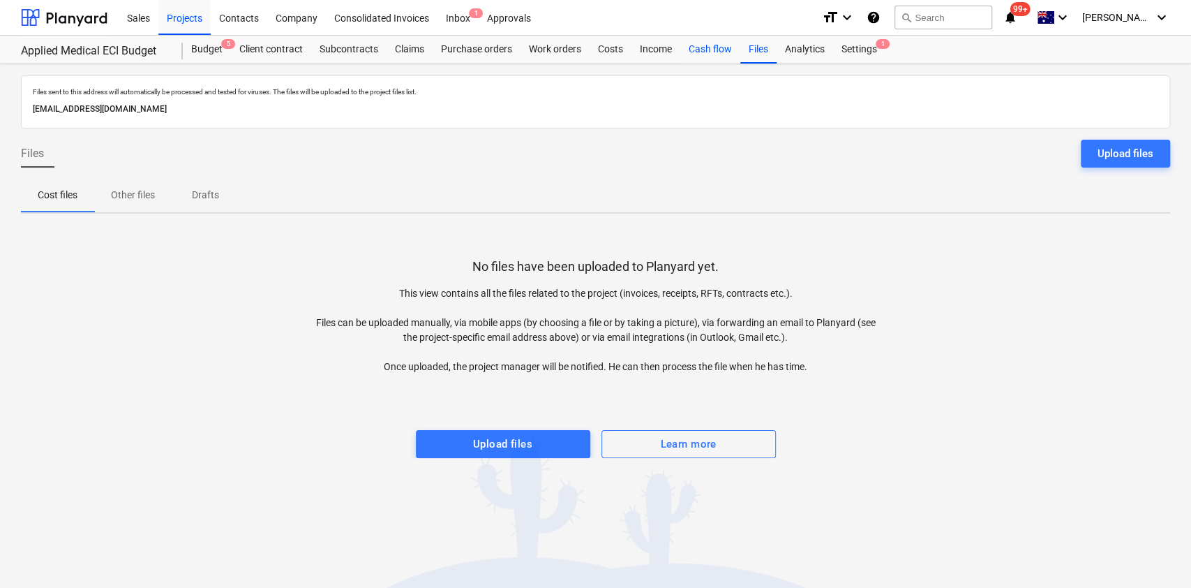
drag, startPoint x: 622, startPoint y: 46, endPoint x: 690, endPoint y: 46, distance: 67.7
click at [621, 46] on div "Costs" at bounding box center [611, 50] width 42 height 28
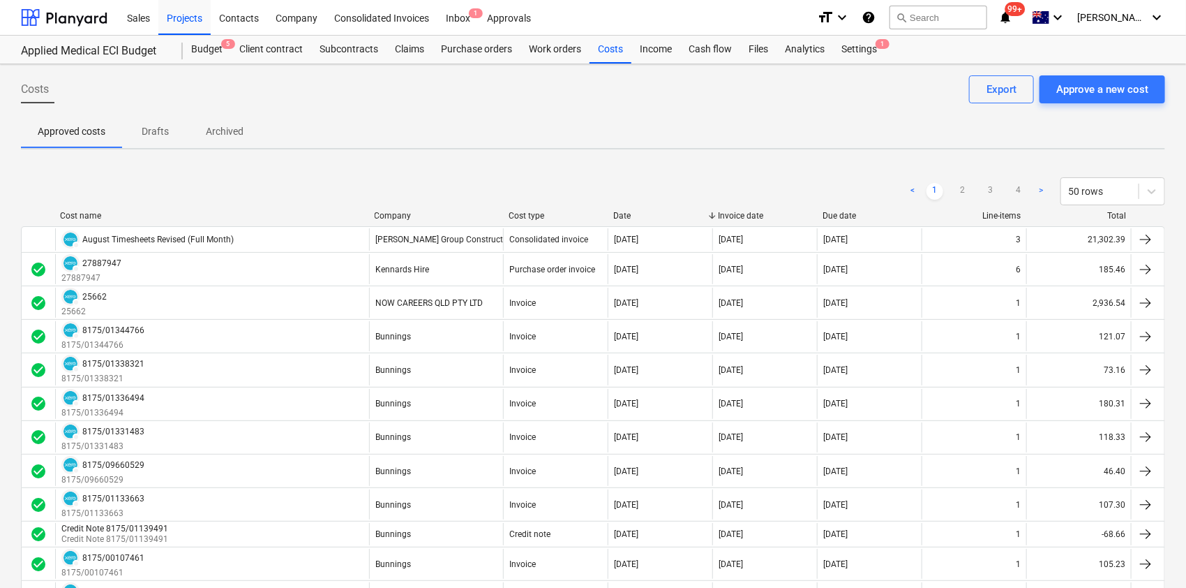
scroll to position [1378, 0]
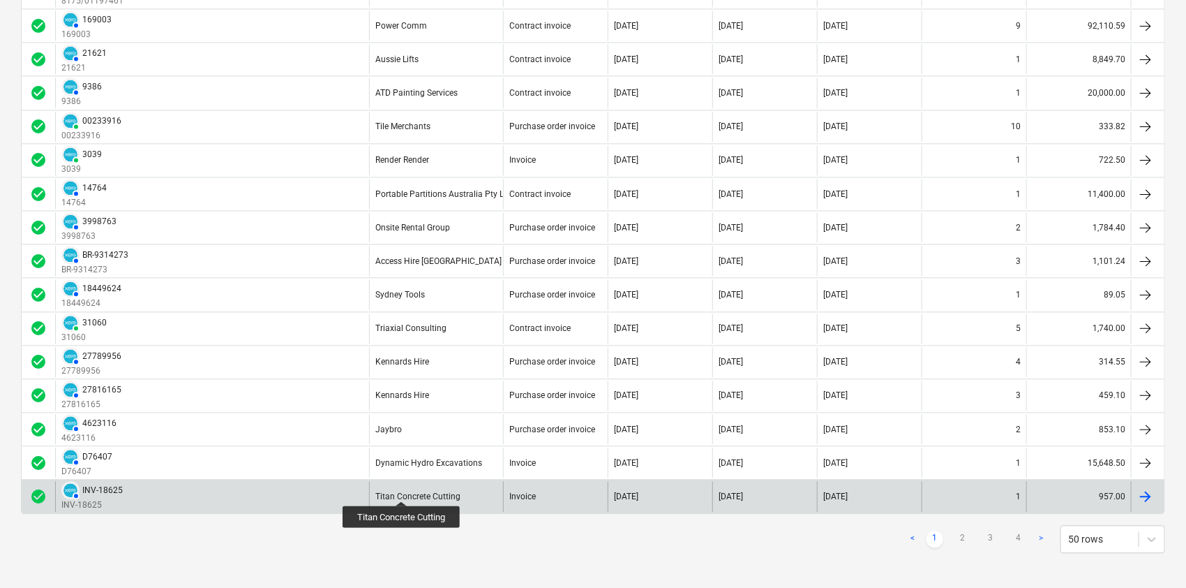
click at [403, 440] on div "Titan Concrete Cutting" at bounding box center [417, 496] width 85 height 10
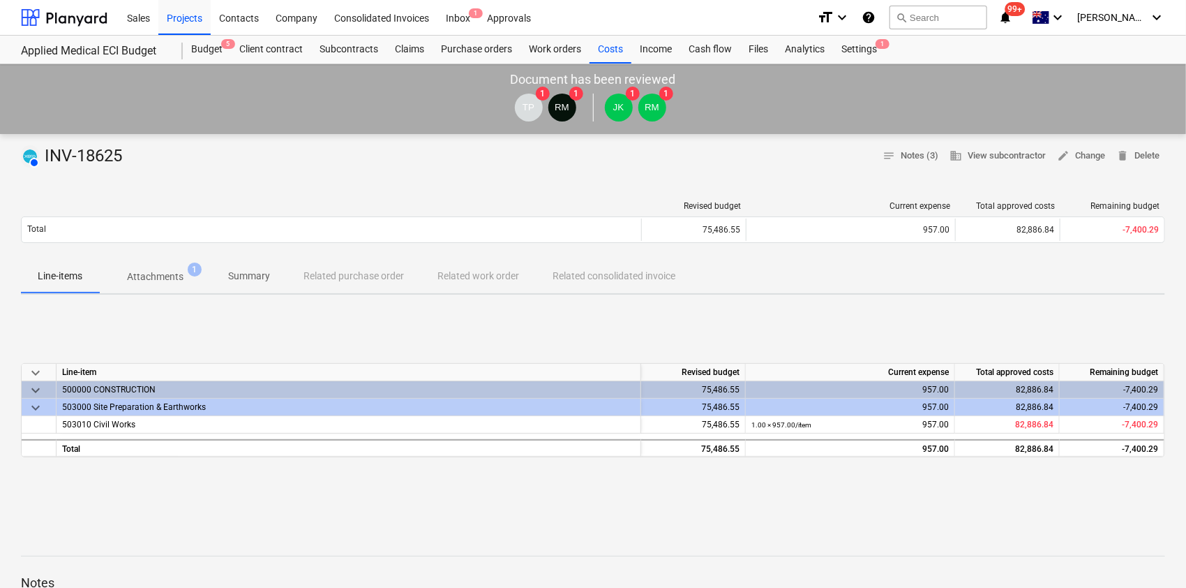
click at [164, 249] on div "Revised budget Current expense Total approved costs Remaining budget Total 75,4…" at bounding box center [593, 225] width 1145 height 70
drag, startPoint x: 167, startPoint y: 280, endPoint x: 183, endPoint y: 366, distance: 88.0
click at [167, 281] on p "Attachments" at bounding box center [155, 276] width 57 height 15
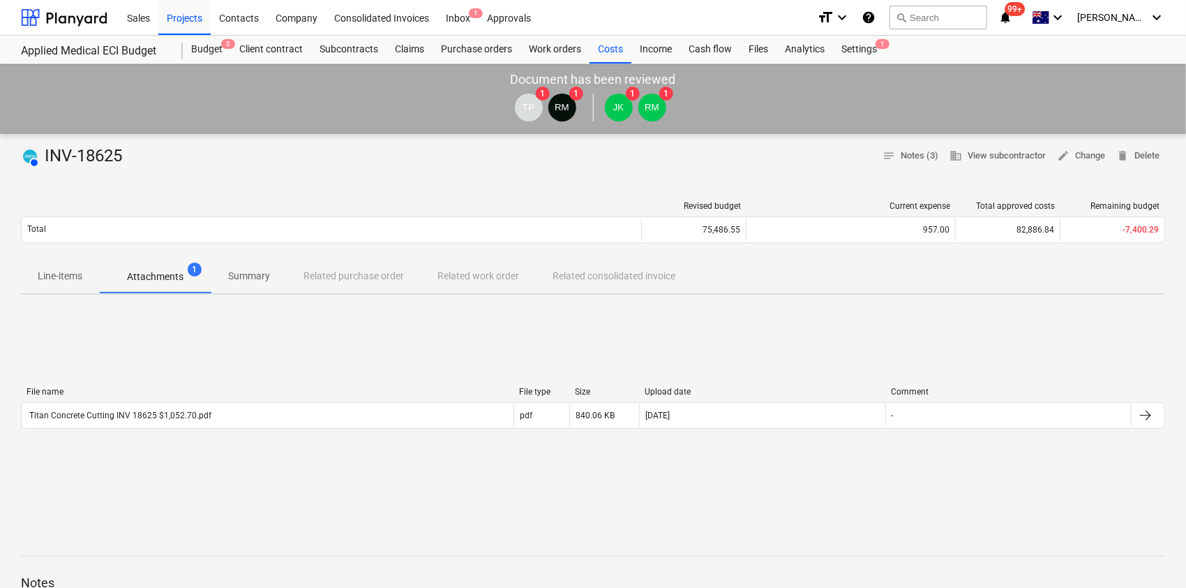
click at [168, 427] on div "Titan Concrete Cutting INV 18625 $1,052.70.pdf pdf 840.06 KB [DATE] -" at bounding box center [593, 415] width 1145 height 27
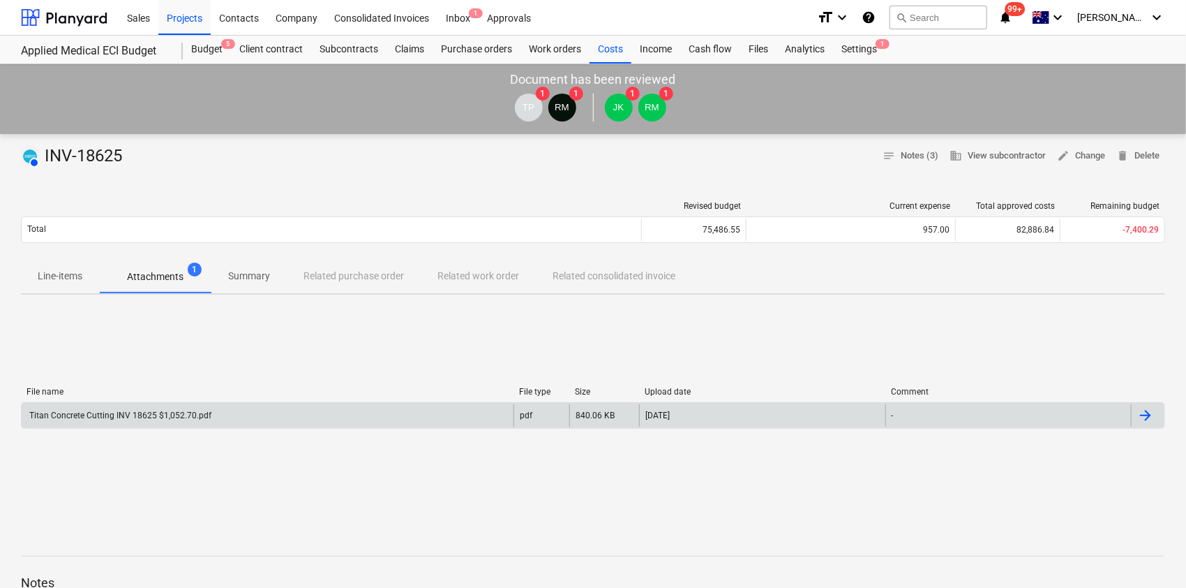
click at [181, 407] on div "Titan Concrete Cutting INV 18625 $1,052.70.pdf" at bounding box center [268, 415] width 492 height 22
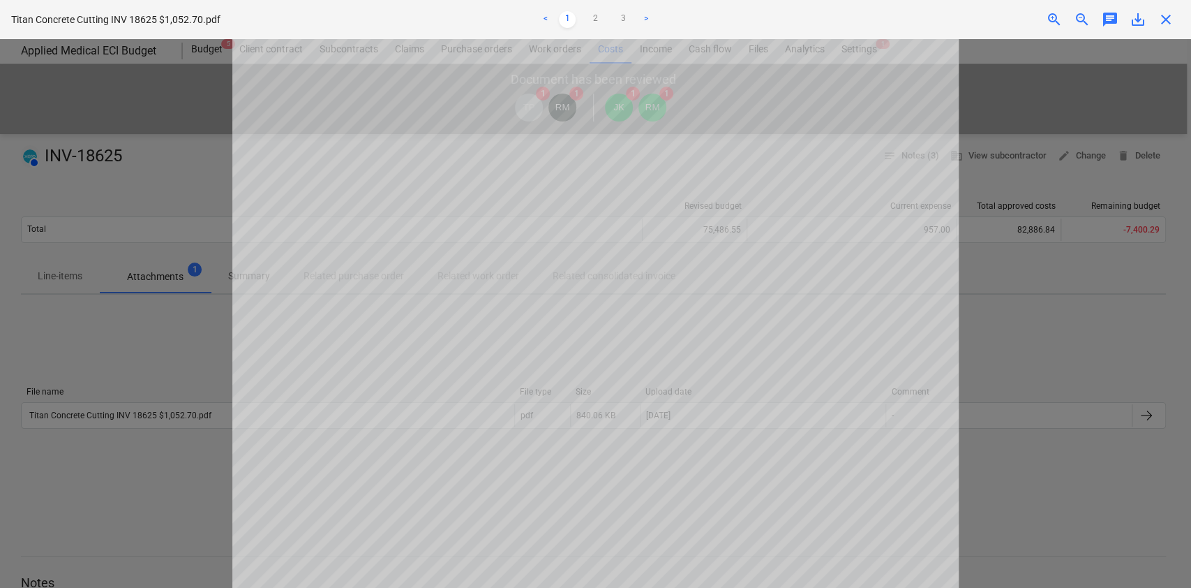
scroll to position [186, 0]
drag, startPoint x: 1032, startPoint y: 298, endPoint x: 1038, endPoint y: 288, distance: 11.6
click at [888, 295] on div at bounding box center [595, 313] width 1191 height 549
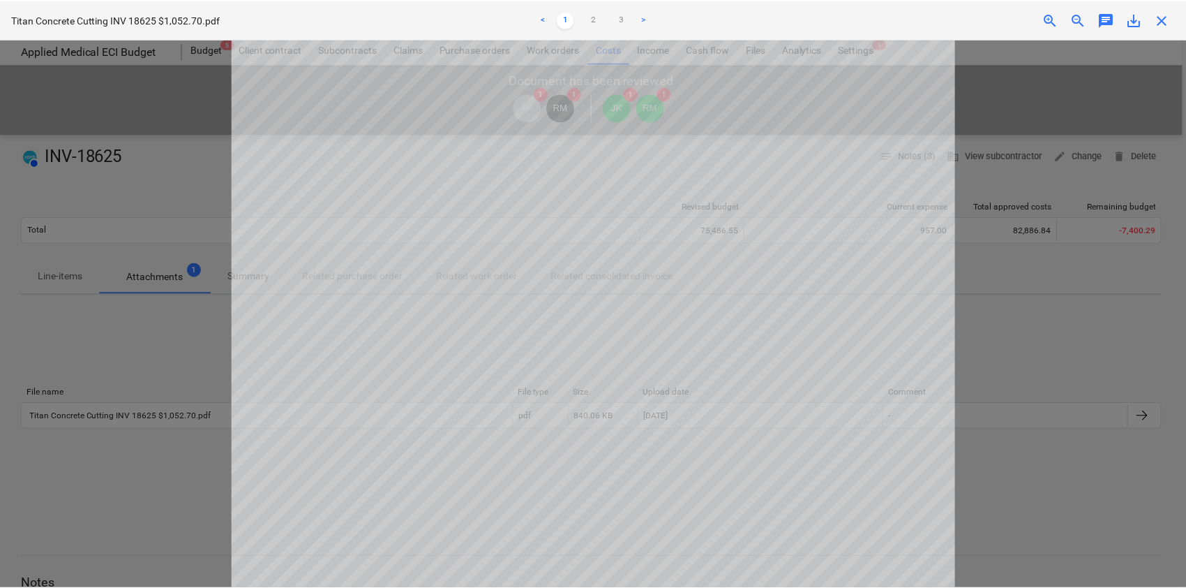
scroll to position [190, 0]
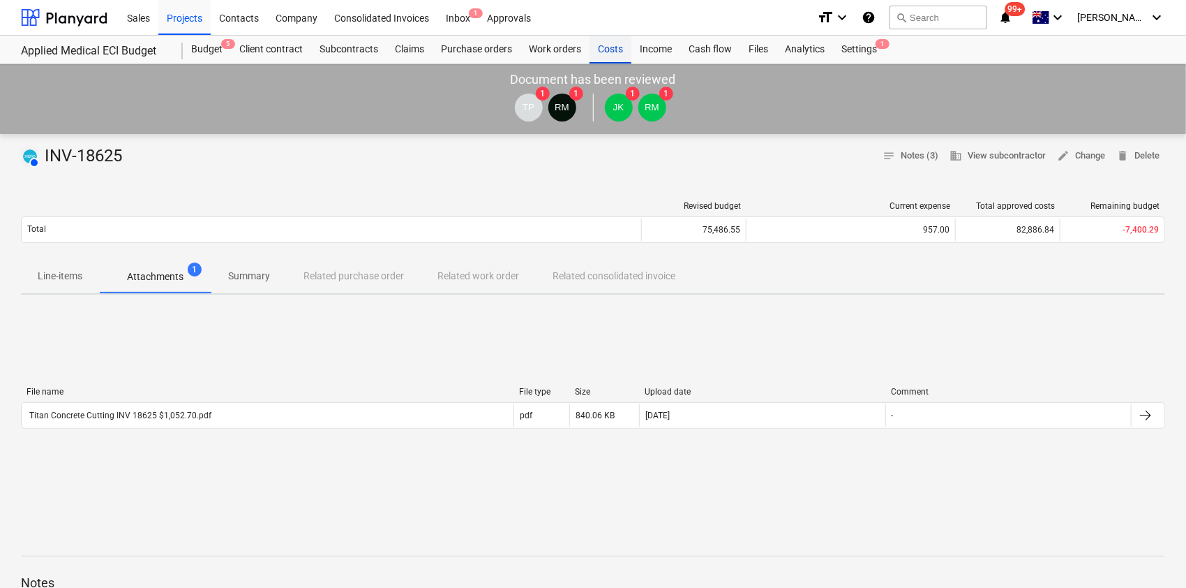
click at [616, 54] on div "Costs" at bounding box center [611, 50] width 42 height 28
click at [619, 56] on div "Costs" at bounding box center [611, 50] width 42 height 28
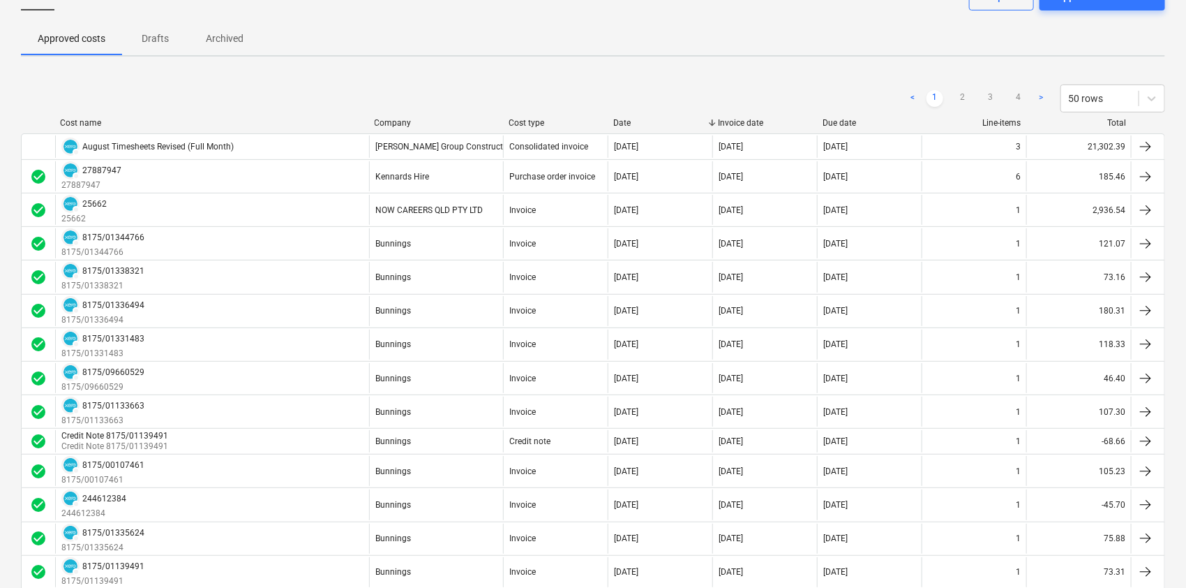
scroll to position [1378, 0]
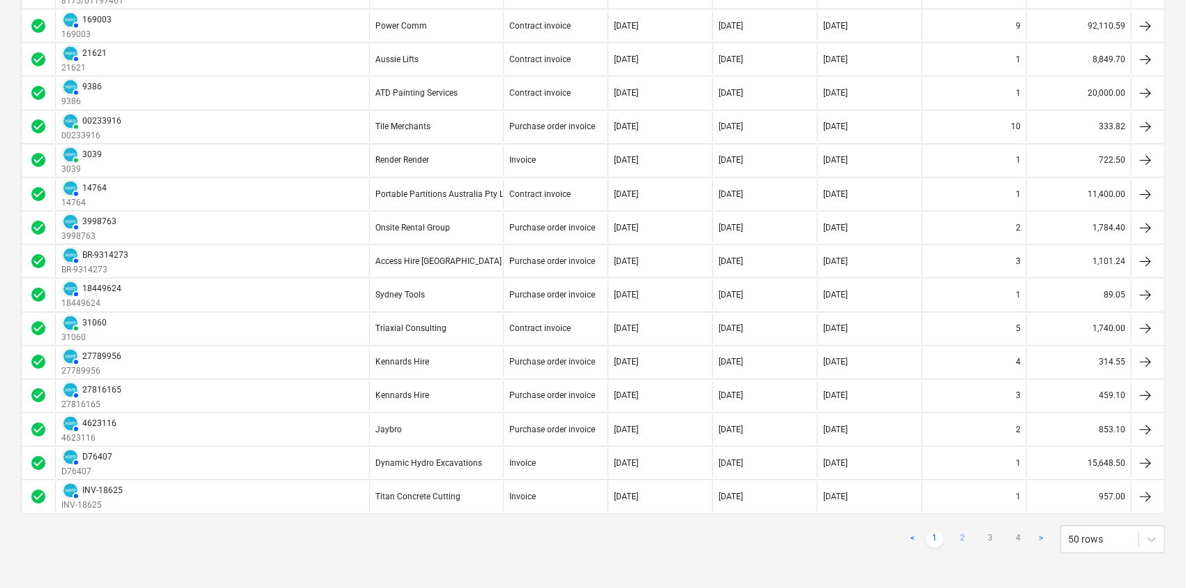
click at [888, 440] on link "2" at bounding box center [963, 538] width 17 height 17
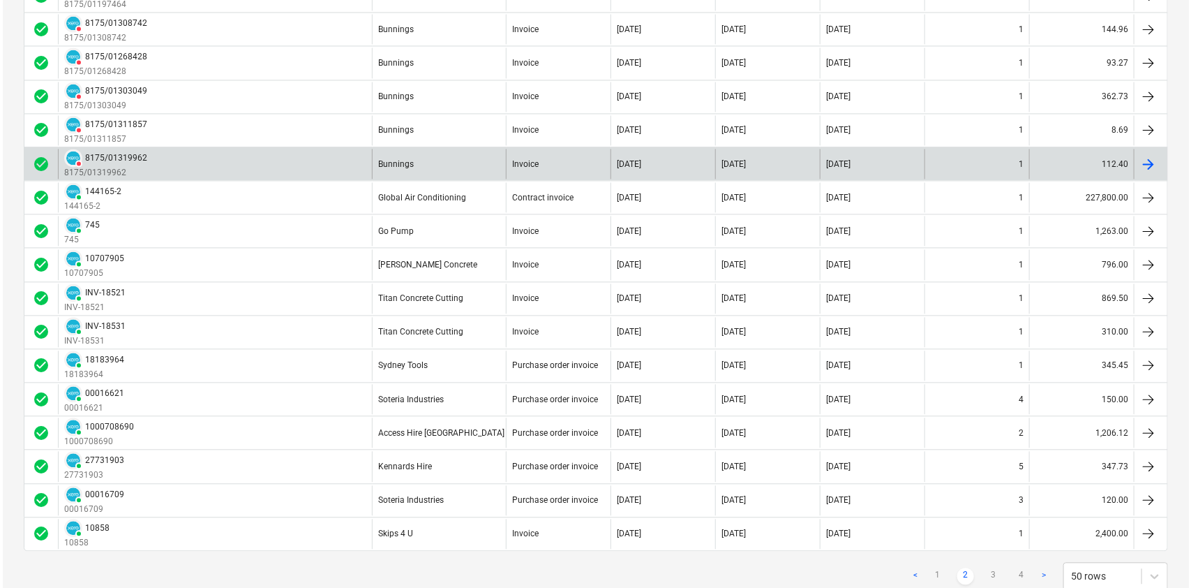
scroll to position [0, 0]
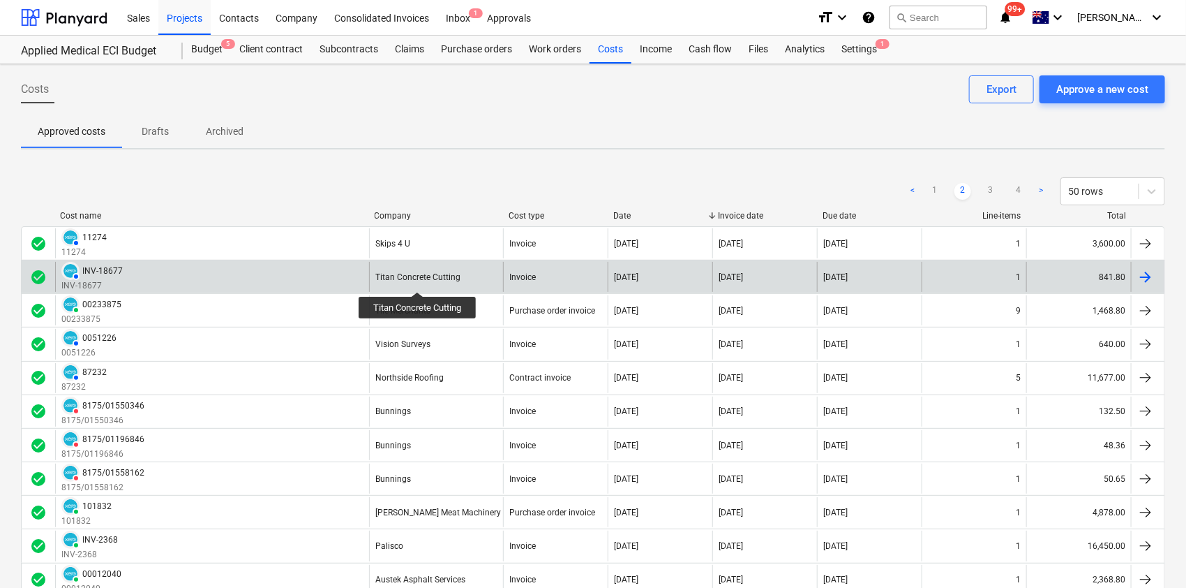
click at [419, 279] on div "Titan Concrete Cutting" at bounding box center [417, 277] width 85 height 10
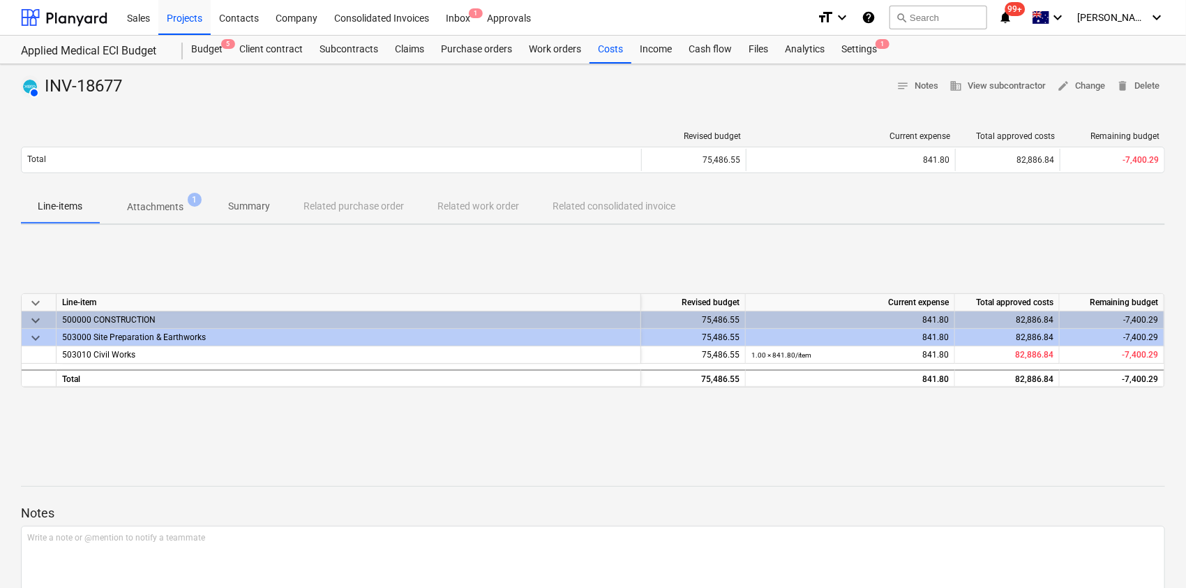
click at [173, 233] on div "AUTHORISED INV-18677 notes Notes business View subcontractor edit Change delete…" at bounding box center [593, 363] width 1186 height 599
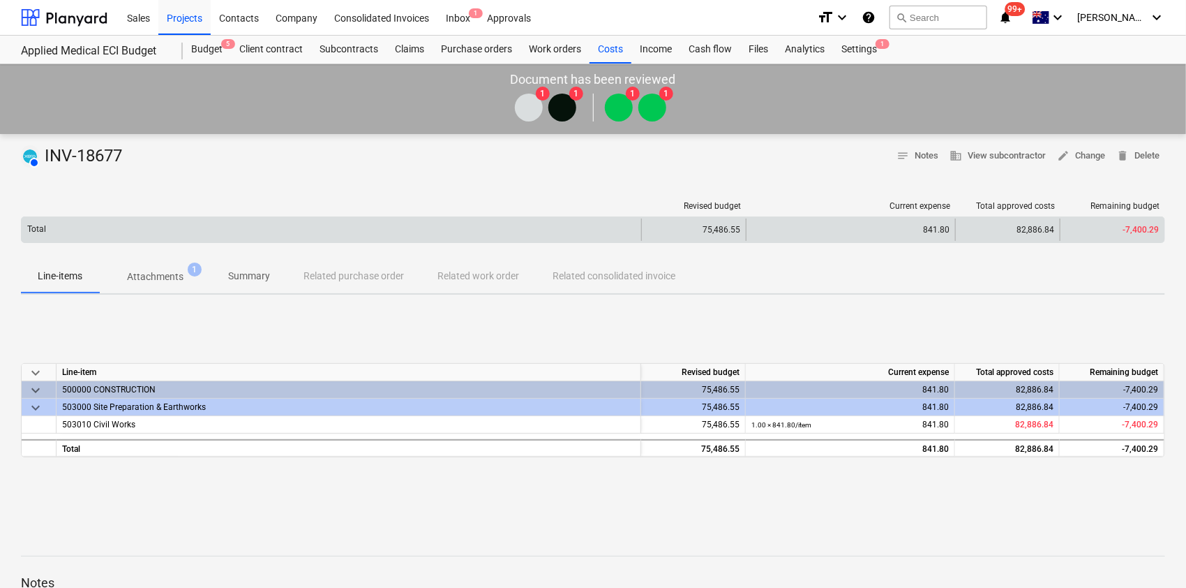
click at [165, 212] on div "Revised budget Current expense Total approved costs Remaining budget" at bounding box center [593, 208] width 1145 height 15
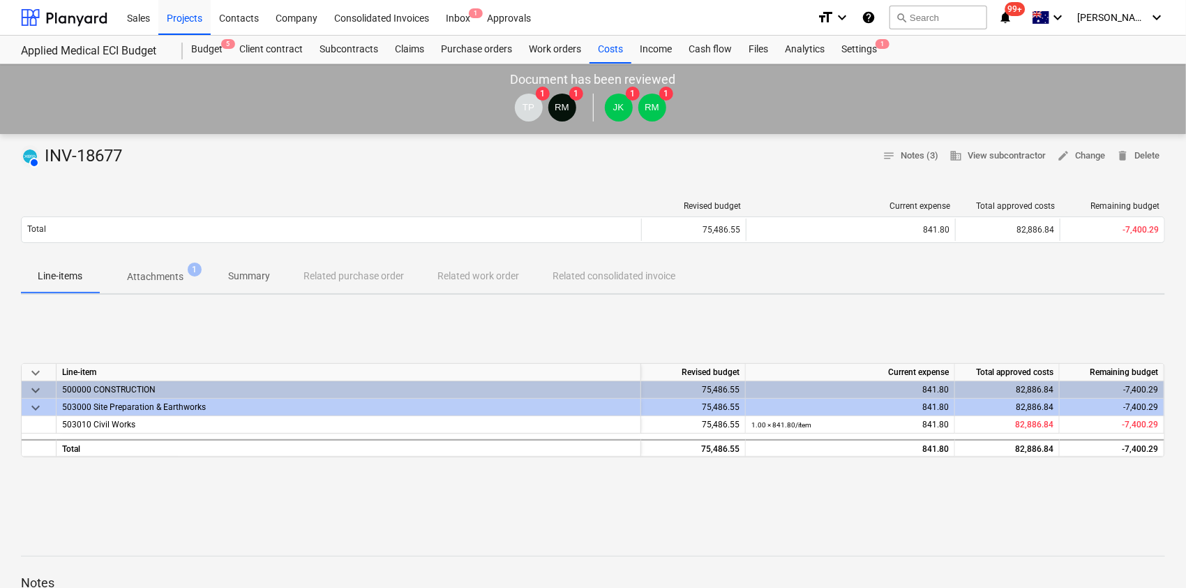
drag, startPoint x: 148, startPoint y: 286, endPoint x: 198, endPoint y: 371, distance: 98.5
click at [149, 286] on span "Attachments 1" at bounding box center [155, 276] width 112 height 25
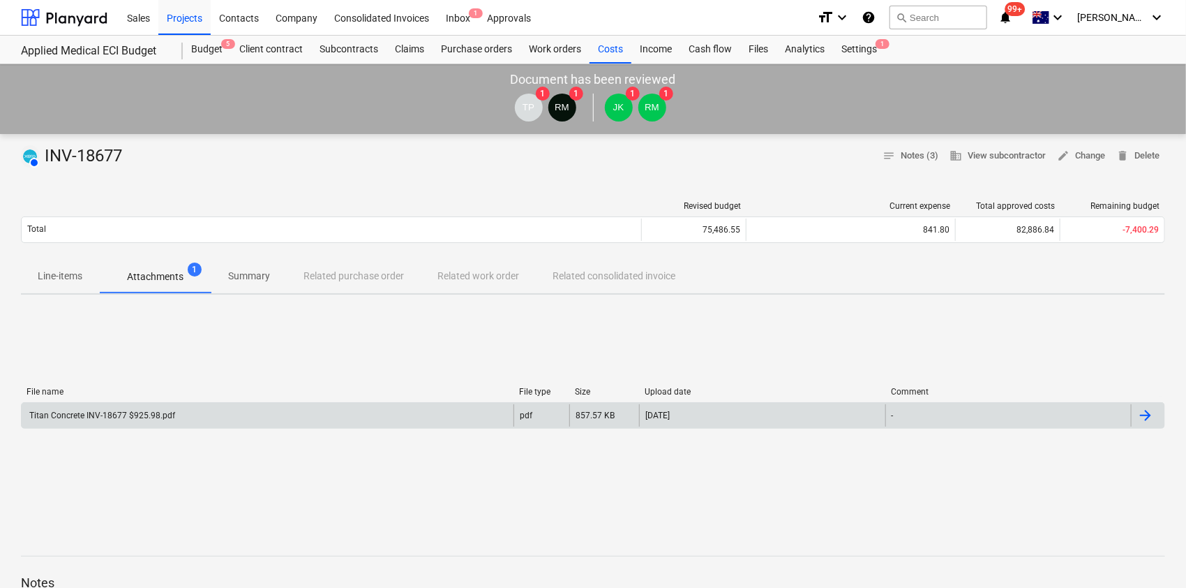
click at [211, 417] on div "Titan Concrete INV-18677 $925.98.pdf" at bounding box center [268, 415] width 492 height 22
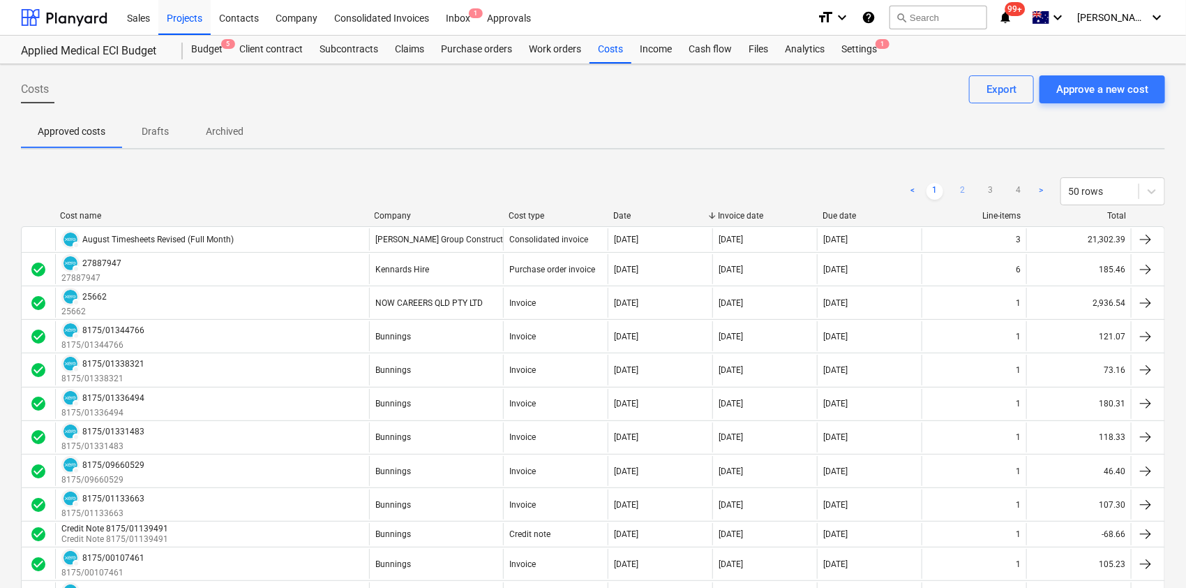
click at [888, 185] on link "2" at bounding box center [963, 191] width 17 height 17
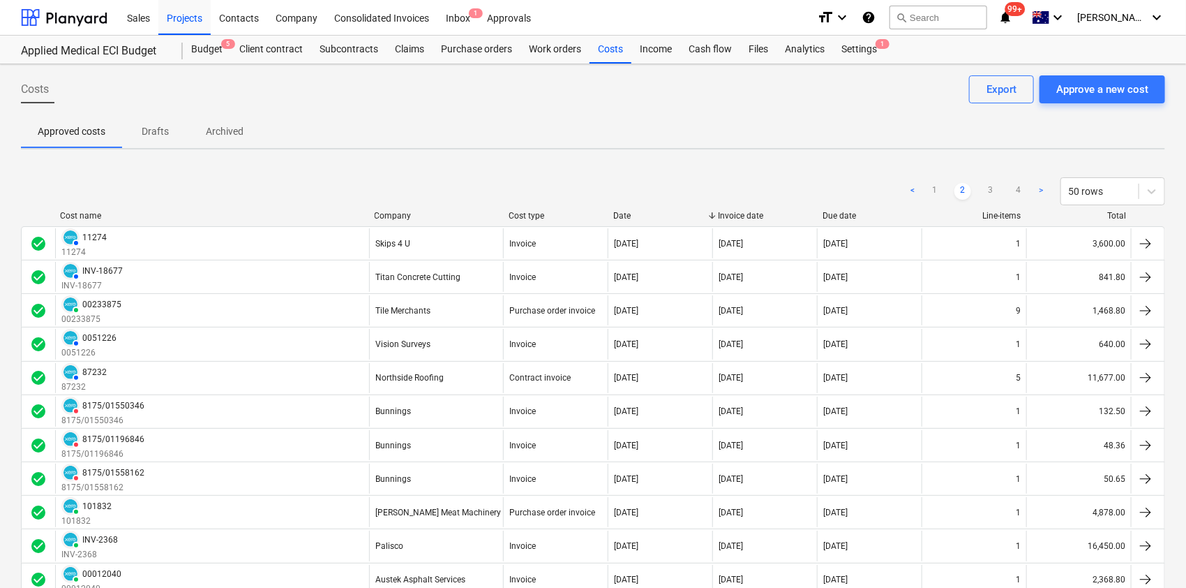
scroll to position [653, 0]
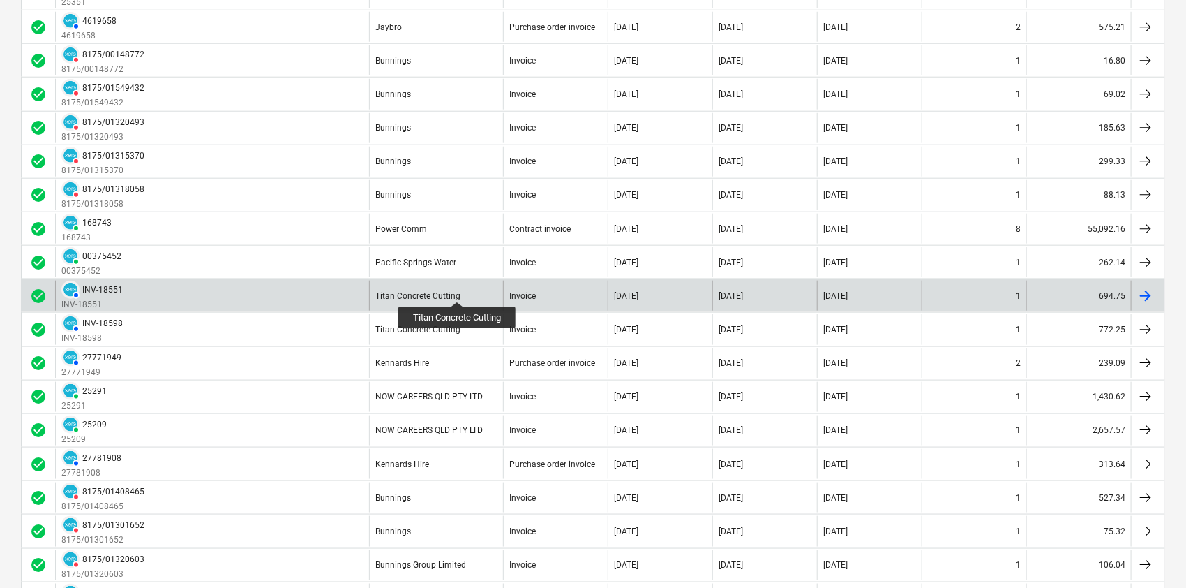
click at [459, 291] on div "Titan Concrete Cutting" at bounding box center [417, 296] width 85 height 10
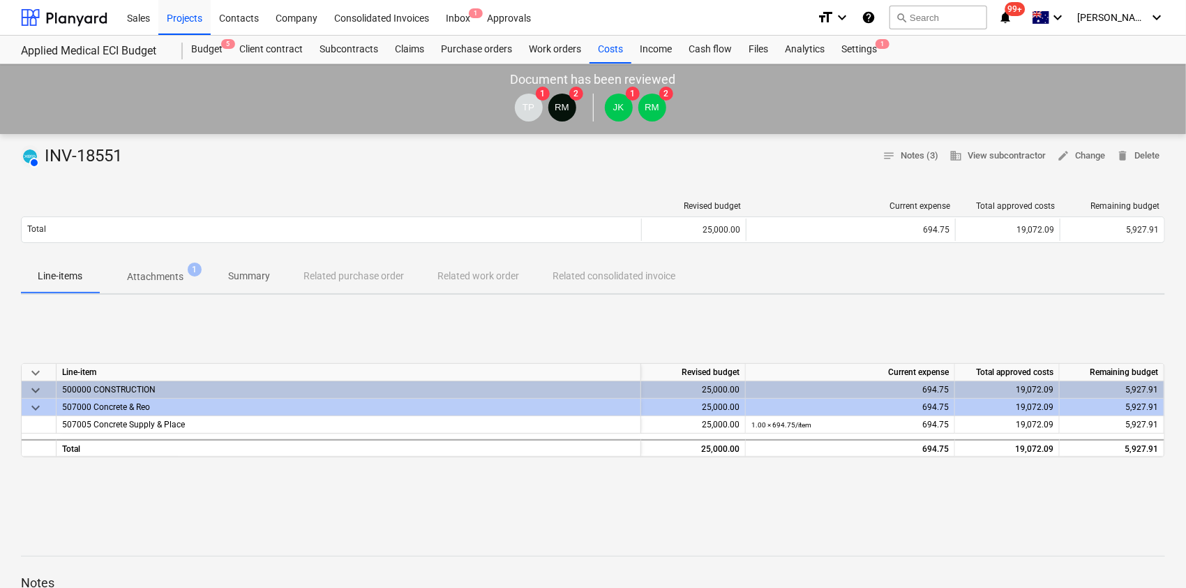
click at [140, 293] on div "Line-items Attachments 1 Summary Related purchase order Related work order Rela…" at bounding box center [593, 277] width 1145 height 35
click at [139, 288] on button "Attachments 1" at bounding box center [155, 276] width 112 height 33
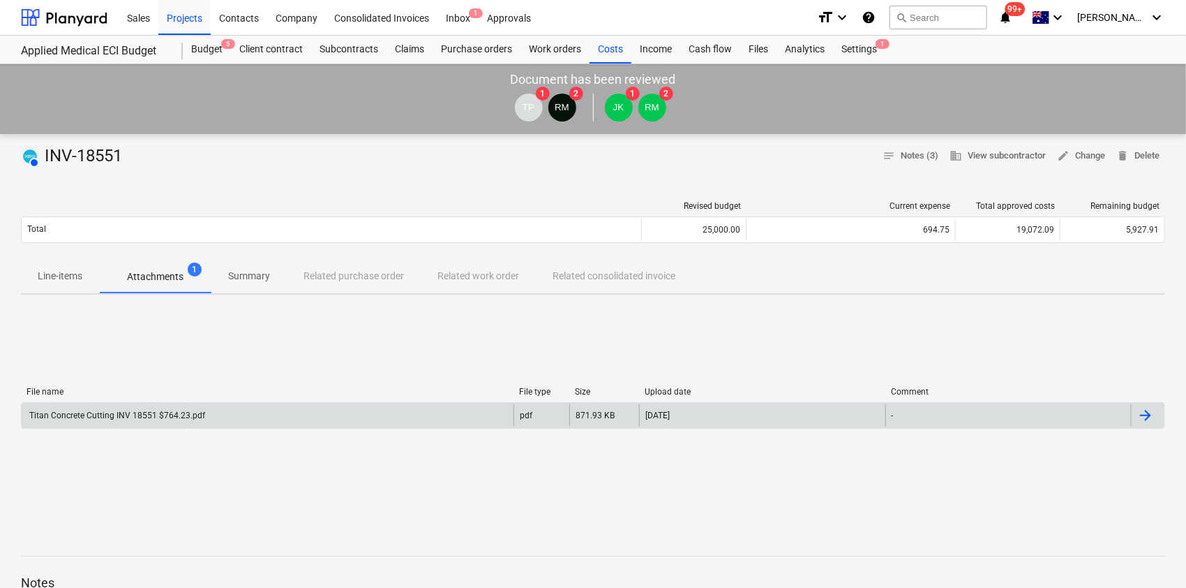
click at [126, 417] on div "Titan Concrete Cutting INV 18551 $764.23.pdf" at bounding box center [116, 415] width 178 height 10
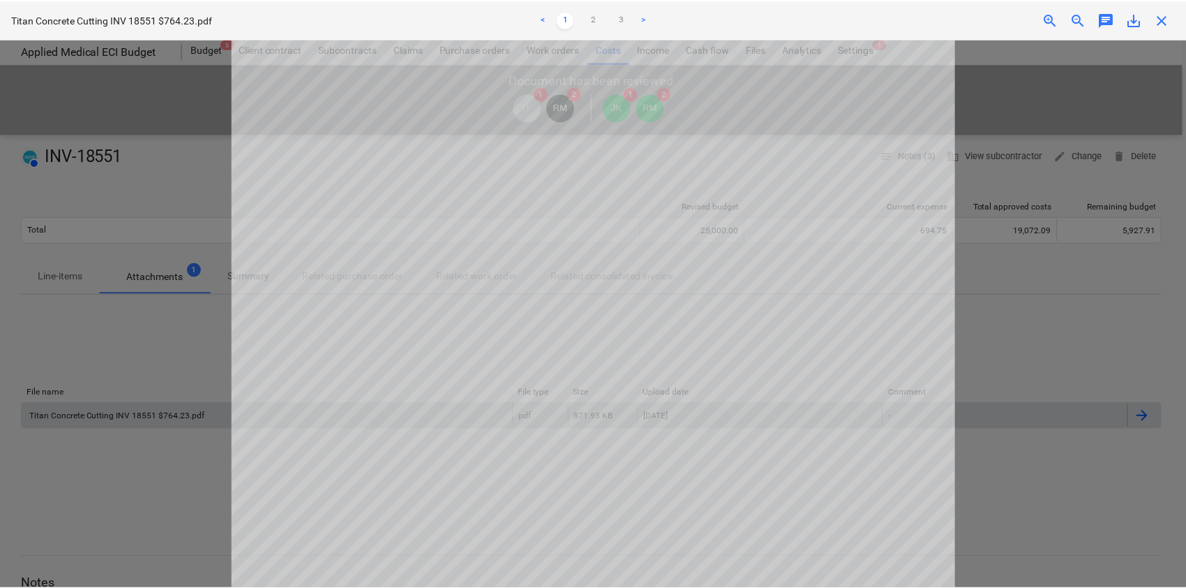
scroll to position [186, 0]
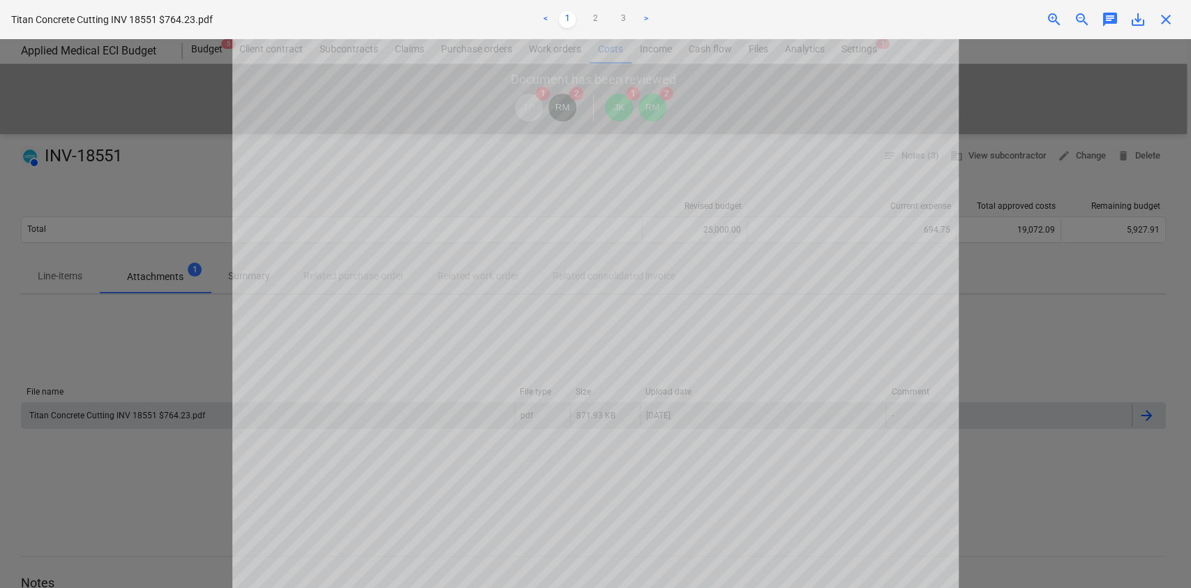
click at [888, 22] on span "close" at bounding box center [1166, 19] width 17 height 17
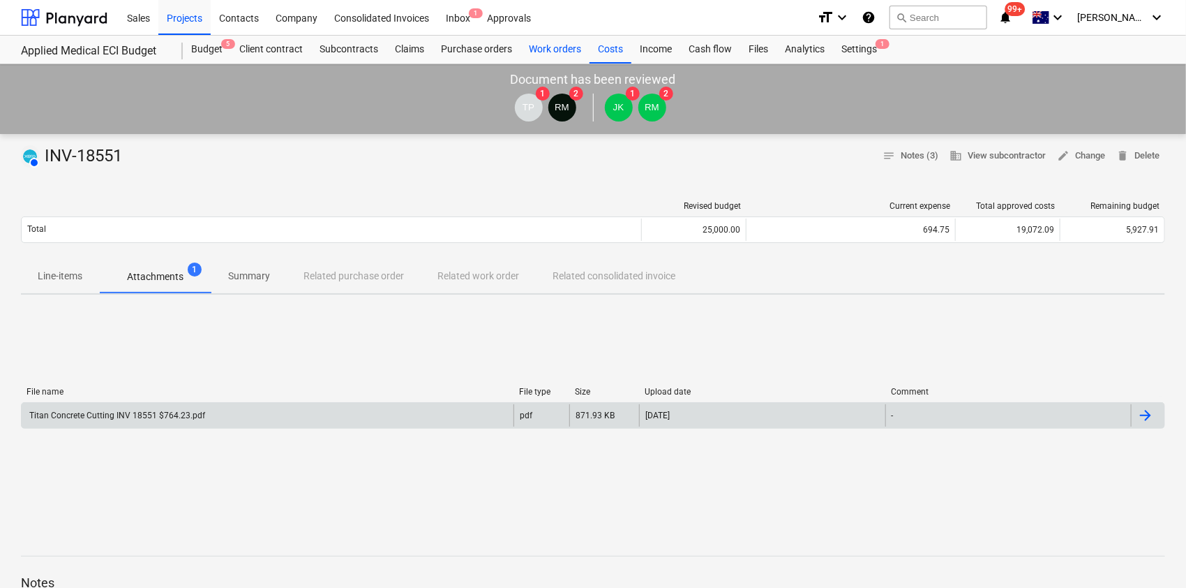
click at [586, 47] on div "Work orders" at bounding box center [555, 50] width 69 height 28
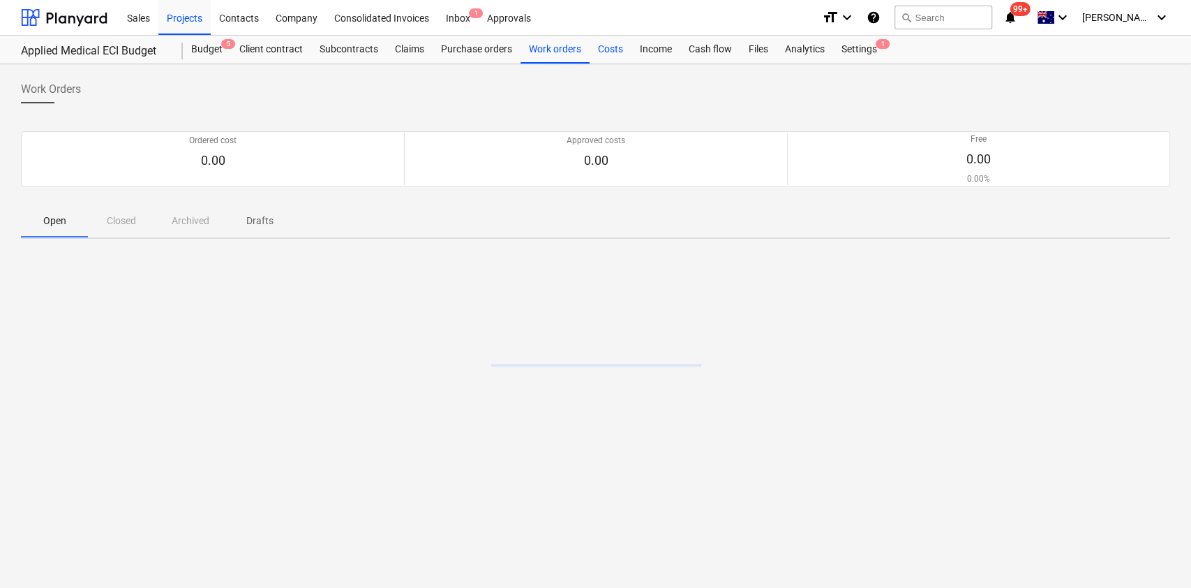
click at [601, 59] on div "Costs" at bounding box center [611, 50] width 42 height 28
click at [599, 62] on div "Costs" at bounding box center [611, 50] width 42 height 28
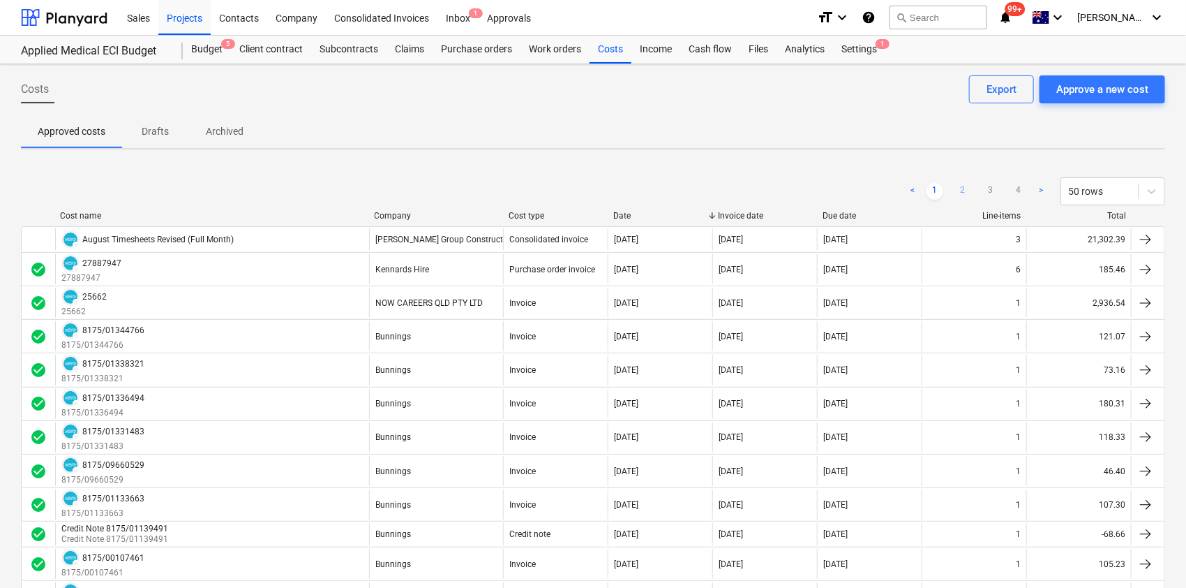
click at [888, 191] on link "2" at bounding box center [963, 191] width 17 height 17
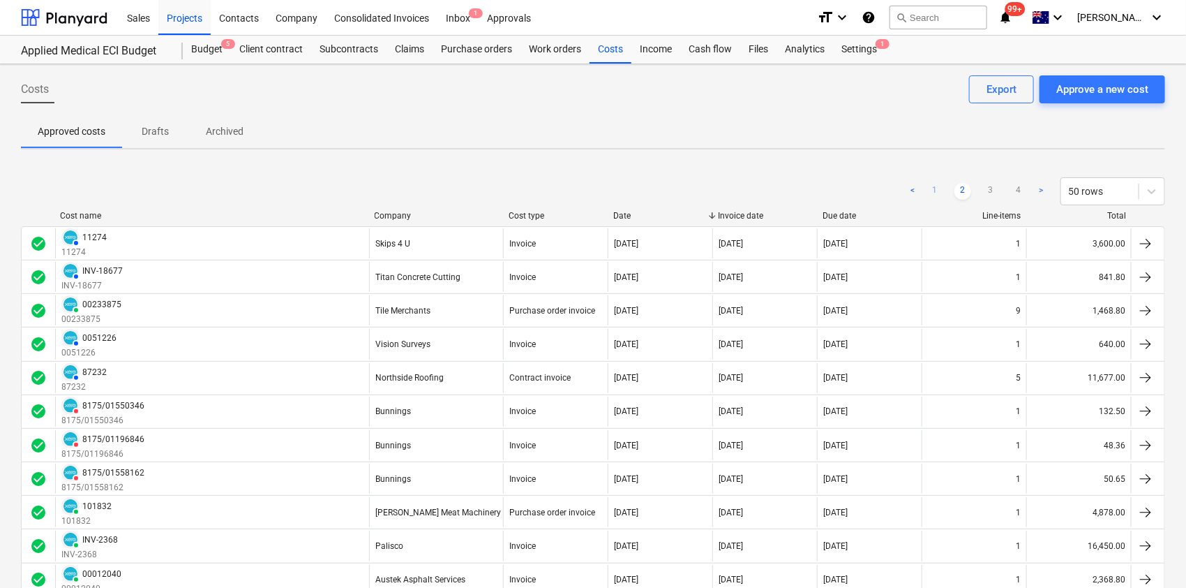
click at [888, 185] on link "1" at bounding box center [935, 191] width 17 height 17
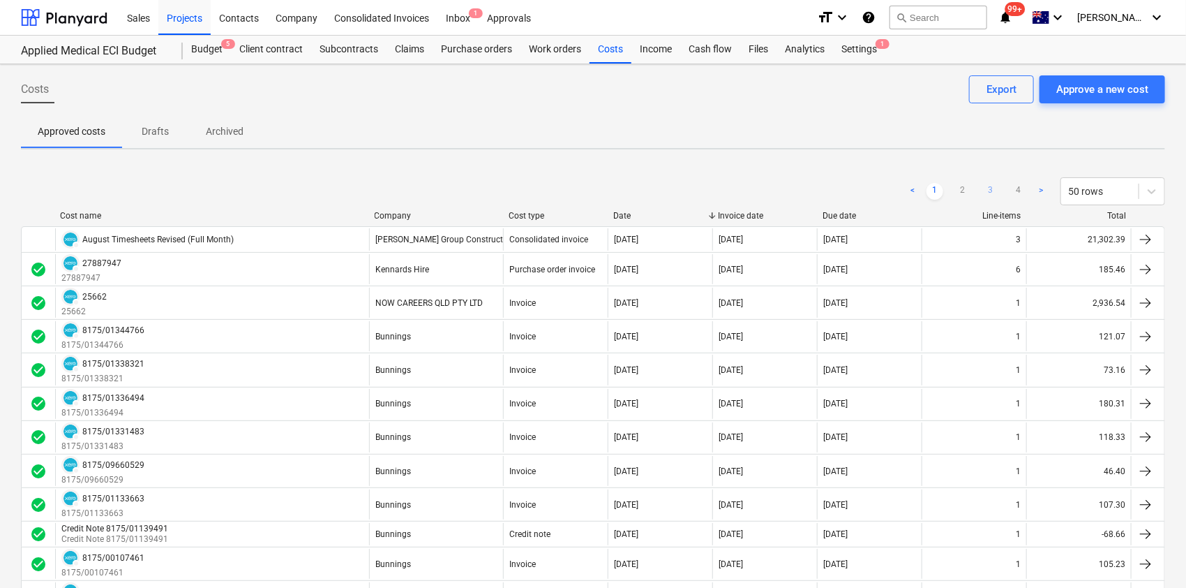
click at [888, 189] on link "3" at bounding box center [991, 191] width 17 height 17
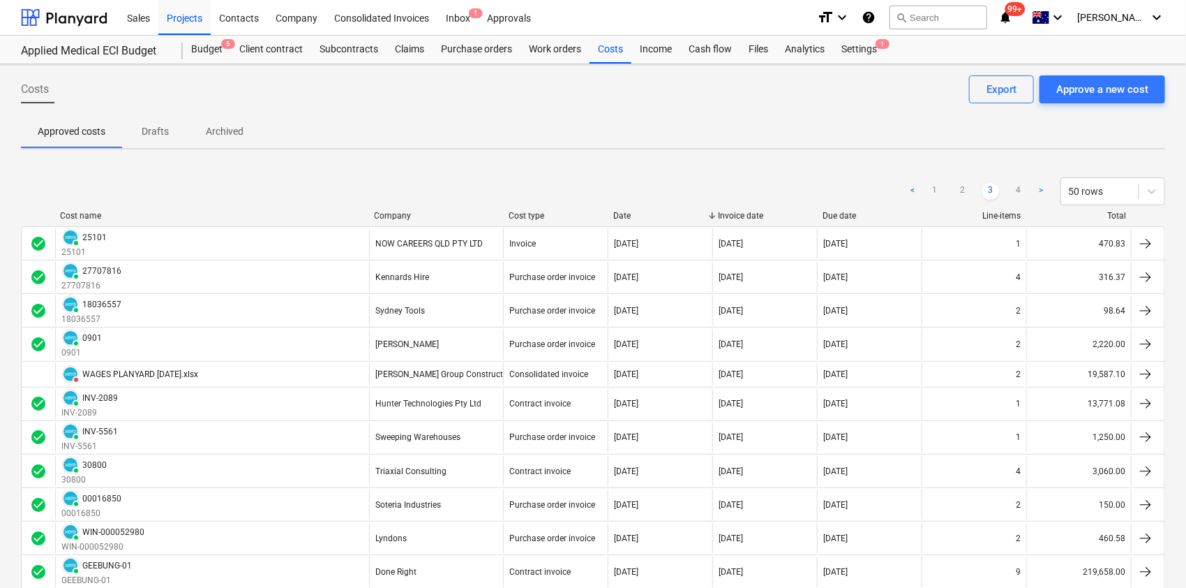
drag, startPoint x: 1013, startPoint y: 188, endPoint x: 991, endPoint y: 136, distance: 56.6
click at [888, 188] on link "4" at bounding box center [1019, 191] width 17 height 17
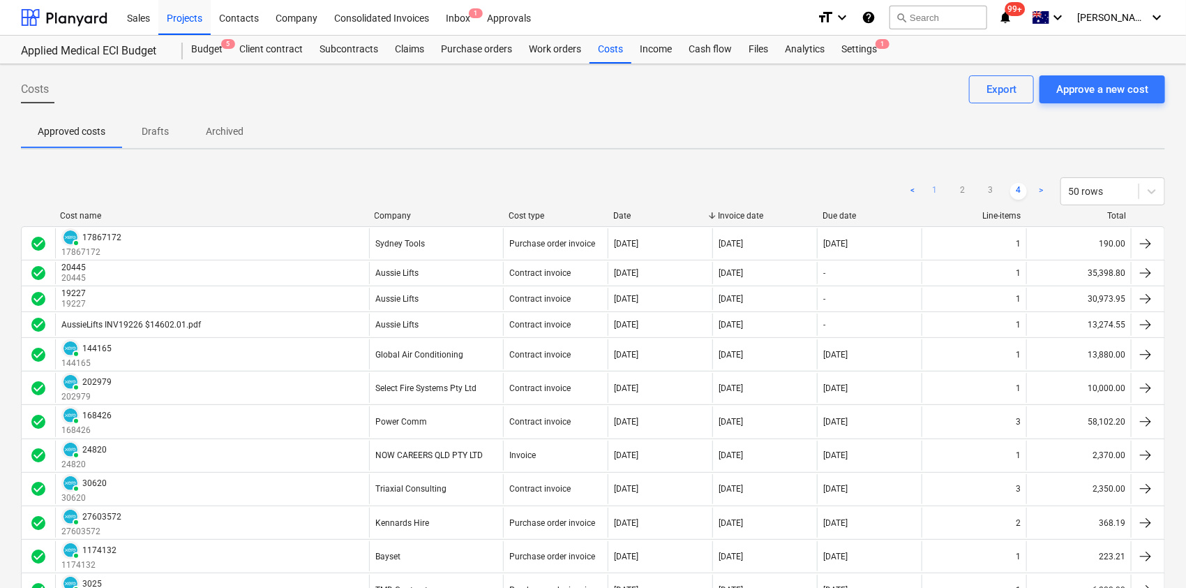
click at [888, 186] on link "1" at bounding box center [935, 191] width 17 height 17
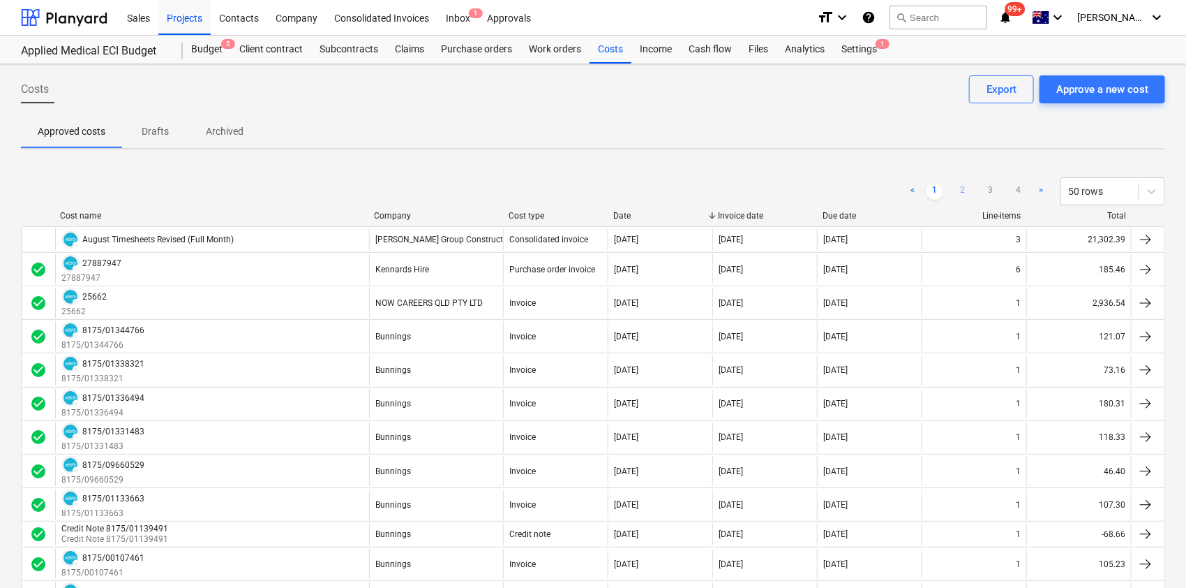
click at [888, 186] on link "2" at bounding box center [963, 191] width 17 height 17
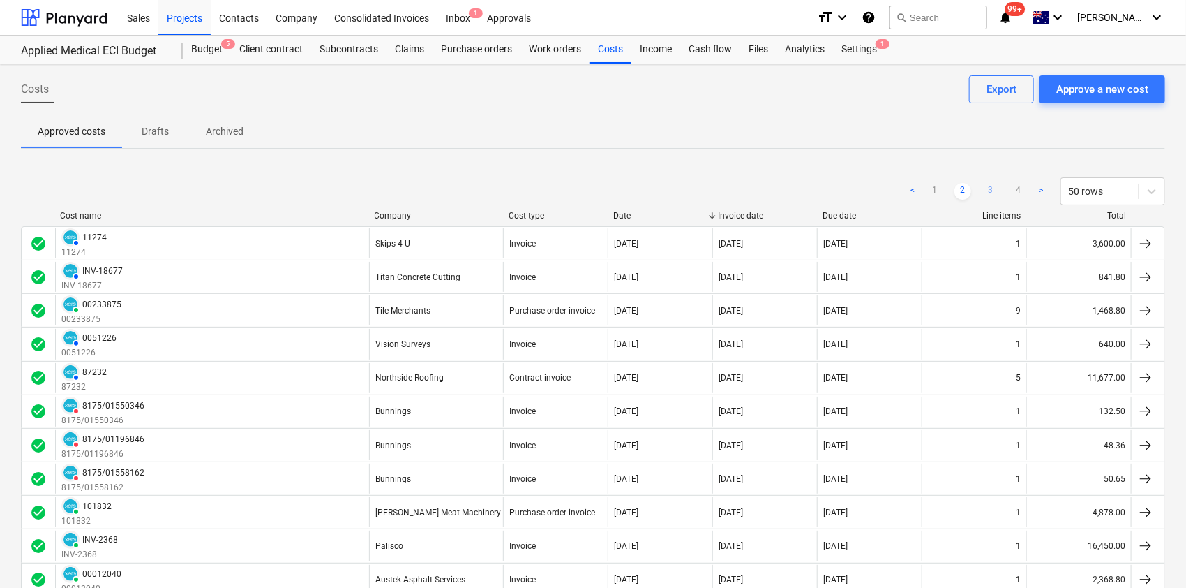
click at [888, 188] on link "3" at bounding box center [991, 191] width 17 height 17
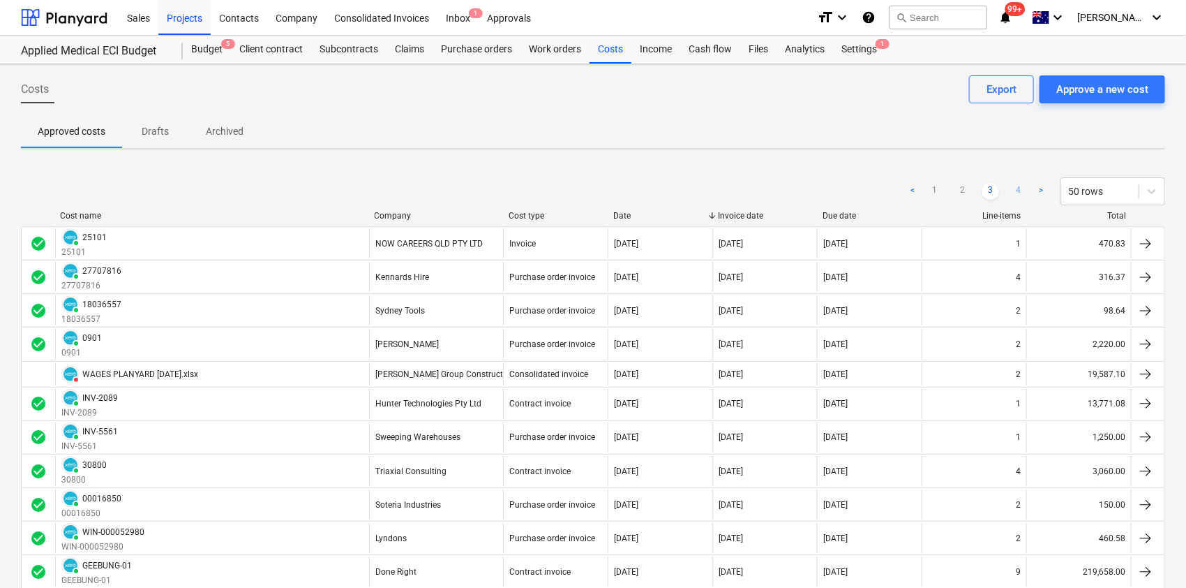
click at [888, 186] on link "4" at bounding box center [1019, 191] width 17 height 17
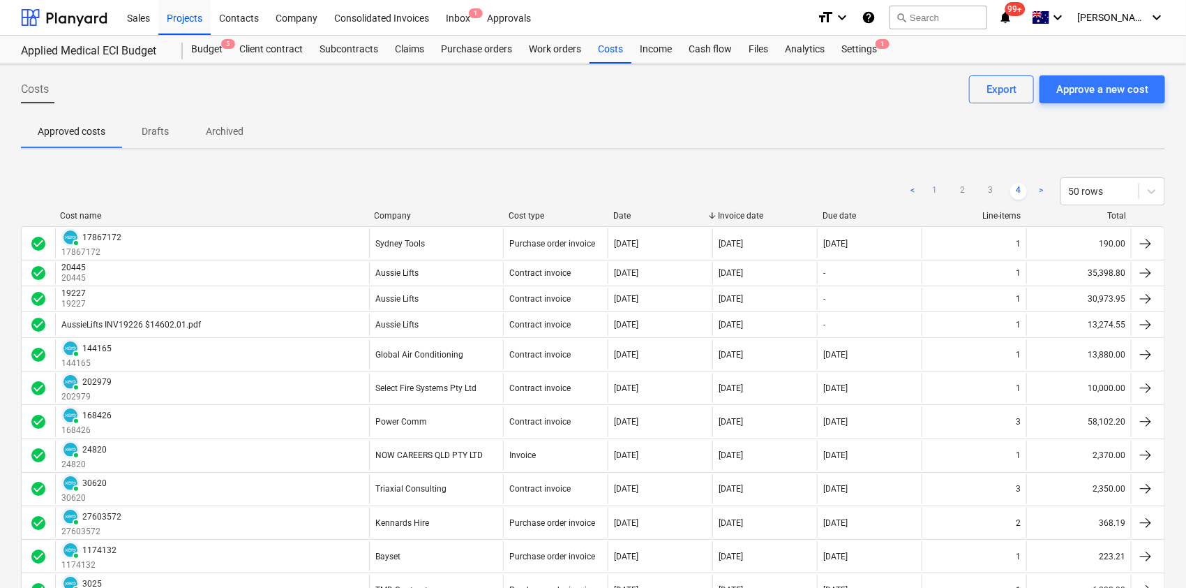
click at [888, 191] on link "1" at bounding box center [935, 191] width 17 height 17
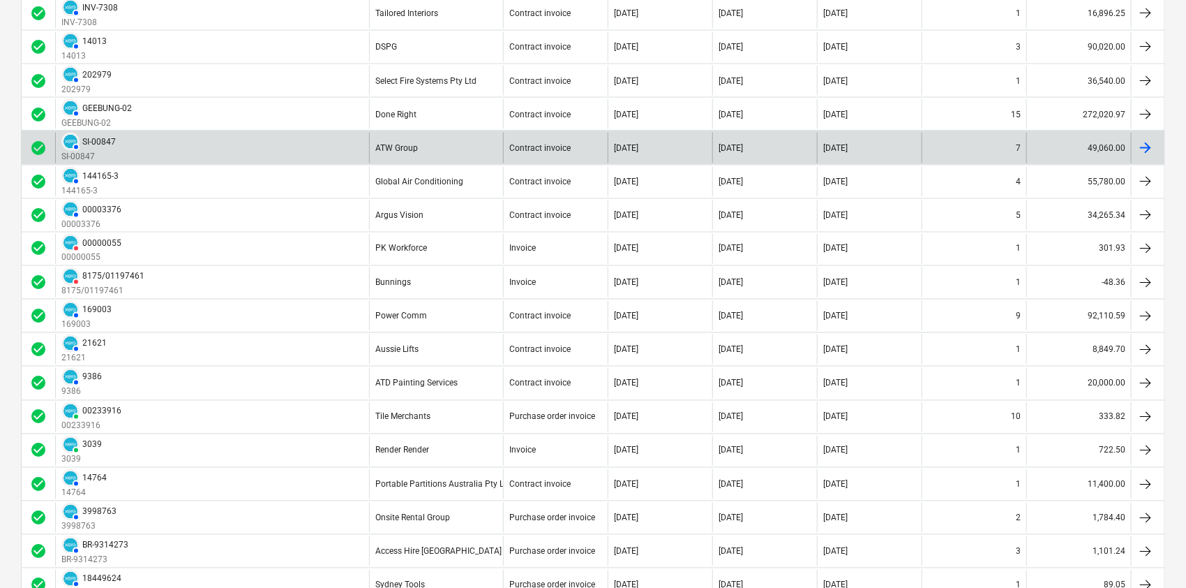
scroll to position [1117, 0]
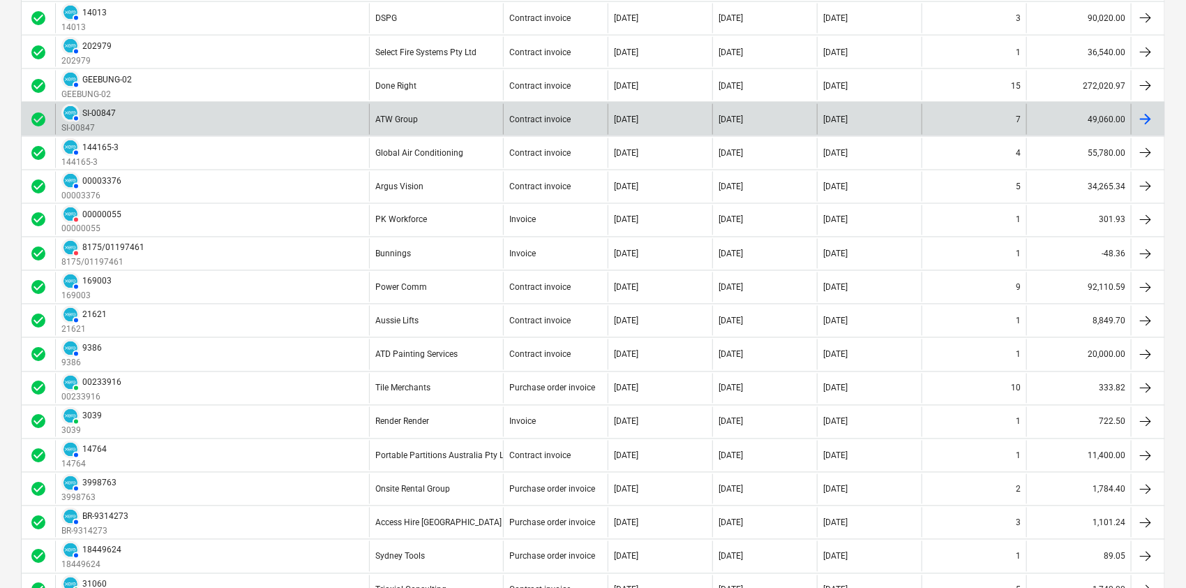
click at [424, 119] on div "ATW Group" at bounding box center [436, 119] width 134 height 30
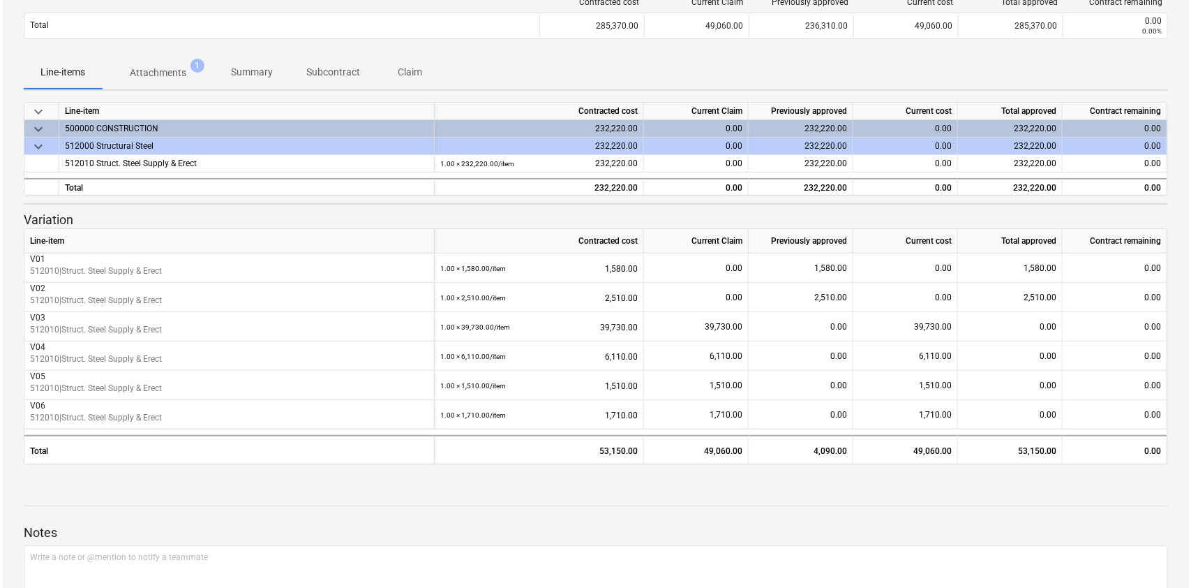
scroll to position [100, 0]
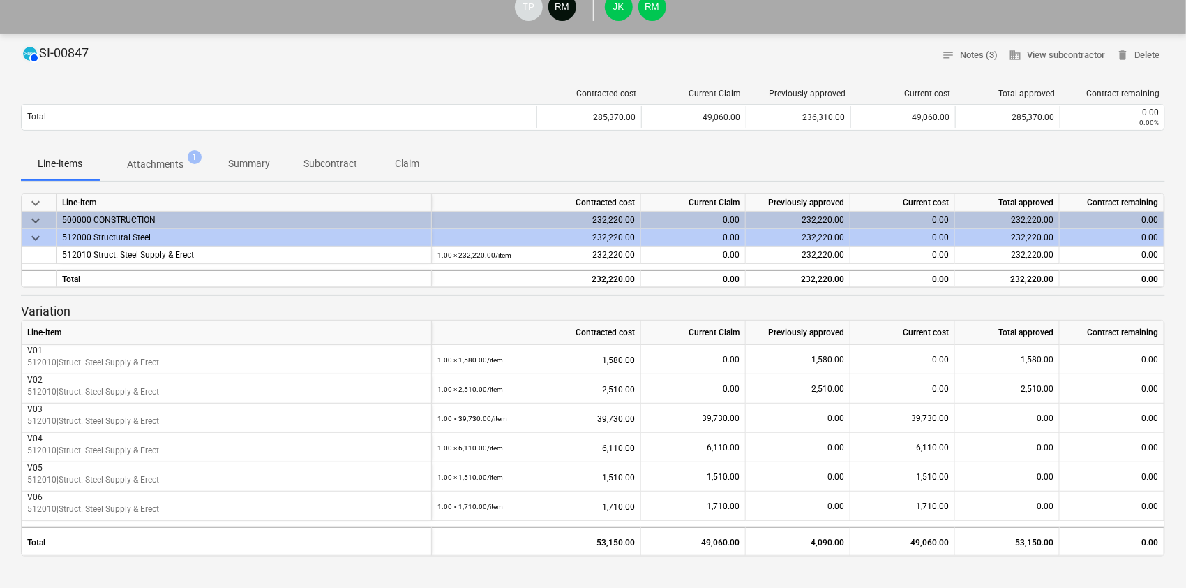
click at [148, 151] on button "Attachments 1" at bounding box center [155, 163] width 112 height 33
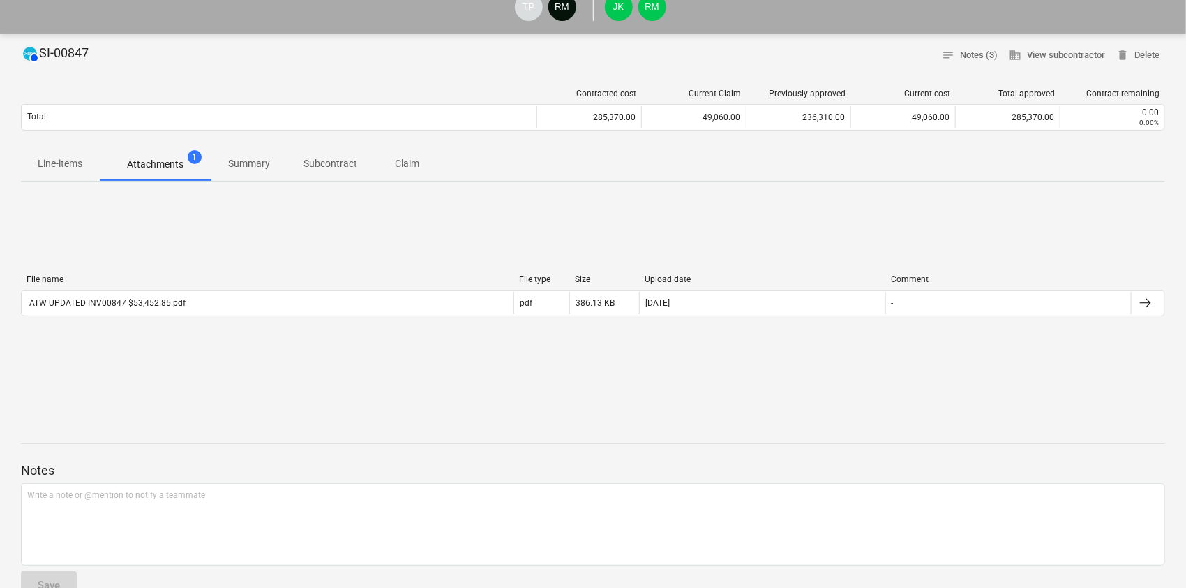
click at [159, 186] on div "AUTHORISED SI-00847 notes Notes (3) business View subcontractor delete Delete C…" at bounding box center [593, 537] width 1186 height 1008
click at [190, 276] on div "File name File type Size Upload date Comment ATW UPDATED INV00847 $53,452.85.pd…" at bounding box center [593, 298] width 1145 height 70
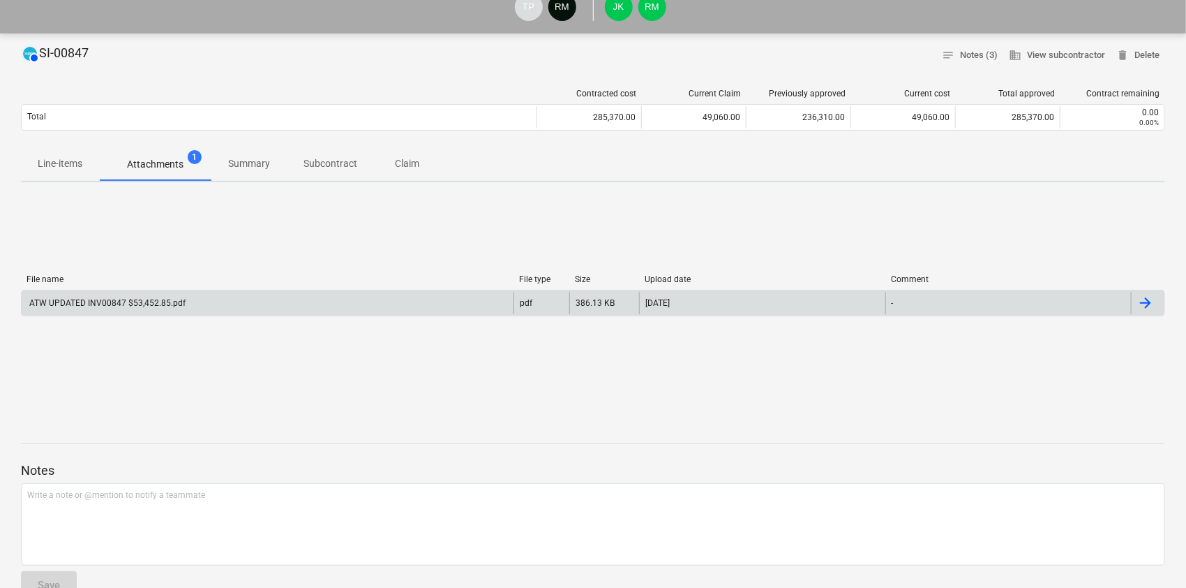
click at [195, 299] on div "ATW UPDATED INV00847 $53,452.85.pdf" at bounding box center [268, 303] width 492 height 22
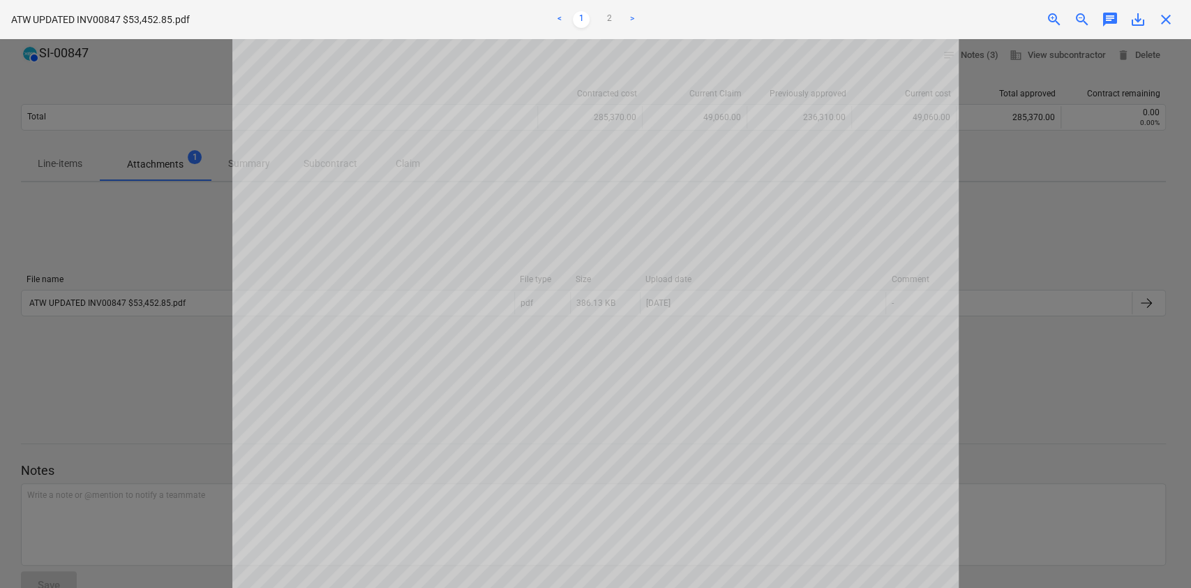
scroll to position [11, 0]
click at [120, 403] on div at bounding box center [595, 313] width 1191 height 549
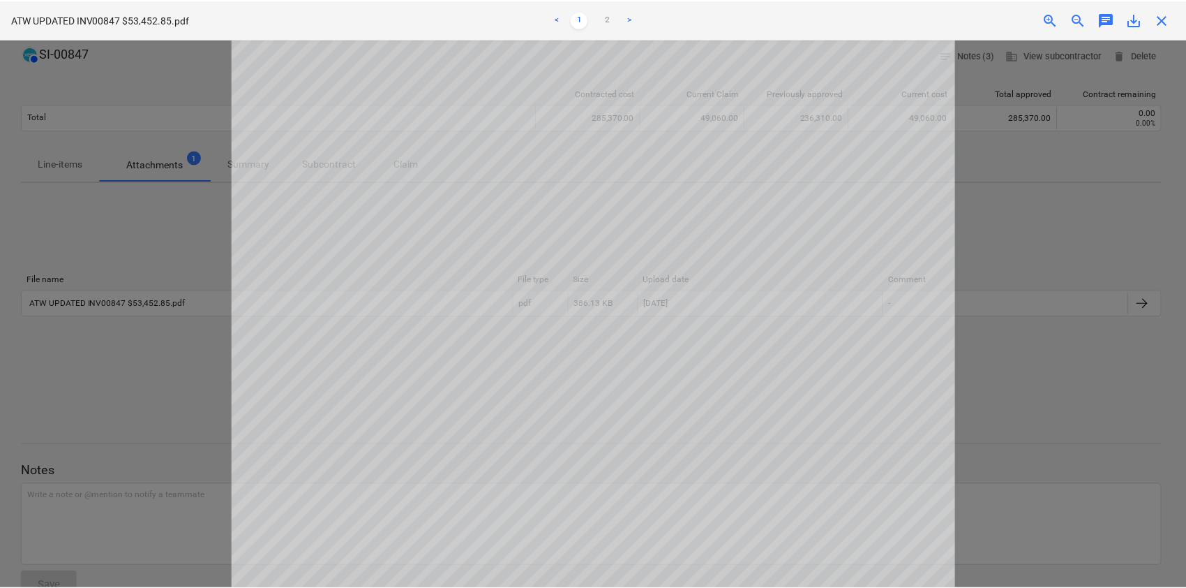
scroll to position [0, 0]
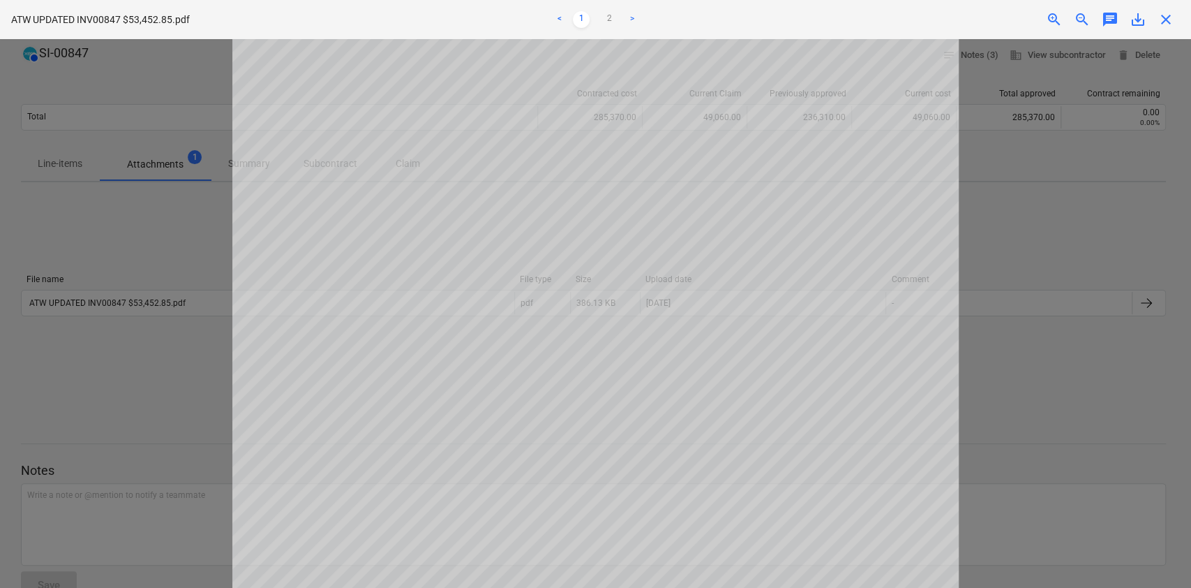
click at [888, 13] on span "close" at bounding box center [1166, 19] width 17 height 17
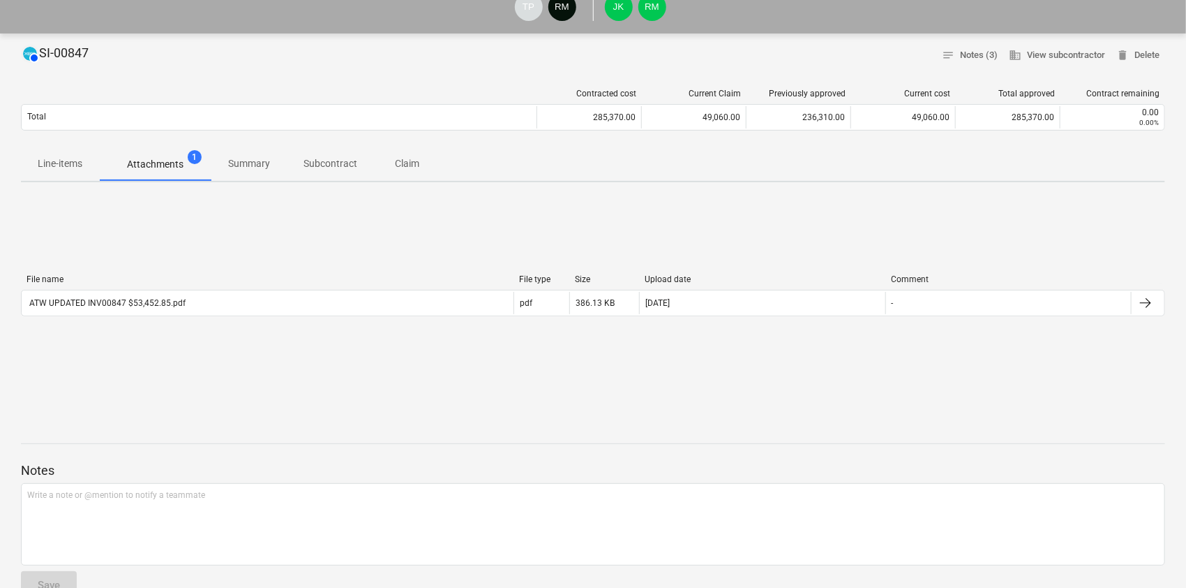
click at [888, 9] on div "TP 1 RM 1 JK 1 RM 1" at bounding box center [593, 6] width 1172 height 39
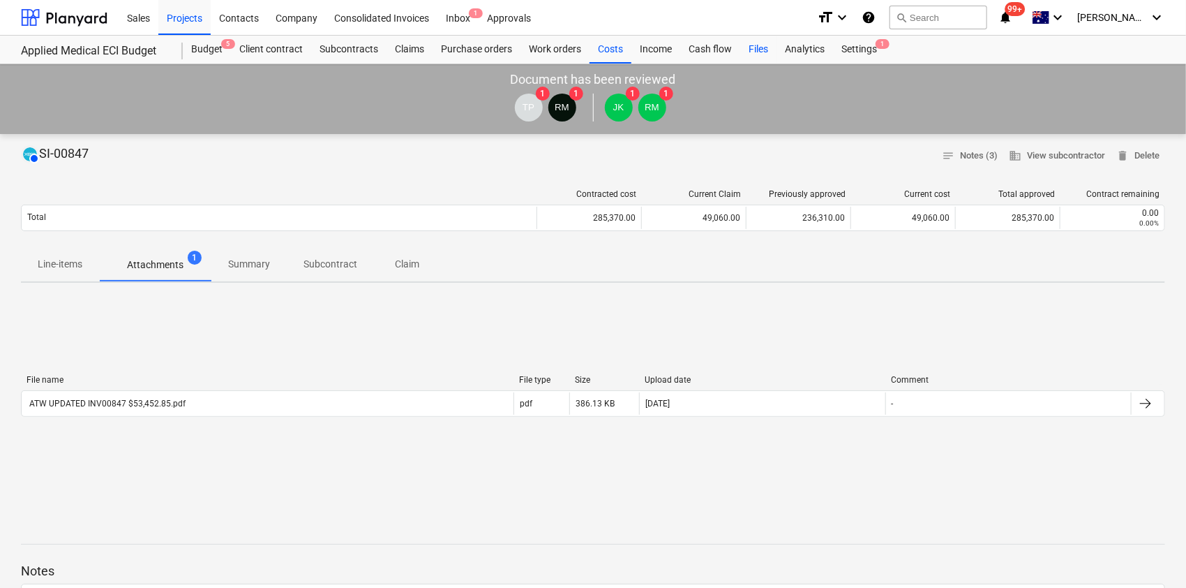
drag, startPoint x: 736, startPoint y: 41, endPoint x: 747, endPoint y: 41, distance: 11.2
click at [735, 41] on div "Cash flow" at bounding box center [710, 50] width 60 height 28
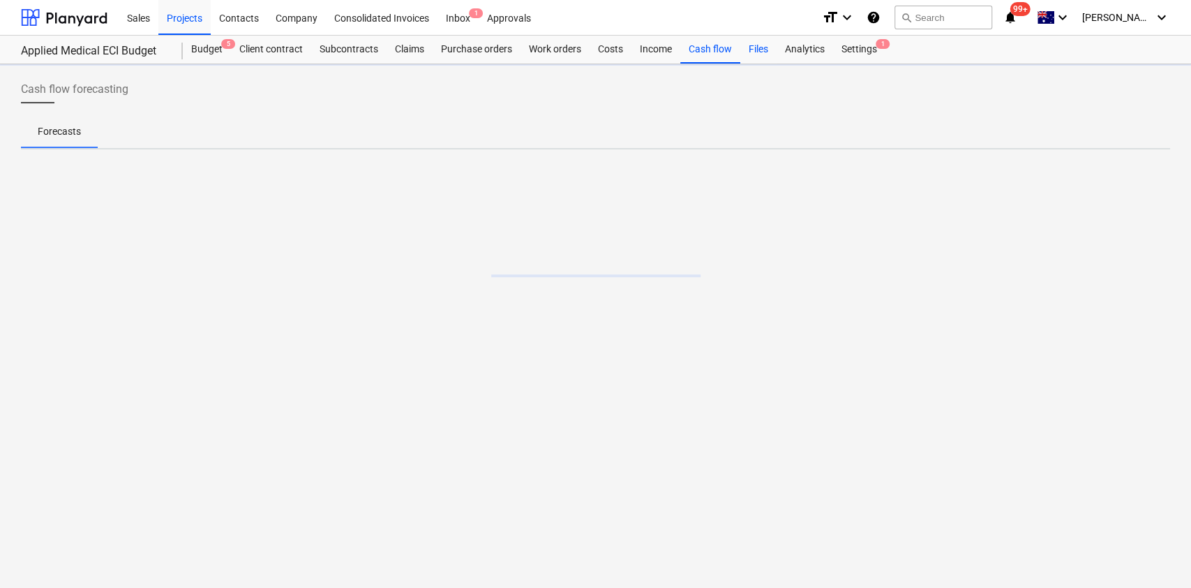
click at [747, 41] on div "Files" at bounding box center [758, 50] width 36 height 28
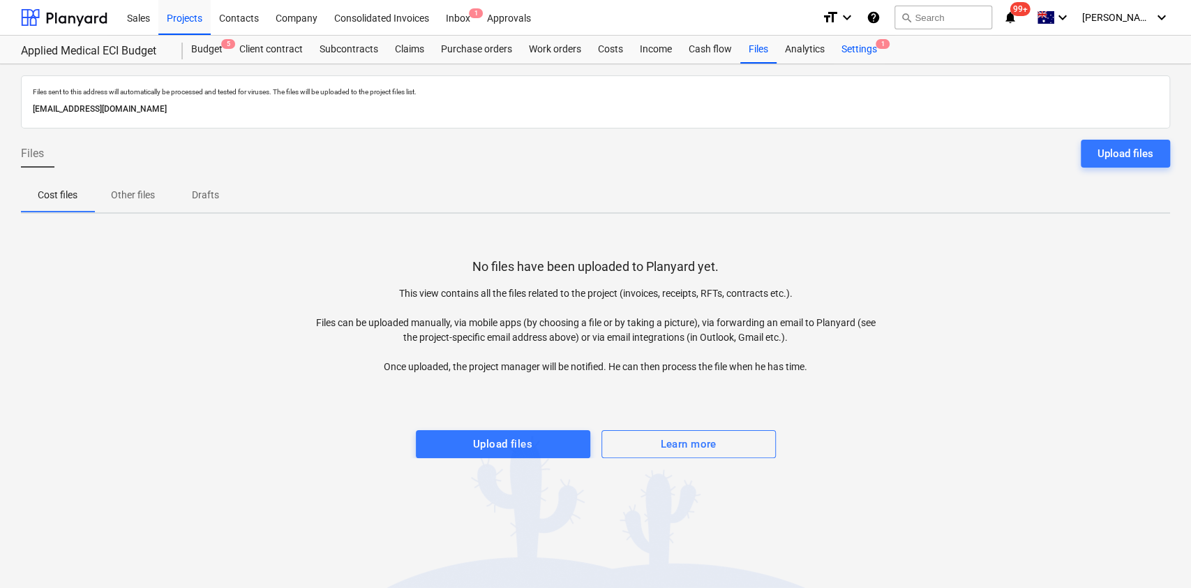
click at [867, 59] on div "Settings 1" at bounding box center [859, 50] width 52 height 28
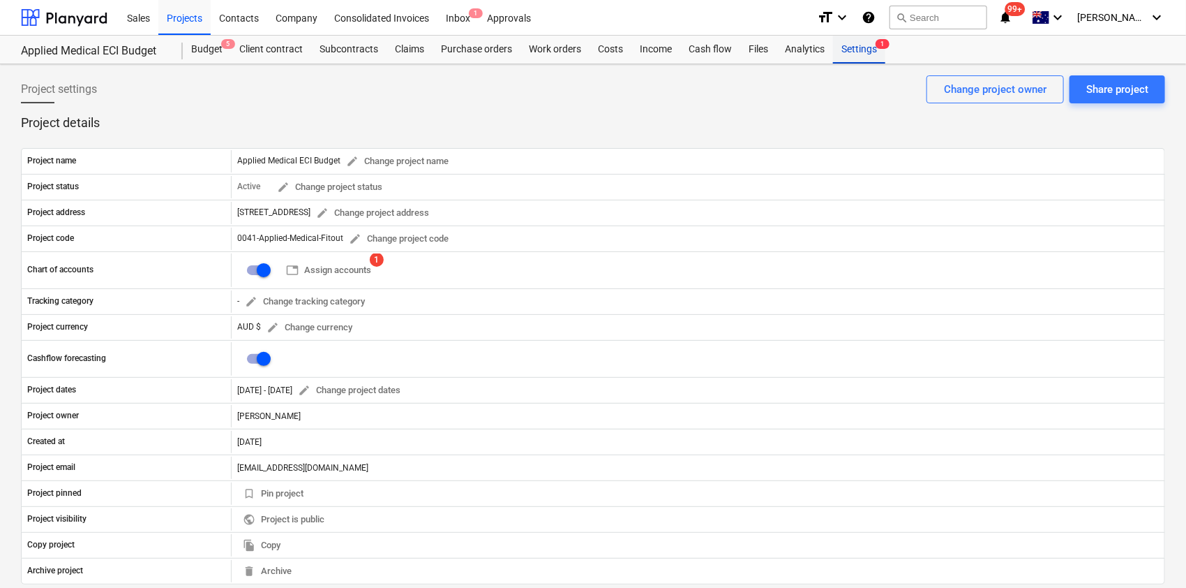
click at [867, 59] on div "Settings 1" at bounding box center [859, 50] width 52 height 28
click at [750, 50] on div "Files" at bounding box center [758, 50] width 36 height 28
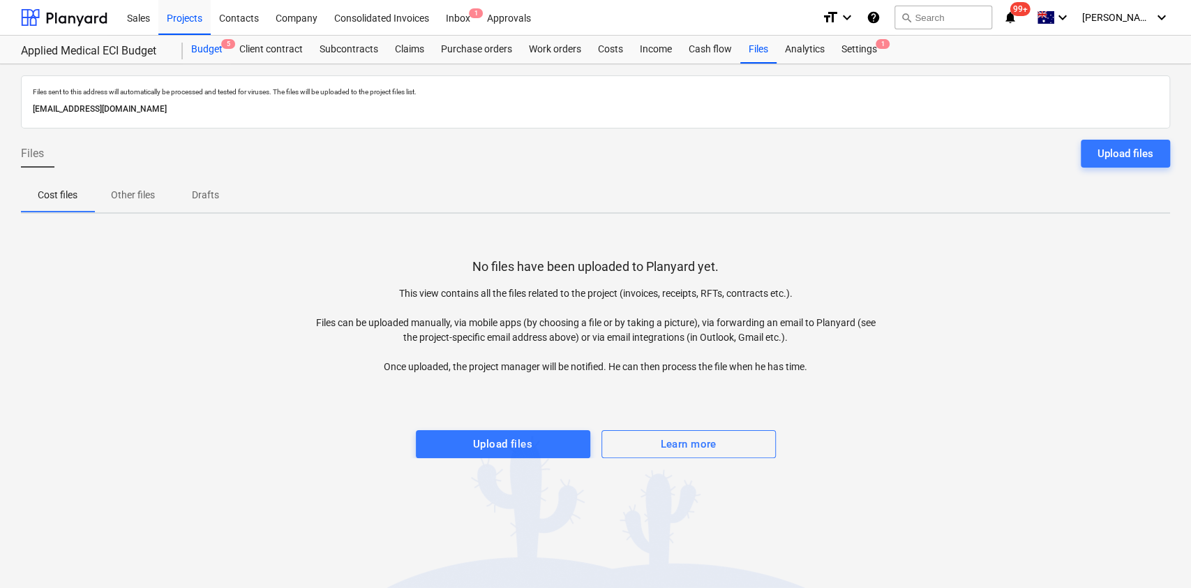
drag, startPoint x: 233, startPoint y: 47, endPoint x: 223, endPoint y: 43, distance: 11.0
click at [223, 43] on span "5" at bounding box center [228, 44] width 14 height 10
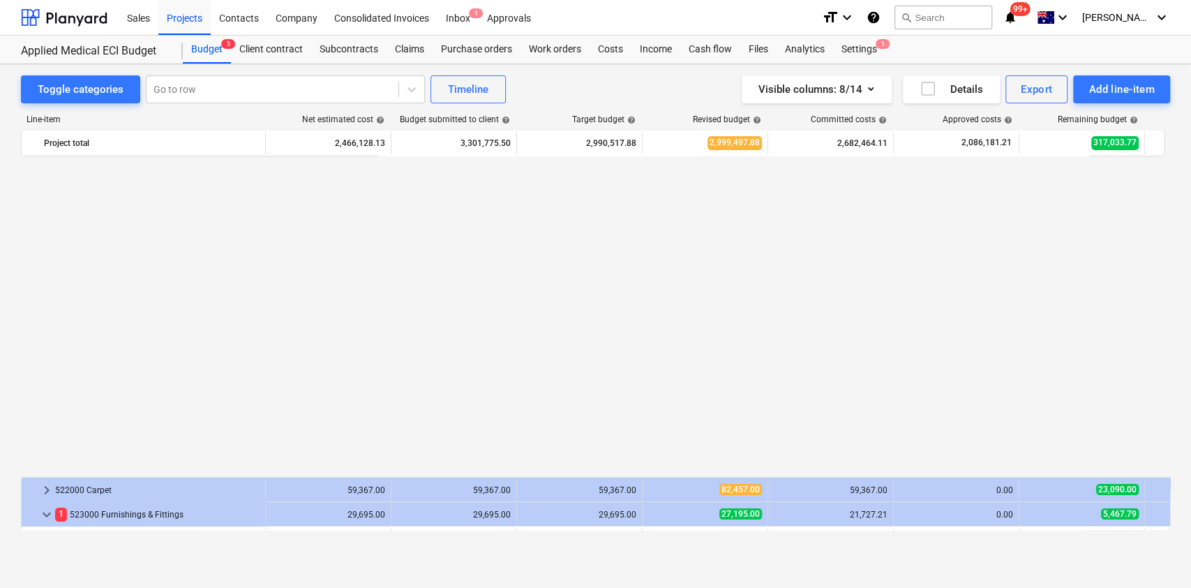
scroll to position [389, 0]
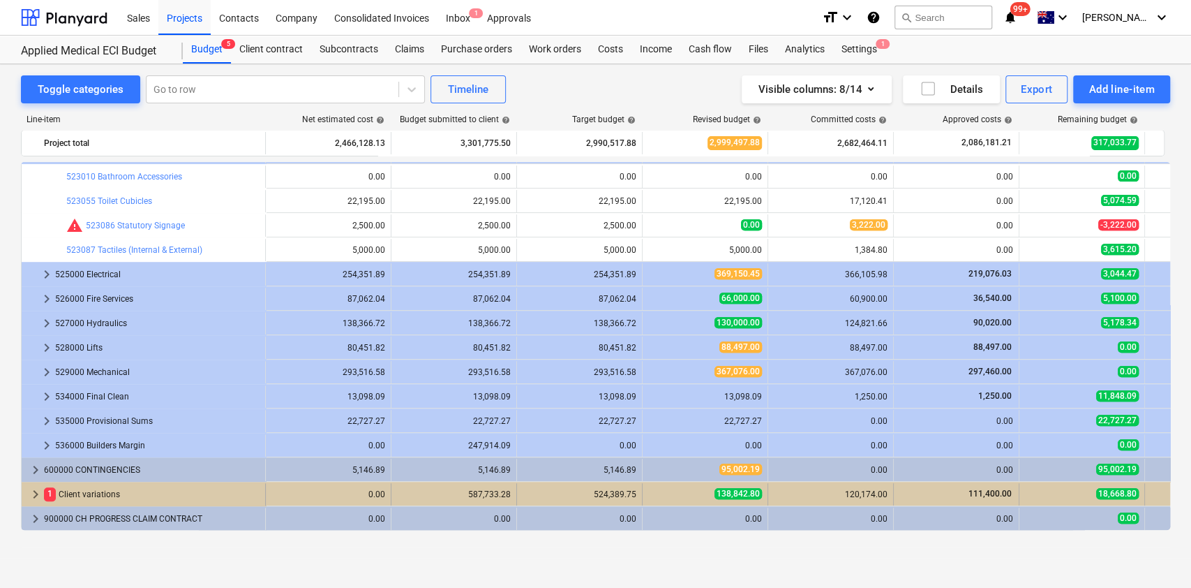
click at [27, 440] on div "keyboard_arrow_right 1 Client variations" at bounding box center [144, 494] width 244 height 22
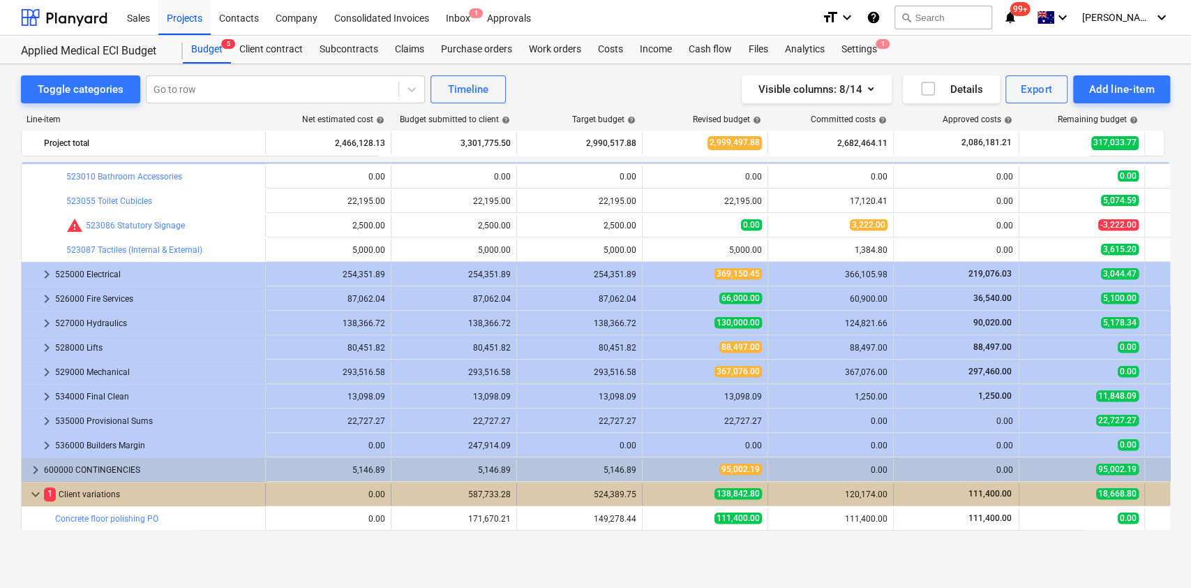
click at [37, 440] on span "keyboard_arrow_down" at bounding box center [35, 494] width 17 height 17
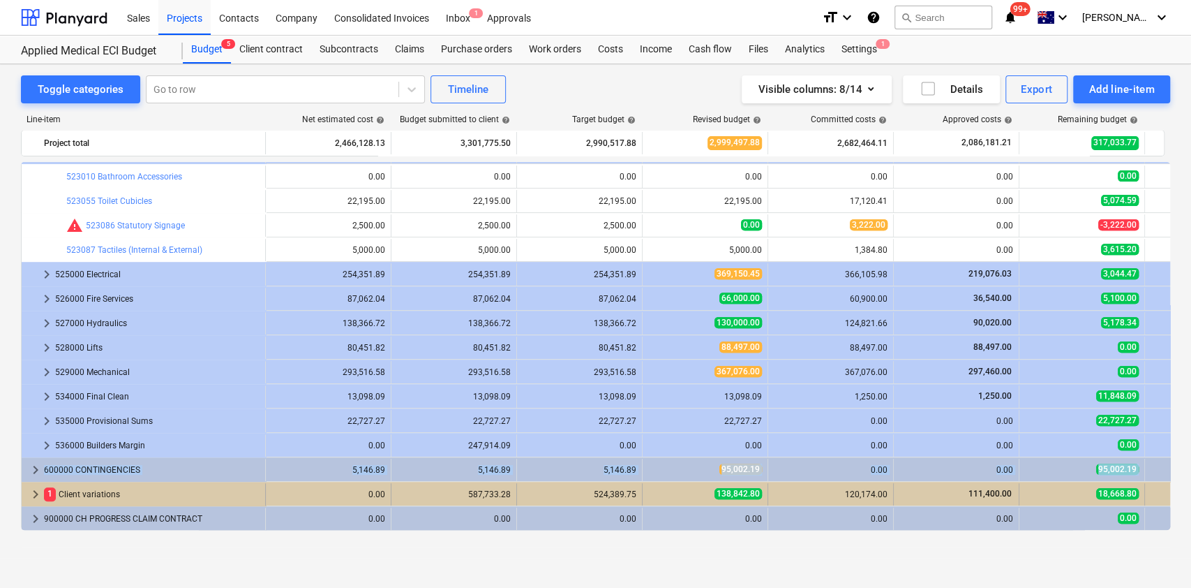
click at [38, 440] on div "keyboard_arrow_right 200000 STATUTORY AUTHORITIES 10,000.00 10,000.00 10,000.00…" at bounding box center [595, 150] width 1149 height 757
click at [34, 440] on span "keyboard_arrow_right" at bounding box center [35, 494] width 17 height 17
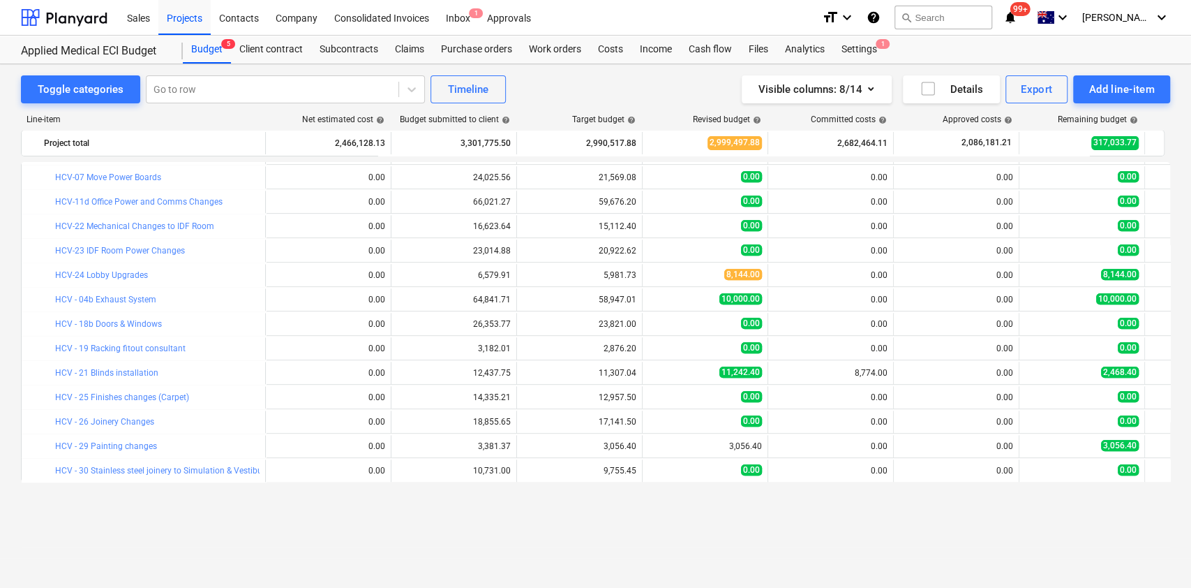
scroll to position [711, 0]
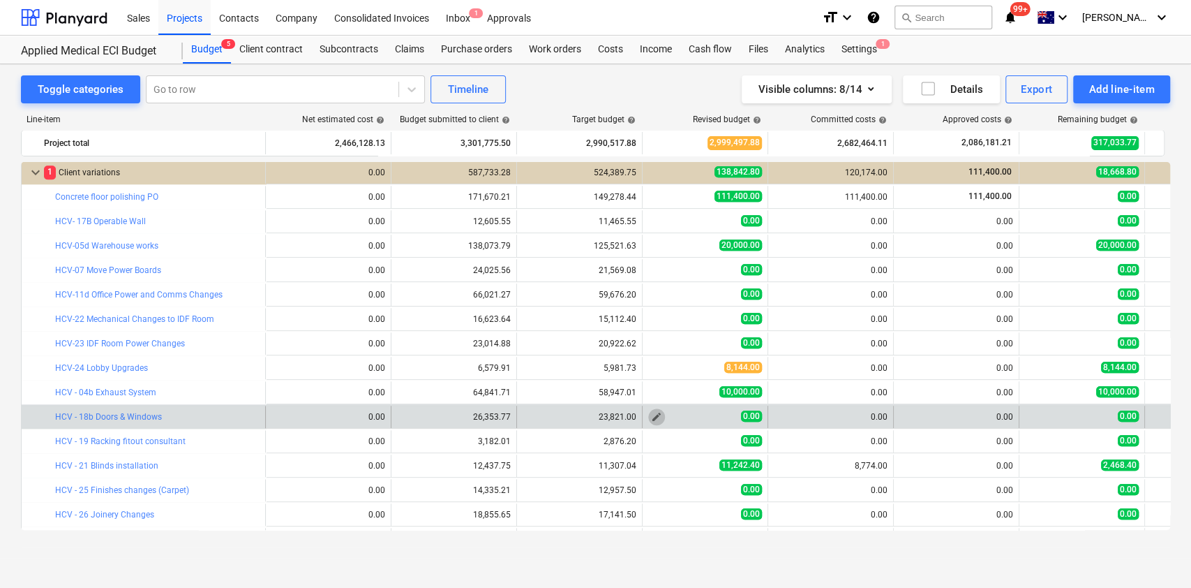
click at [653, 419] on span "edit" at bounding box center [656, 416] width 11 height 11
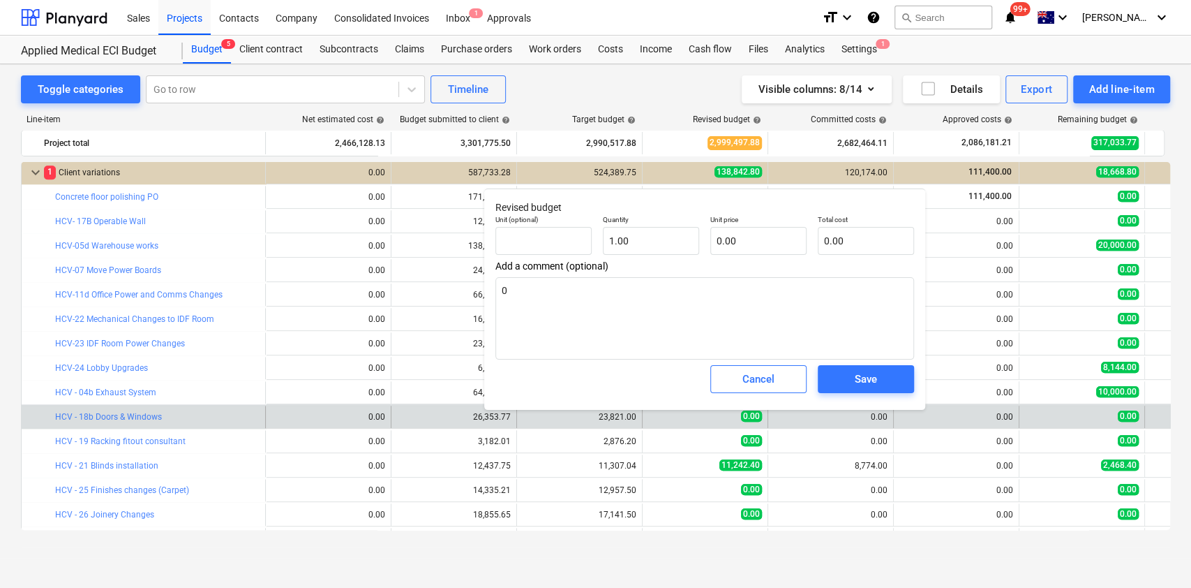
click at [708, 373] on div "Cancel" at bounding box center [758, 378] width 107 height 39
click at [728, 378] on span "Cancel" at bounding box center [758, 379] width 61 height 18
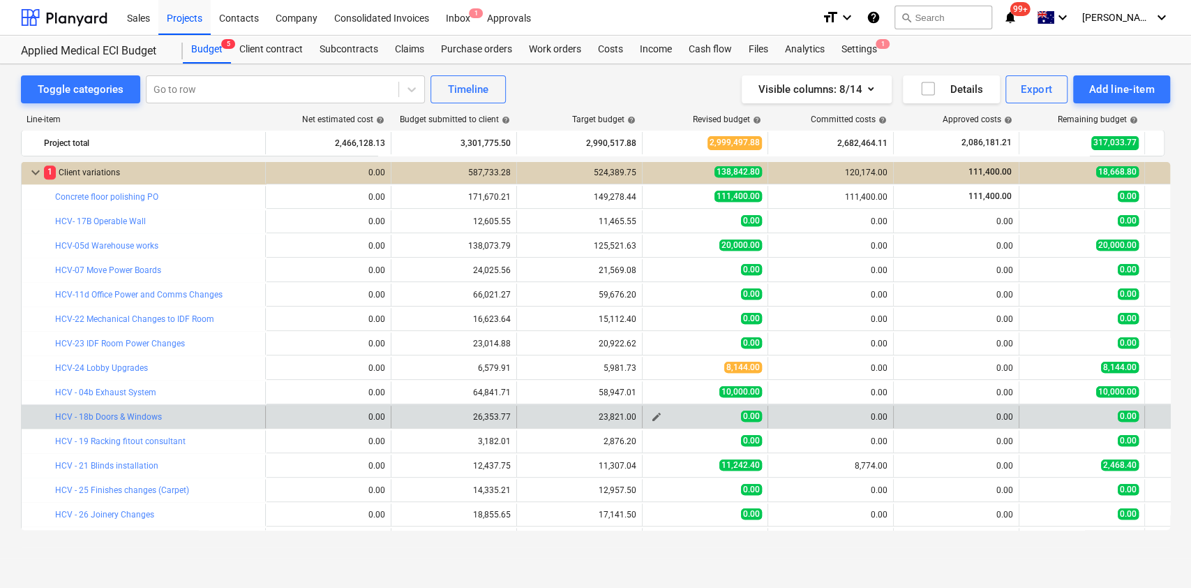
click at [653, 415] on span "edit" at bounding box center [656, 416] width 11 height 11
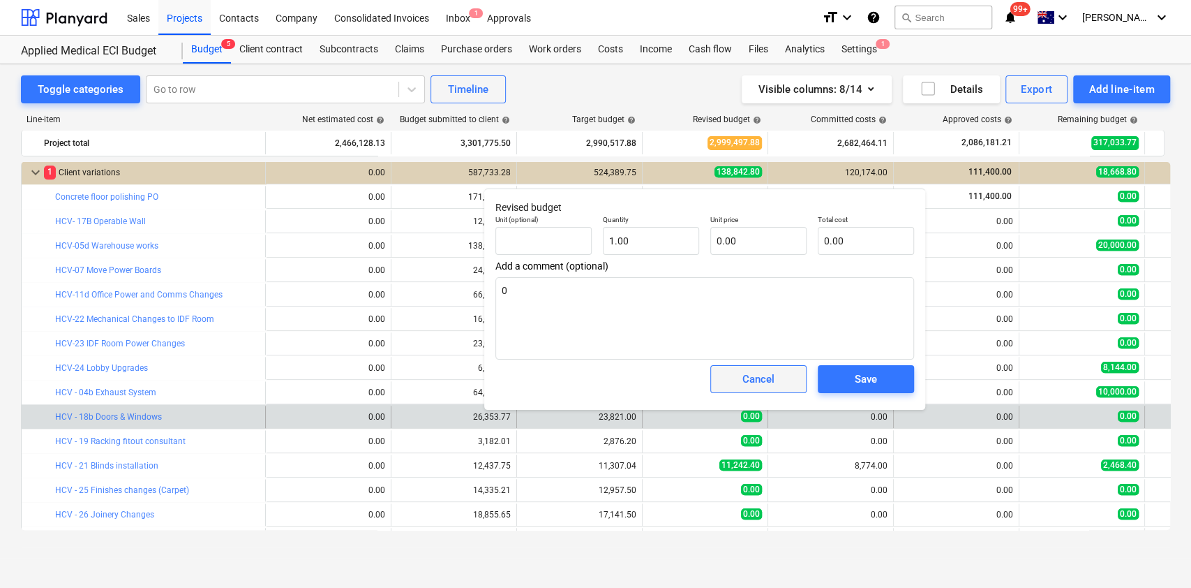
click at [731, 394] on div "Cancel" at bounding box center [758, 378] width 107 height 39
click at [733, 382] on span "Cancel" at bounding box center [758, 379] width 61 height 18
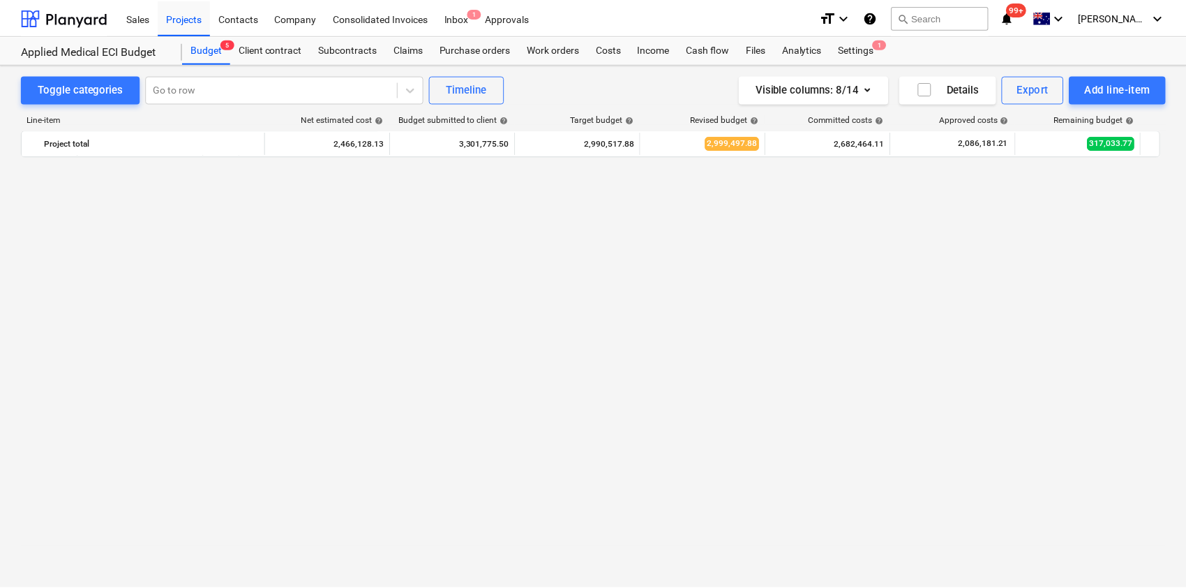
scroll to position [0, 0]
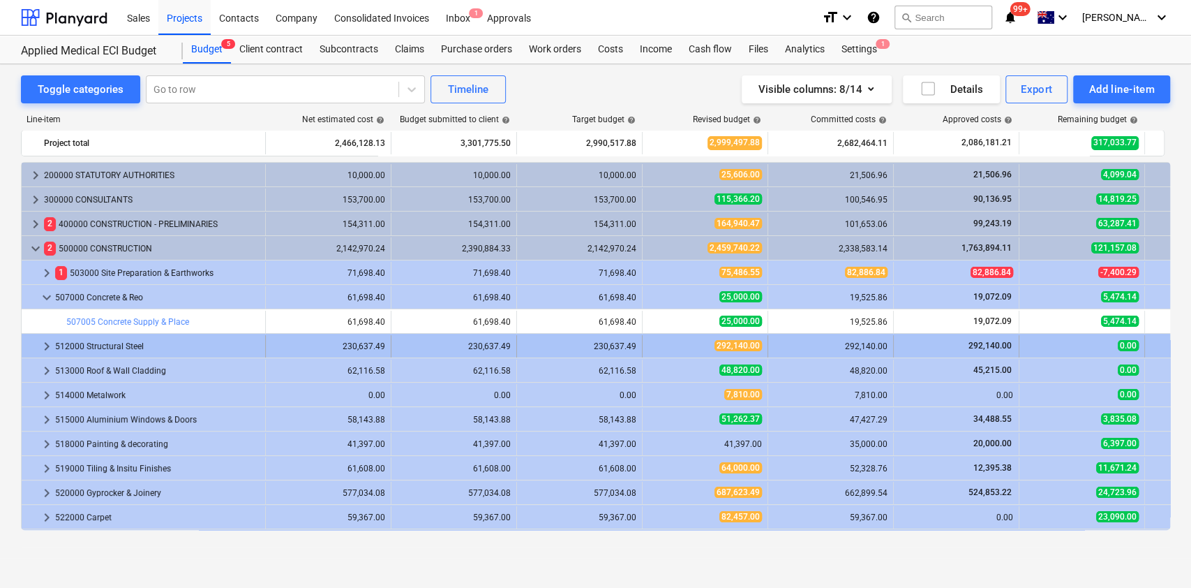
click at [31, 351] on div at bounding box center [32, 346] width 11 height 22
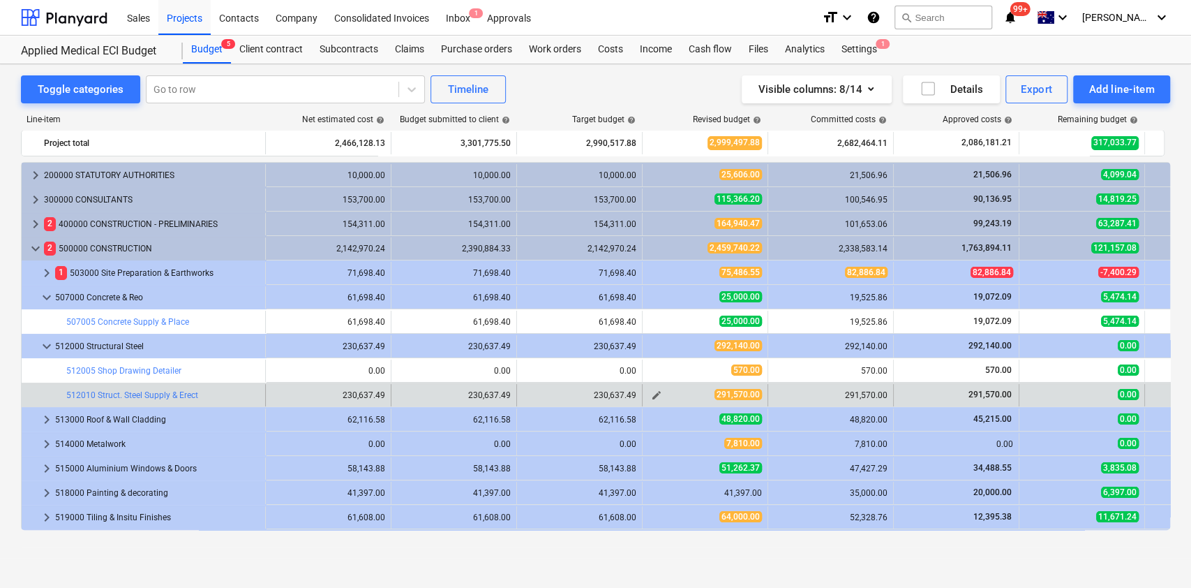
click at [659, 394] on span "edit" at bounding box center [656, 394] width 11 height 11
type textarea "x"
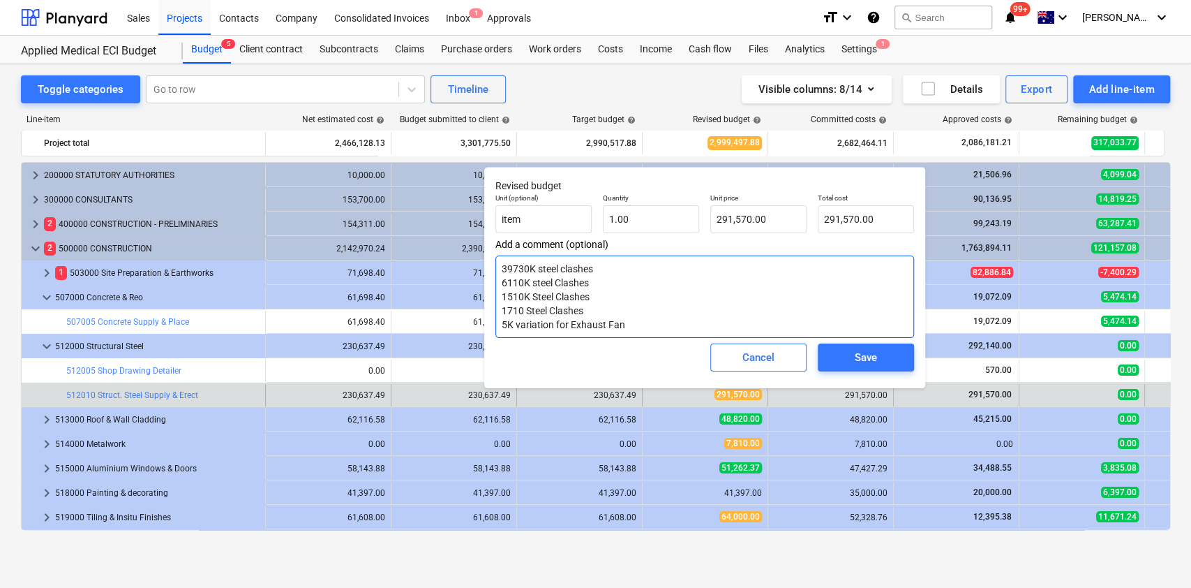
click at [632, 333] on textarea "39730K steel clashes 6110K steel Clashes 1510K Steel Clashes 1710 Steel Clashes…" at bounding box center [705, 296] width 419 height 82
drag, startPoint x: 641, startPoint y: 329, endPoint x: 497, endPoint y: 264, distance: 158.7
click at [497, 264] on textarea "39730K steel clashes 6110K steel Clashes 1510K Steel Clashes 1710 Steel Clashes…" at bounding box center [705, 296] width 419 height 82
click at [513, 269] on textarea "39730K steel clashes 6110K steel Clashes 1510K Steel Clashes 1710 Steel Clashes…" at bounding box center [705, 296] width 419 height 82
drag, startPoint x: 507, startPoint y: 292, endPoint x: 612, endPoint y: 312, distance: 107.2
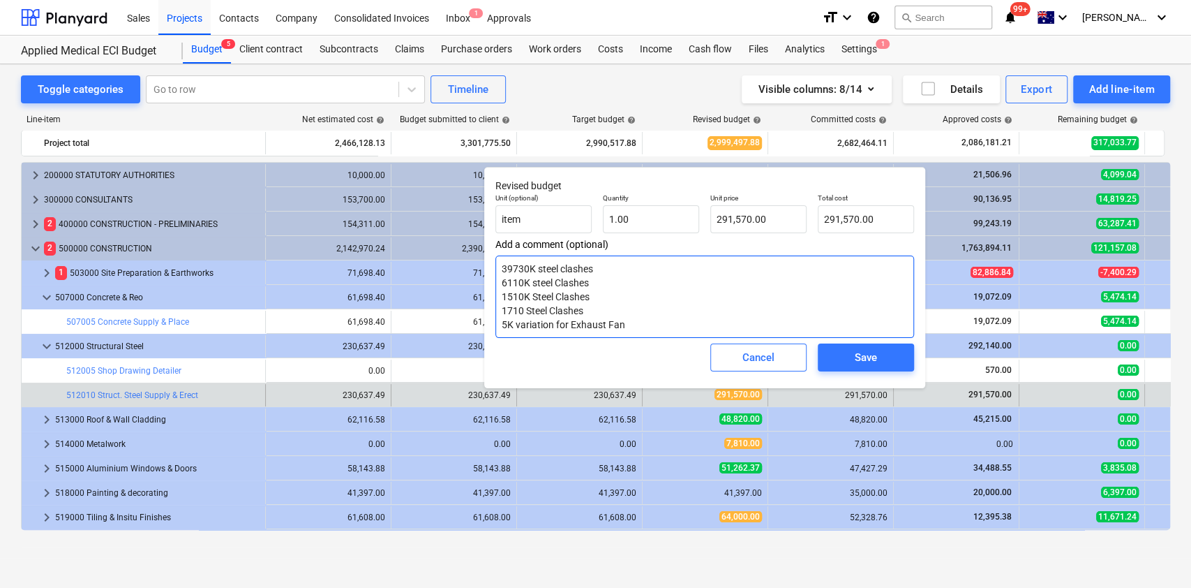
click at [612, 312] on textarea "39730K steel clashes 6110K steel Clashes 1510K Steel Clashes 1710 Steel Clashes…" at bounding box center [705, 296] width 419 height 82
click at [616, 310] on textarea "39730K steel clashes 6110K steel Clashes 1510K Steel Clashes 1710 Steel Clashes…" at bounding box center [705, 296] width 419 height 82
drag, startPoint x: 617, startPoint y: 313, endPoint x: 503, endPoint y: 309, distance: 113.8
click at [504, 309] on textarea "39730K steel clashes 6110K steel Clashes 1510K Steel Clashes 1710 Steel Clashes…" at bounding box center [705, 296] width 419 height 82
click at [503, 309] on textarea "39730K steel clashes 6110K steel Clashes 1510K Steel Clashes 1710 Steel Clashes…" at bounding box center [705, 296] width 419 height 82
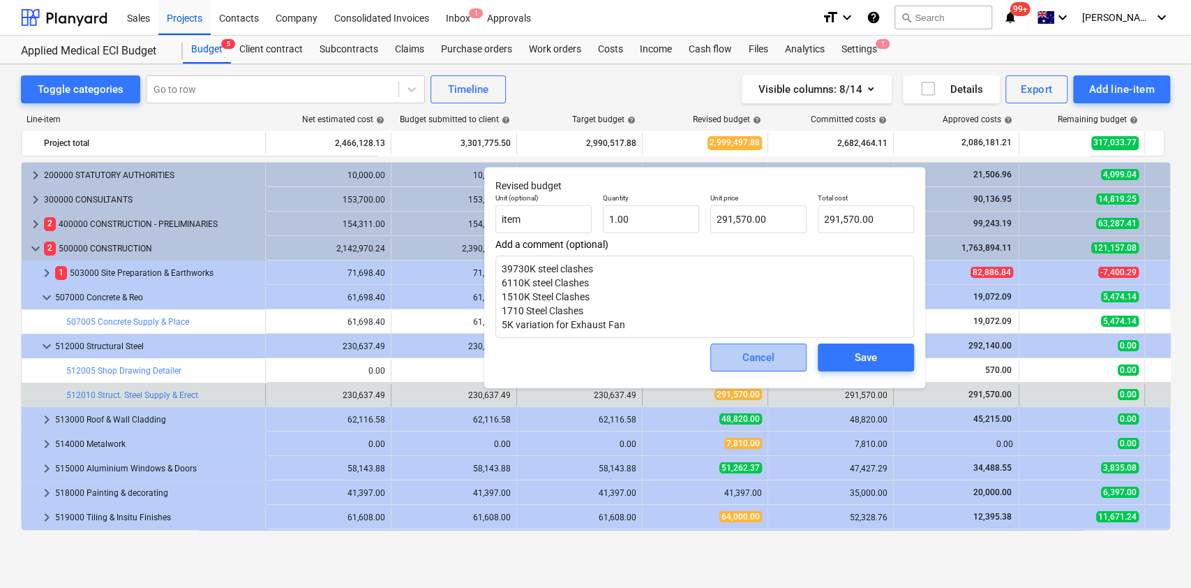
click at [727, 355] on button "Cancel" at bounding box center [758, 357] width 96 height 28
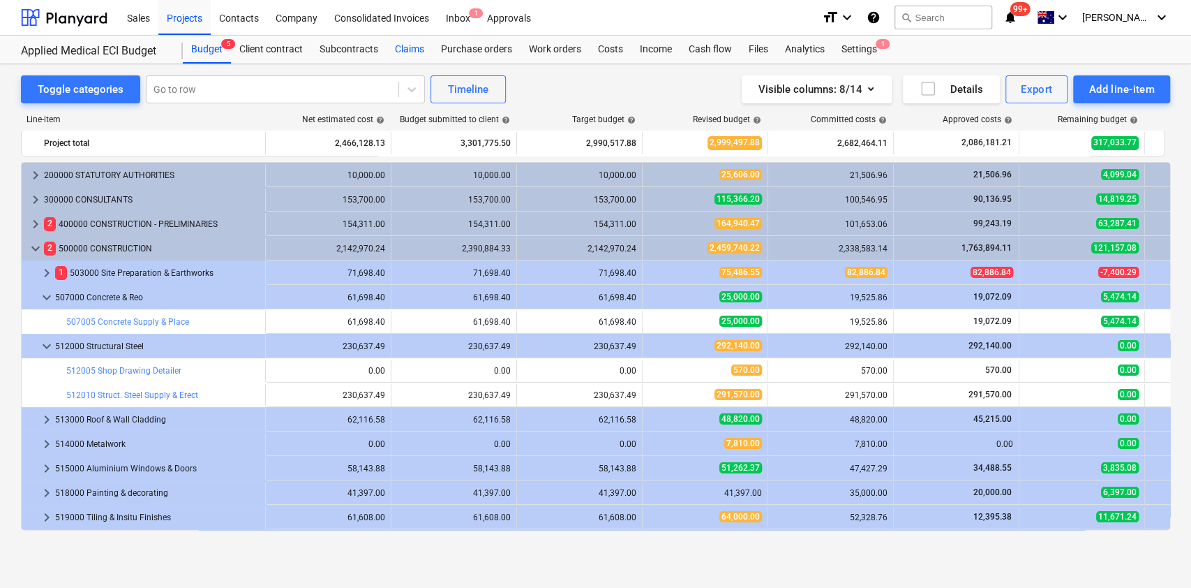
drag, startPoint x: 399, startPoint y: 40, endPoint x: 387, endPoint y: 44, distance: 11.9
click at [397, 40] on div "Claims" at bounding box center [410, 50] width 46 height 28
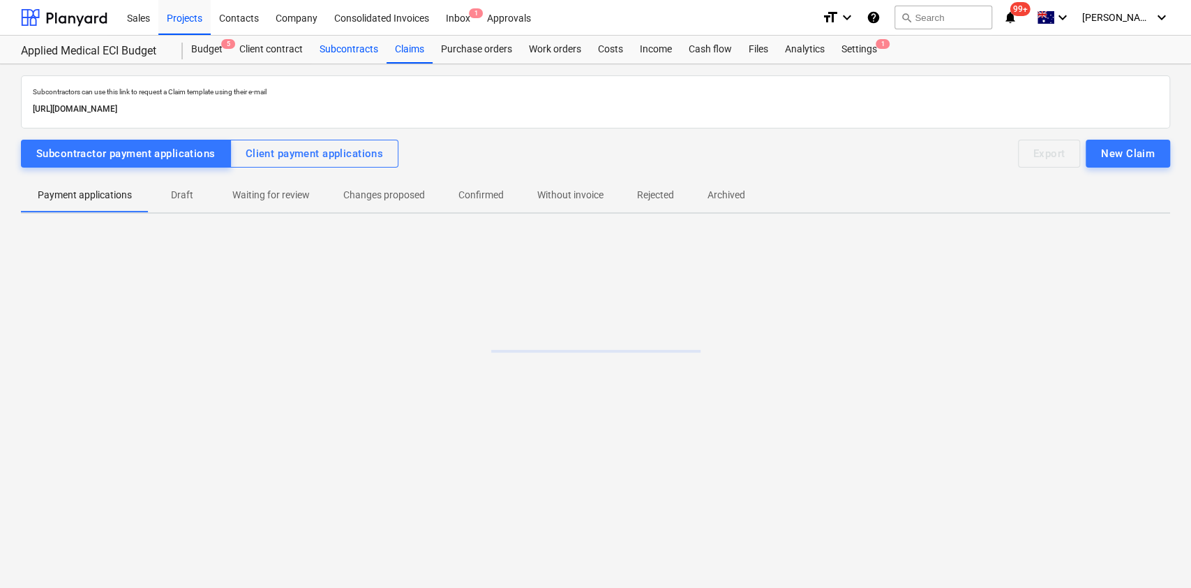
click at [357, 49] on div "Subcontracts" at bounding box center [348, 50] width 75 height 28
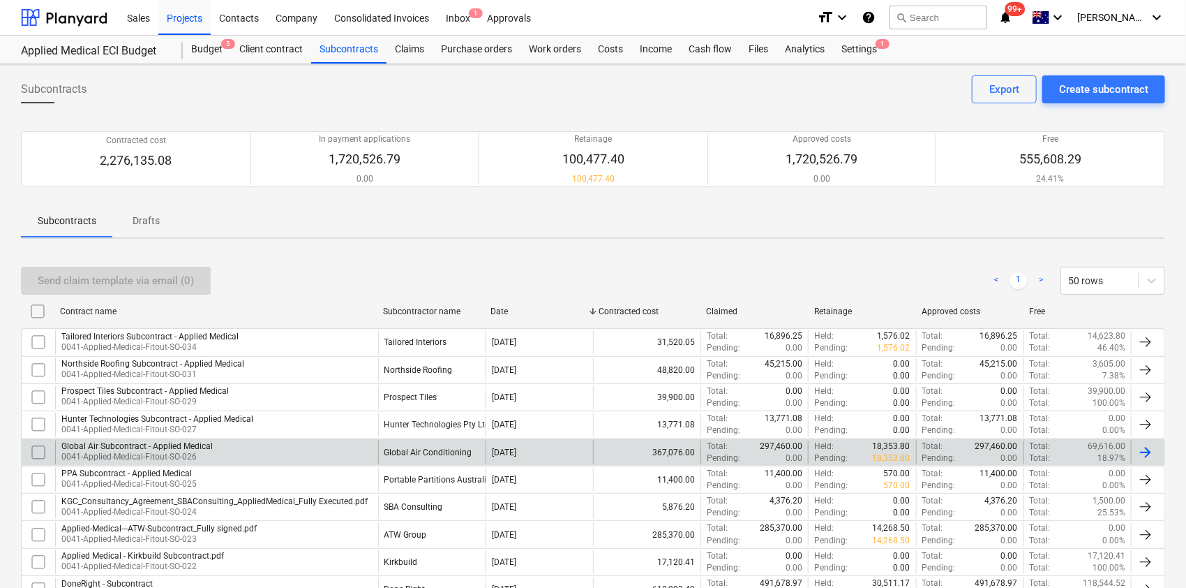
click at [132, 440] on p "0041-Applied-Medical-Fitout-SO-026" at bounding box center [136, 457] width 151 height 12
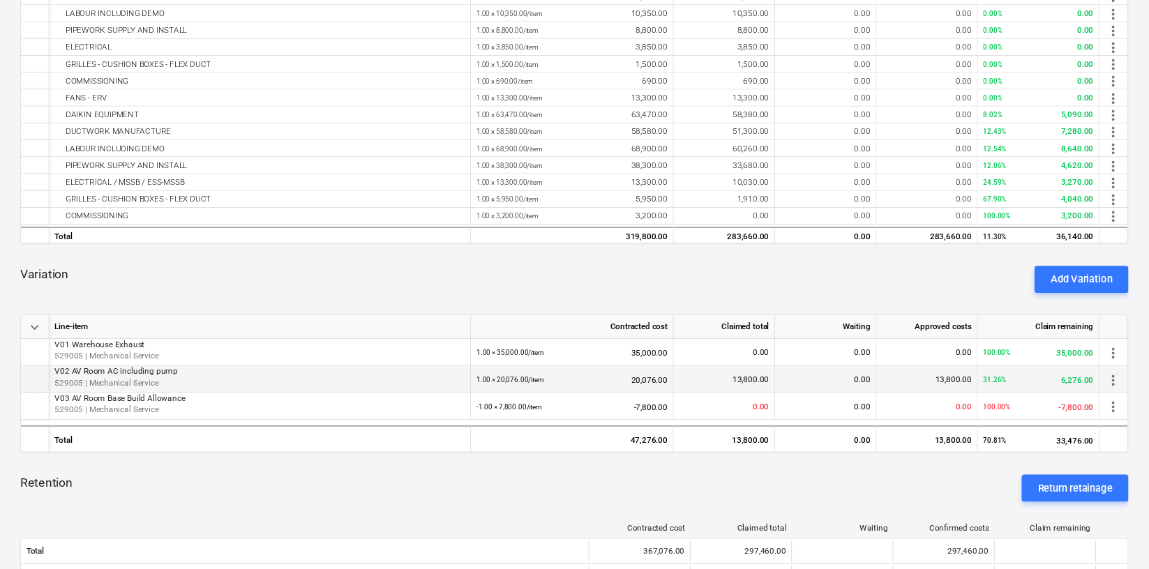
scroll to position [465, 0]
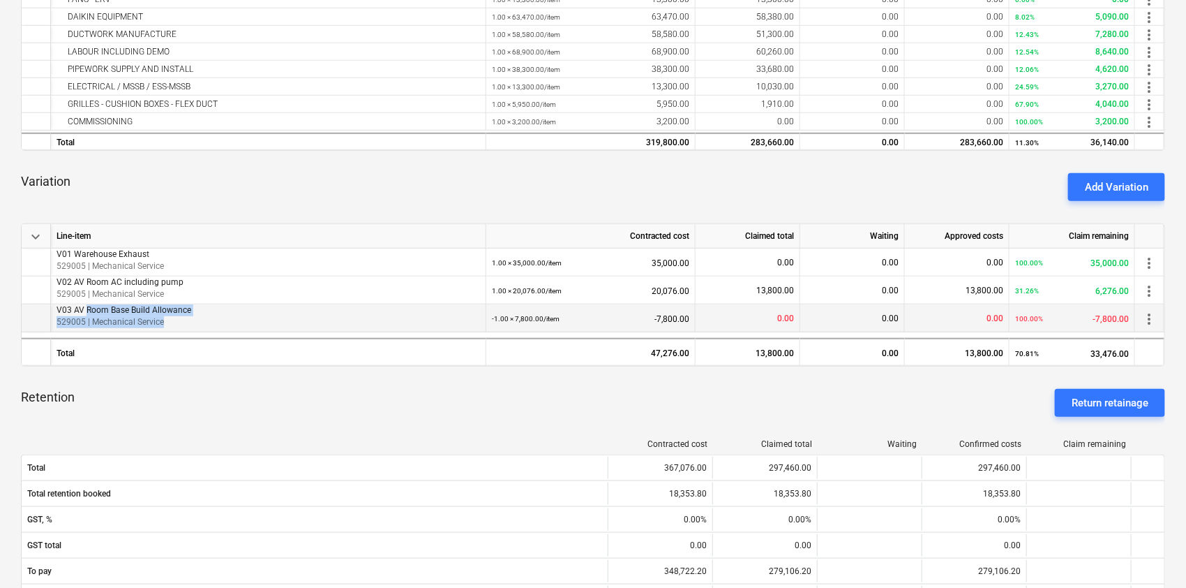
drag, startPoint x: 96, startPoint y: 311, endPoint x: 171, endPoint y: 317, distance: 74.9
click at [170, 316] on div "V03 AV Room Base Build Allowance 529005 | Mechanical Service" at bounding box center [269, 316] width 424 height 24
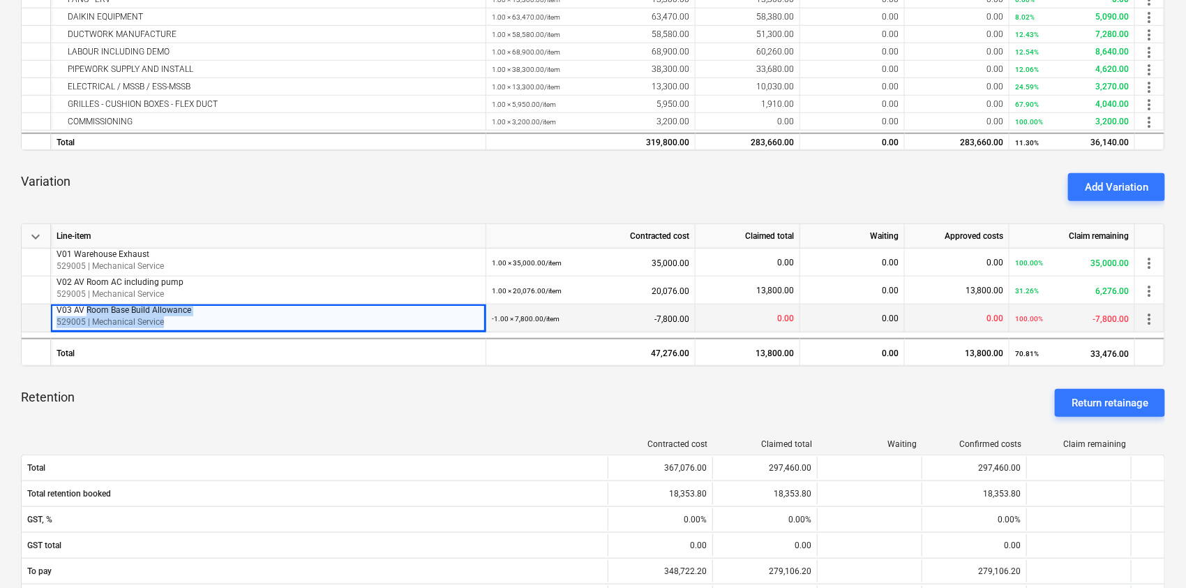
click at [172, 317] on p "529005 | Mechanical Service" at bounding box center [269, 322] width 424 height 12
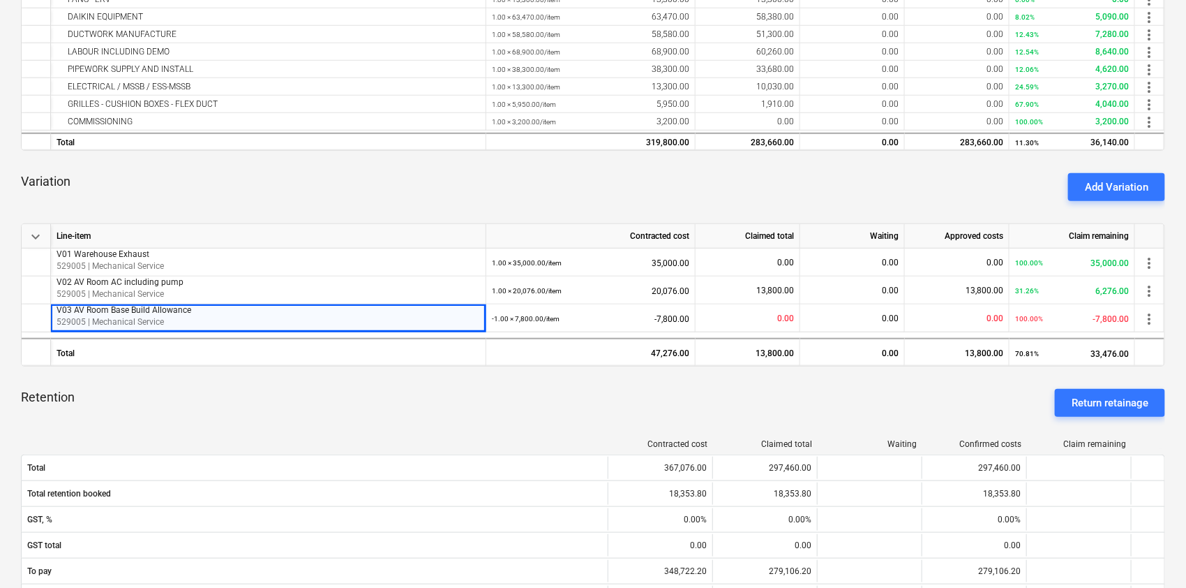
click at [339, 202] on div "Variation Add Variation" at bounding box center [593, 187] width 1145 height 50
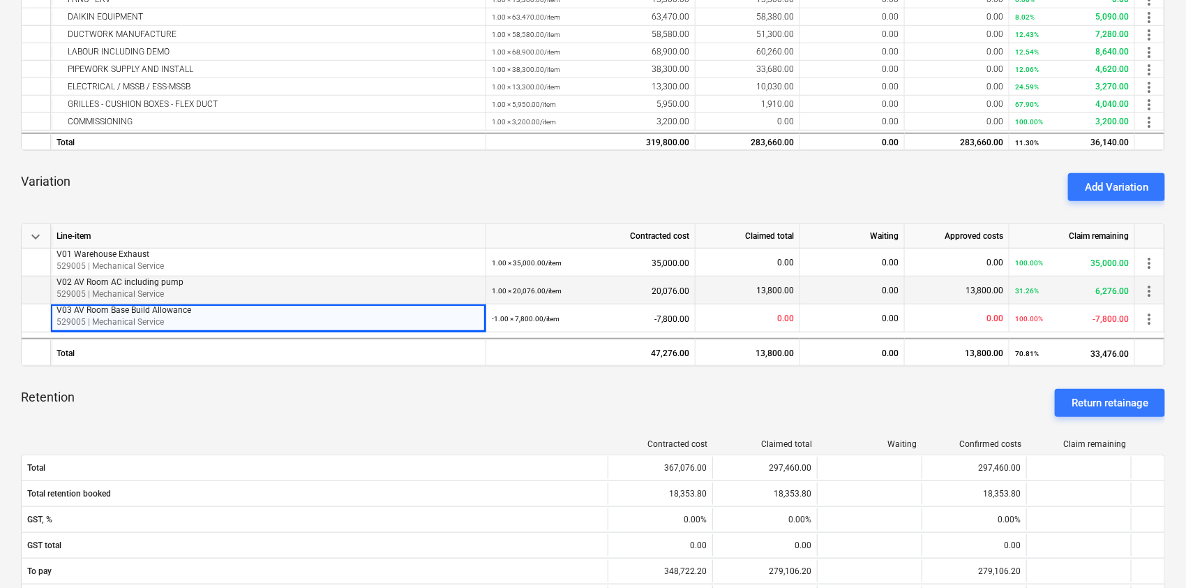
click at [57, 285] on p "V02 AV Room AC including pump" at bounding box center [269, 282] width 424 height 12
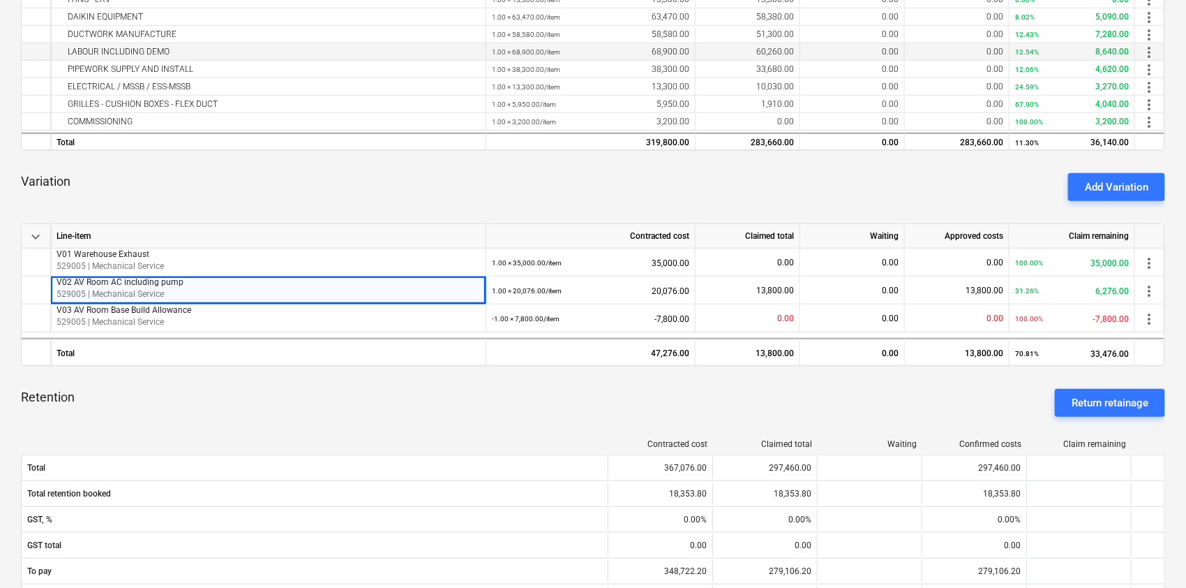
drag, startPoint x: 341, startPoint y: 187, endPoint x: 626, endPoint y: 47, distance: 317.1
click at [345, 186] on div "Variation Add Variation" at bounding box center [593, 187] width 1145 height 50
click at [472, 193] on div "Variation Add Variation" at bounding box center [593, 187] width 1145 height 50
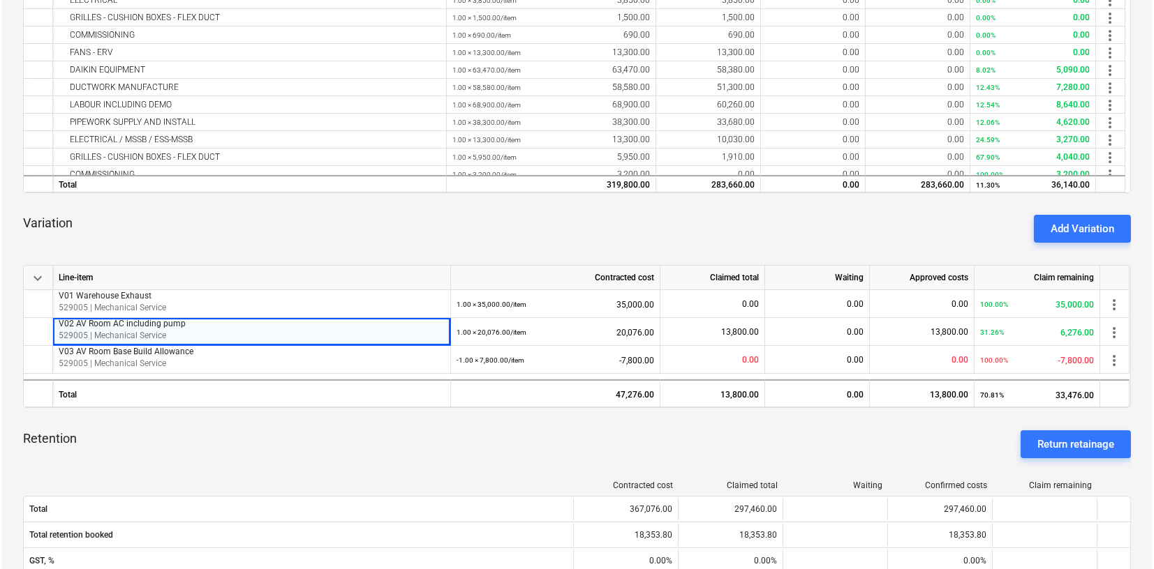
scroll to position [0, 0]
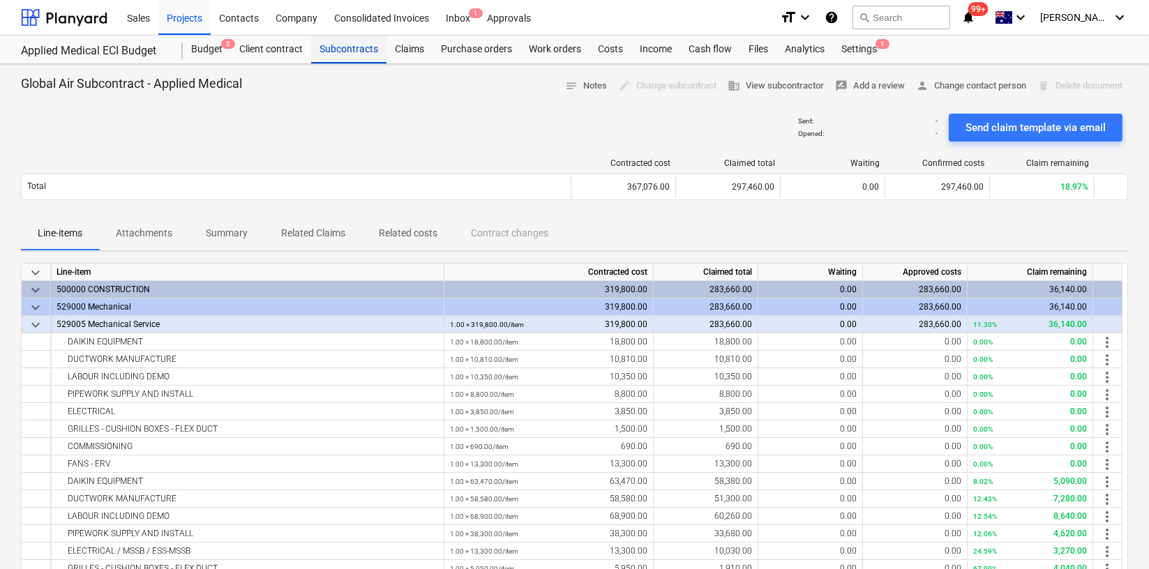
click at [338, 42] on div "Subcontracts" at bounding box center [348, 50] width 75 height 28
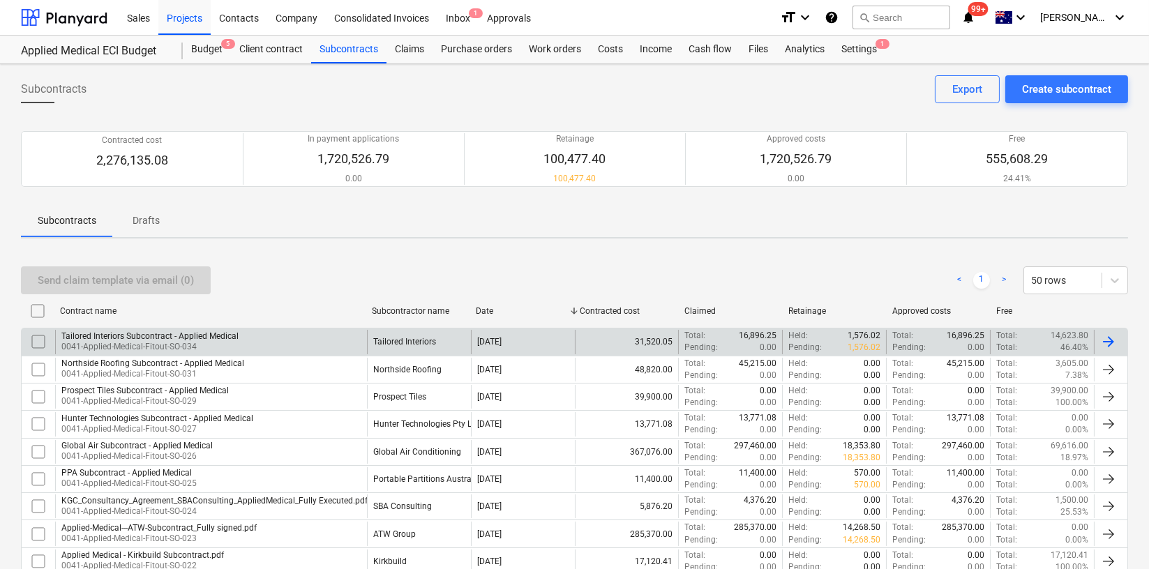
click at [609, 337] on div "31,520.05" at bounding box center [627, 342] width 104 height 24
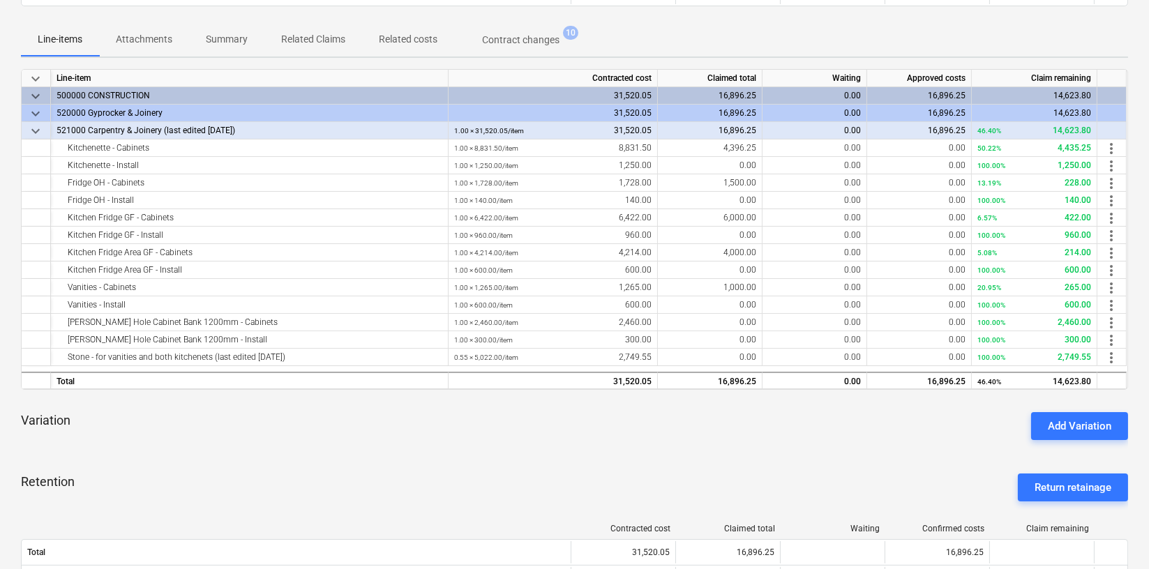
scroll to position [93, 0]
